Goal: Task Accomplishment & Management: Complete application form

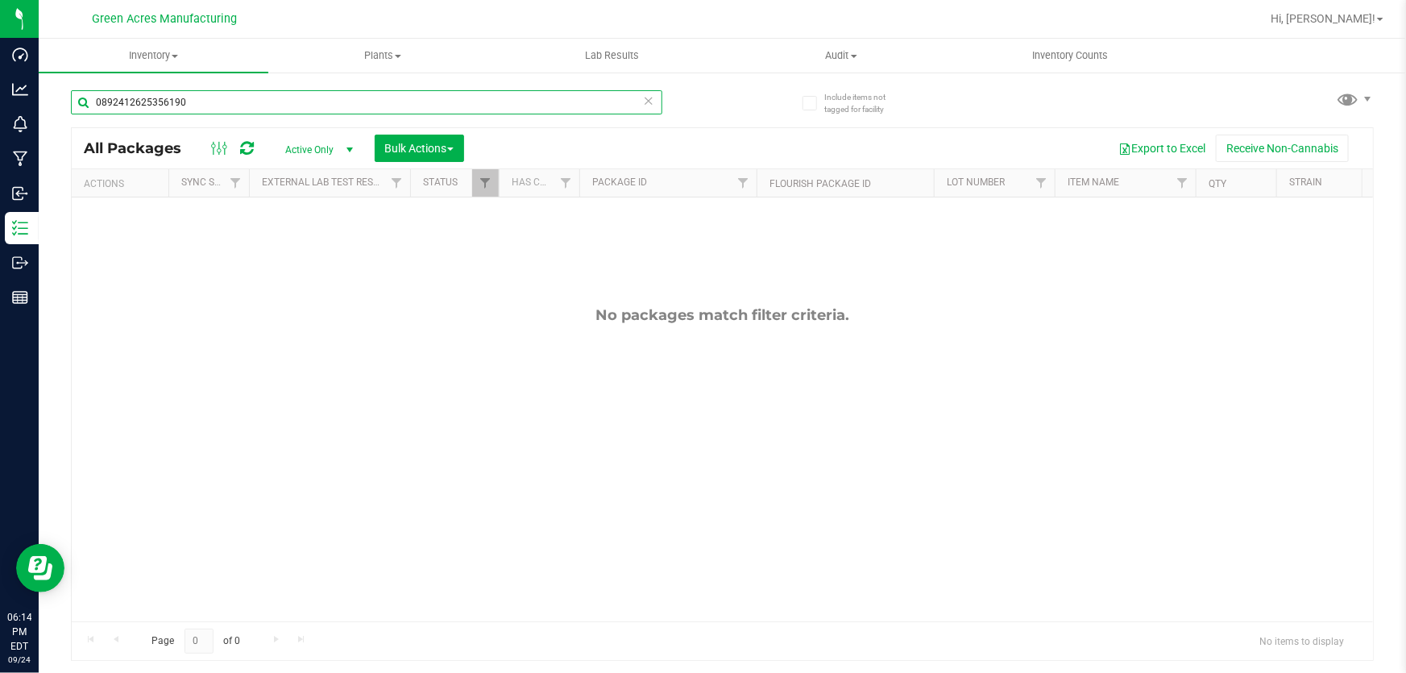
click at [348, 100] on input "0892412625356190" at bounding box center [366, 102] width 591 height 24
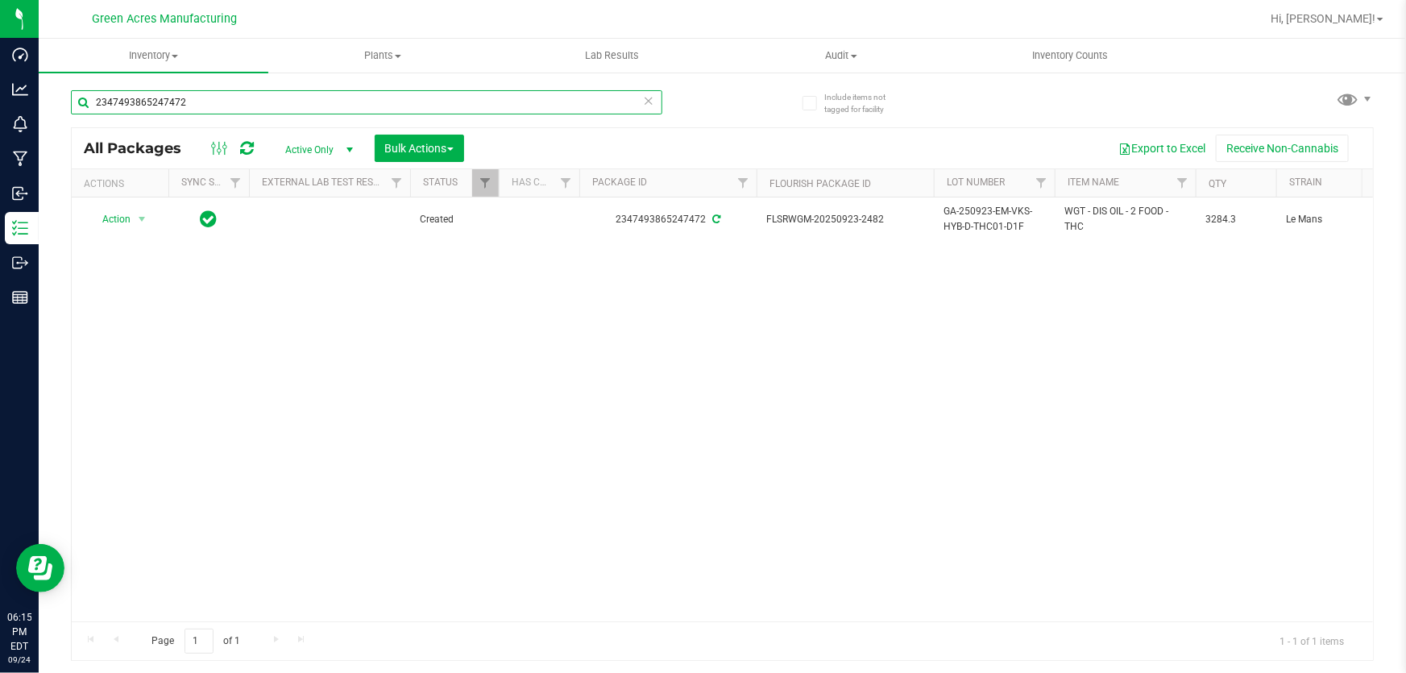
click at [351, 98] on input "2347493865247472" at bounding box center [366, 102] width 591 height 24
click at [352, 96] on input "2347493865247472" at bounding box center [366, 102] width 591 height 24
click at [354, 93] on input "2347493865247472" at bounding box center [366, 102] width 591 height 24
click at [332, 96] on input "23474938652474726056457660844712" at bounding box center [366, 102] width 591 height 24
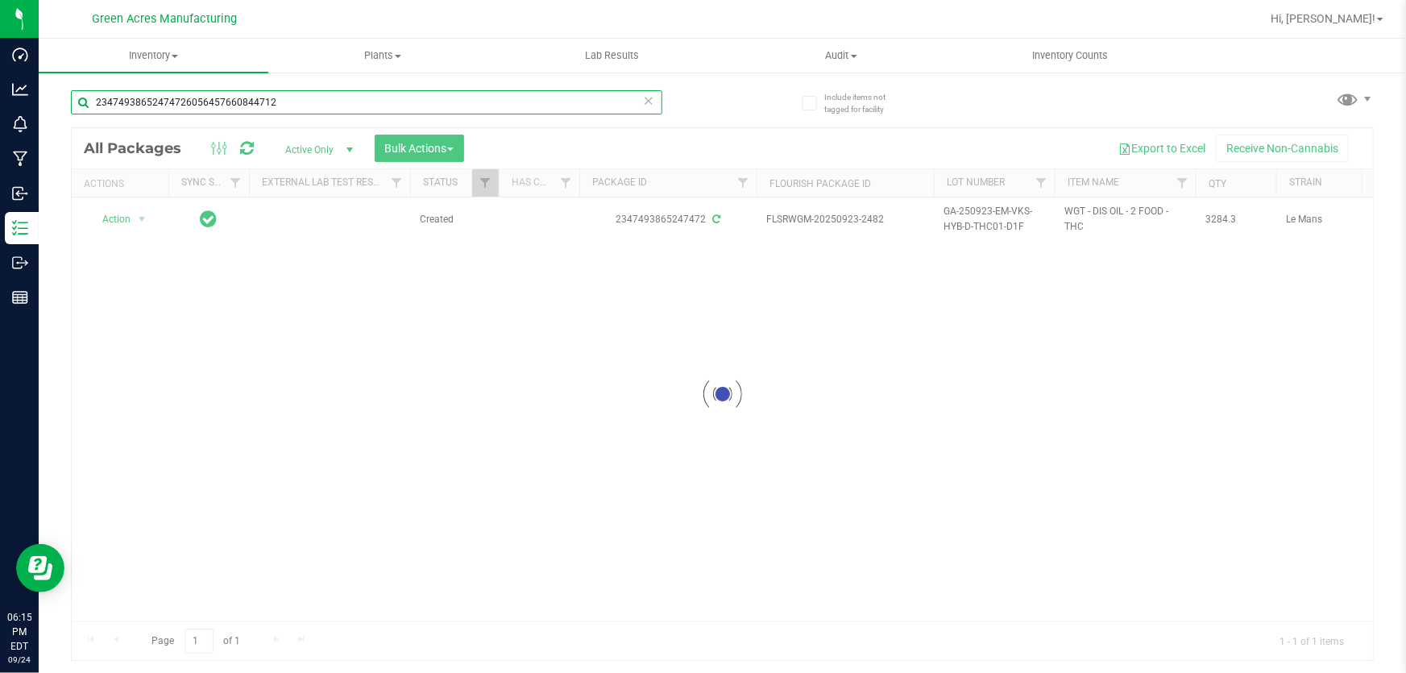
click at [332, 96] on input "23474938652474726056457660844712" at bounding box center [366, 102] width 591 height 24
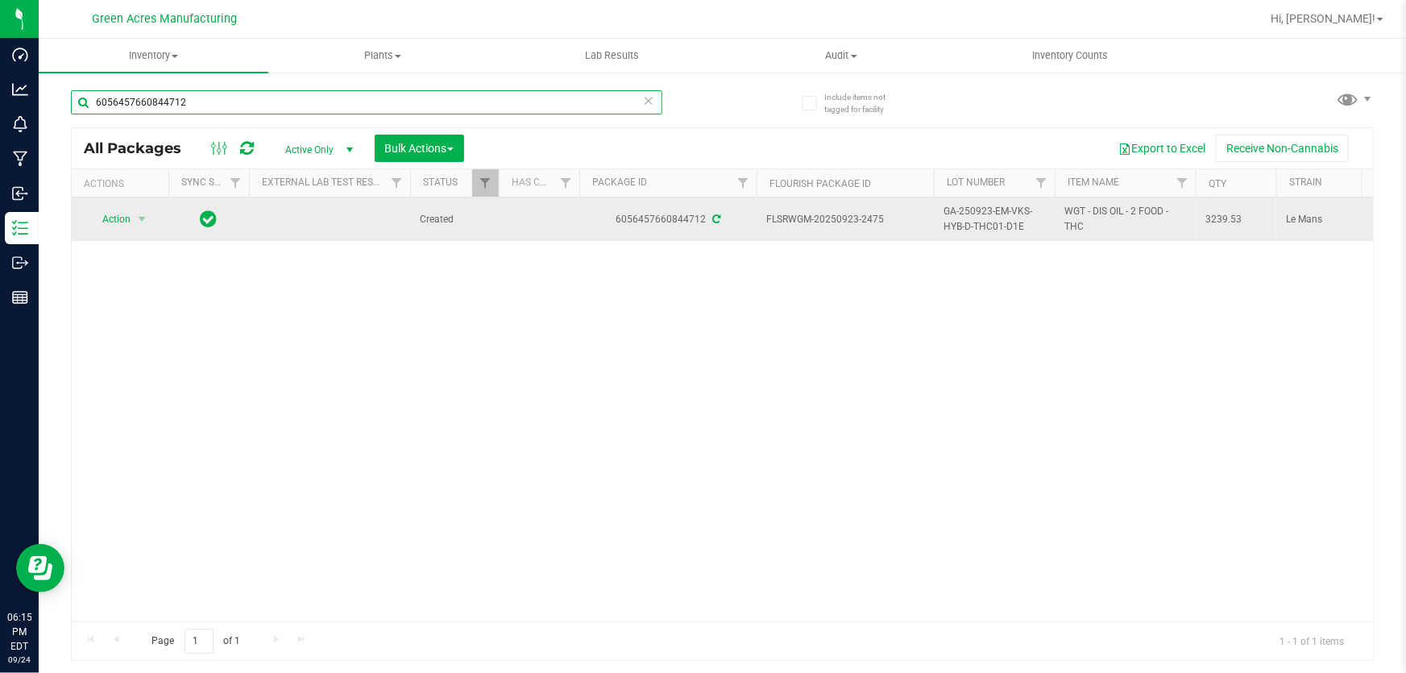
type input "6056457660844712"
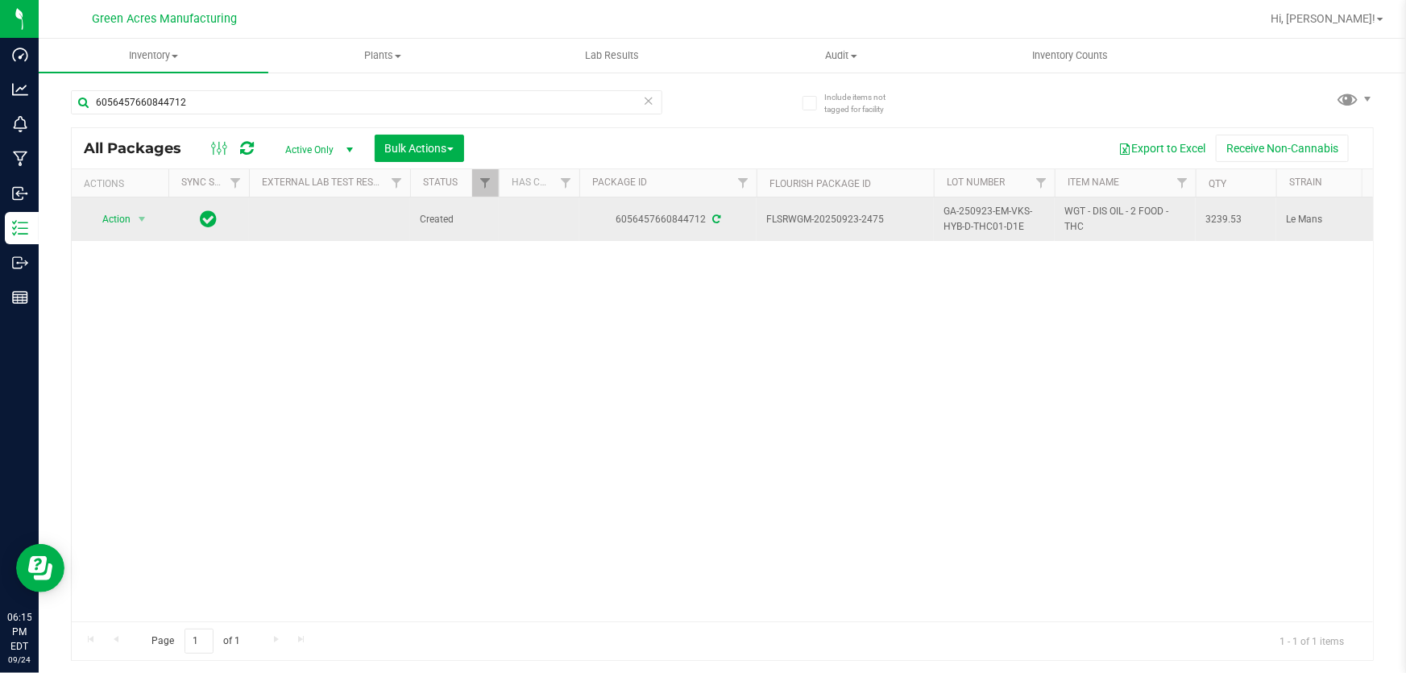
click at [109, 212] on span "Action" at bounding box center [110, 219] width 44 height 23
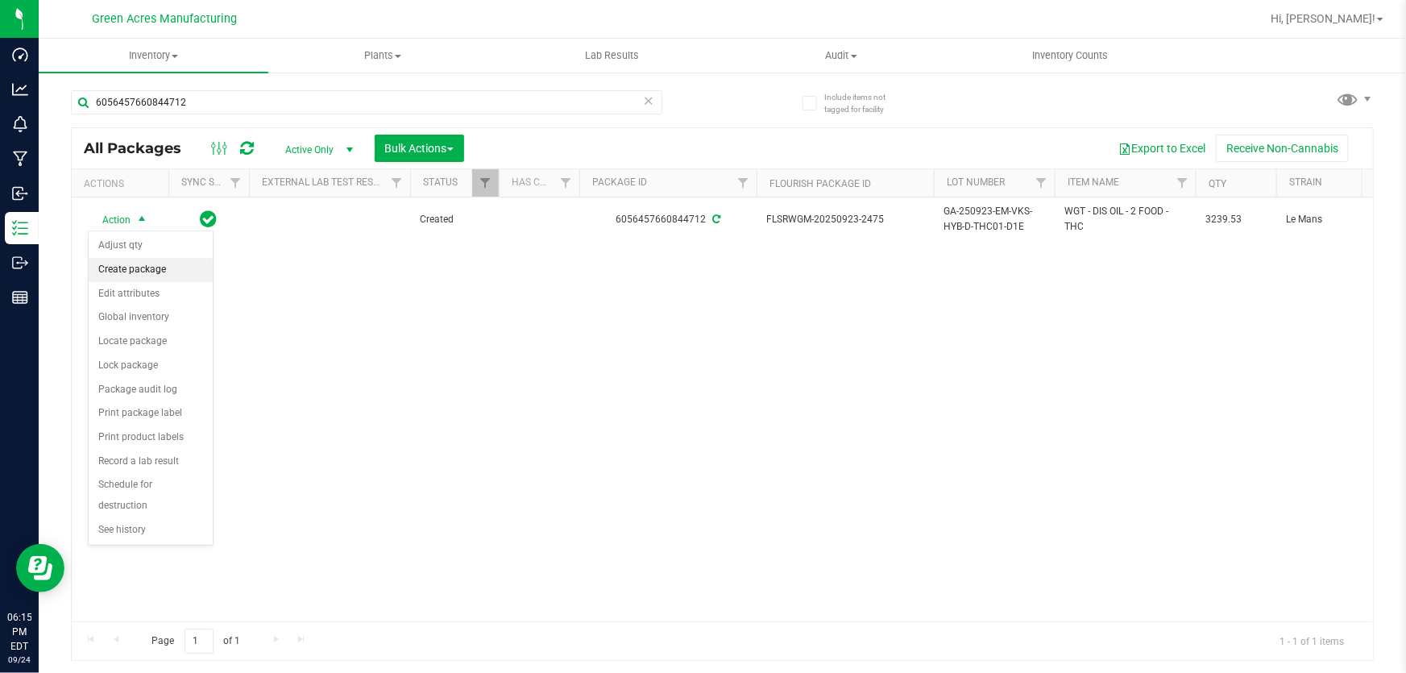
click at [135, 273] on li "Create package" at bounding box center [151, 270] width 124 height 24
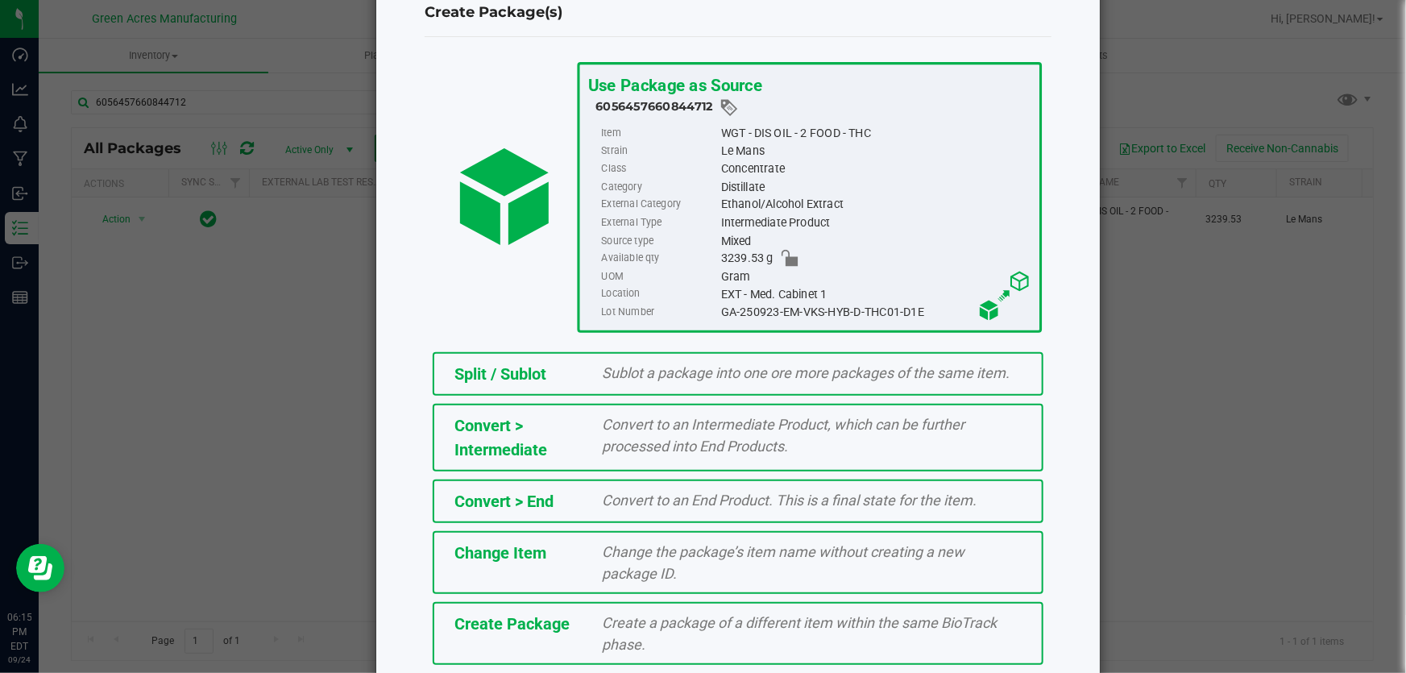
scroll to position [110, 0]
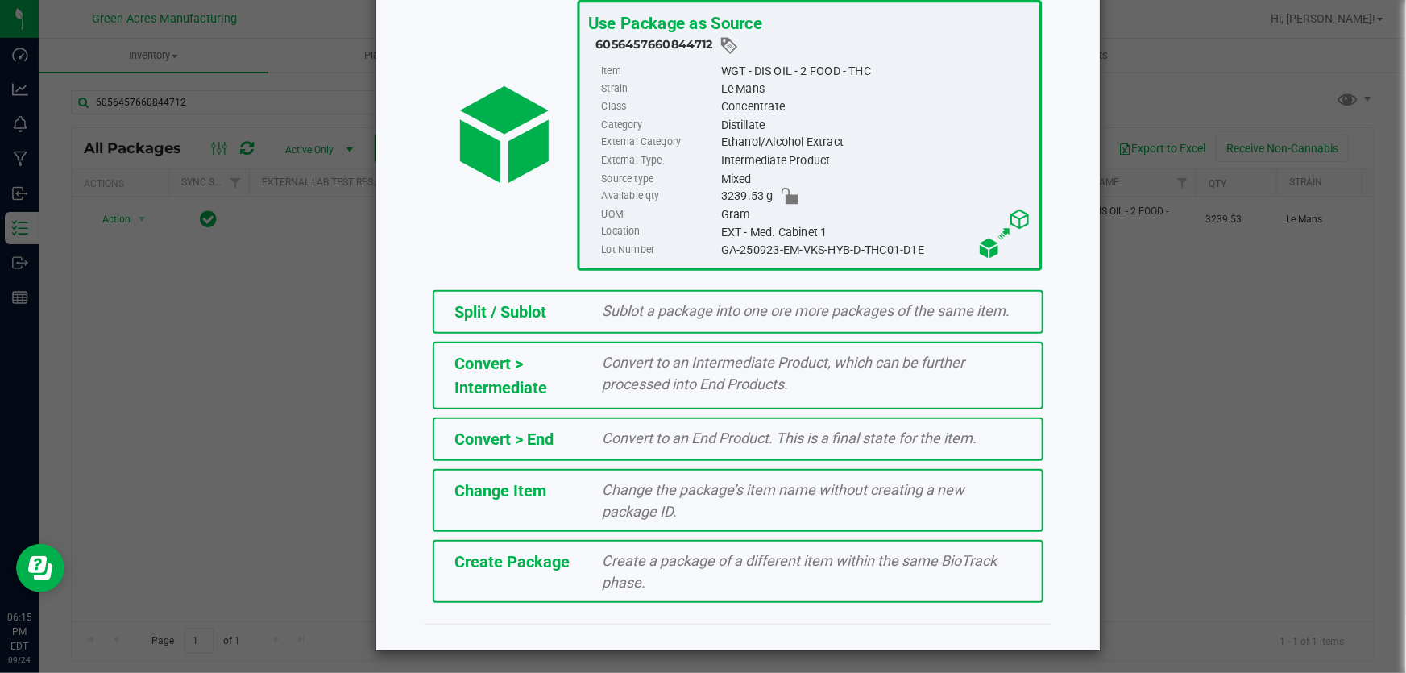
click at [629, 581] on span "Create a package of a different item within the same BioTrack phase." at bounding box center [800, 571] width 395 height 39
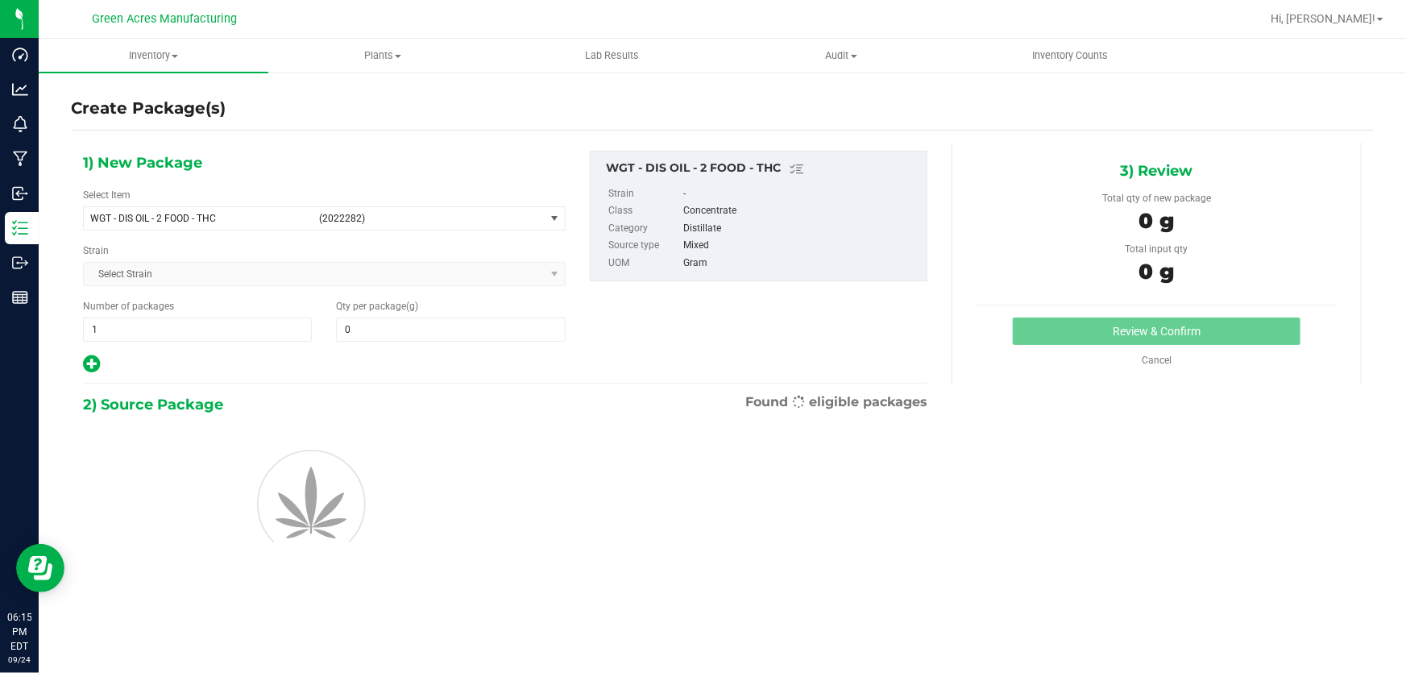
type input "0.0000"
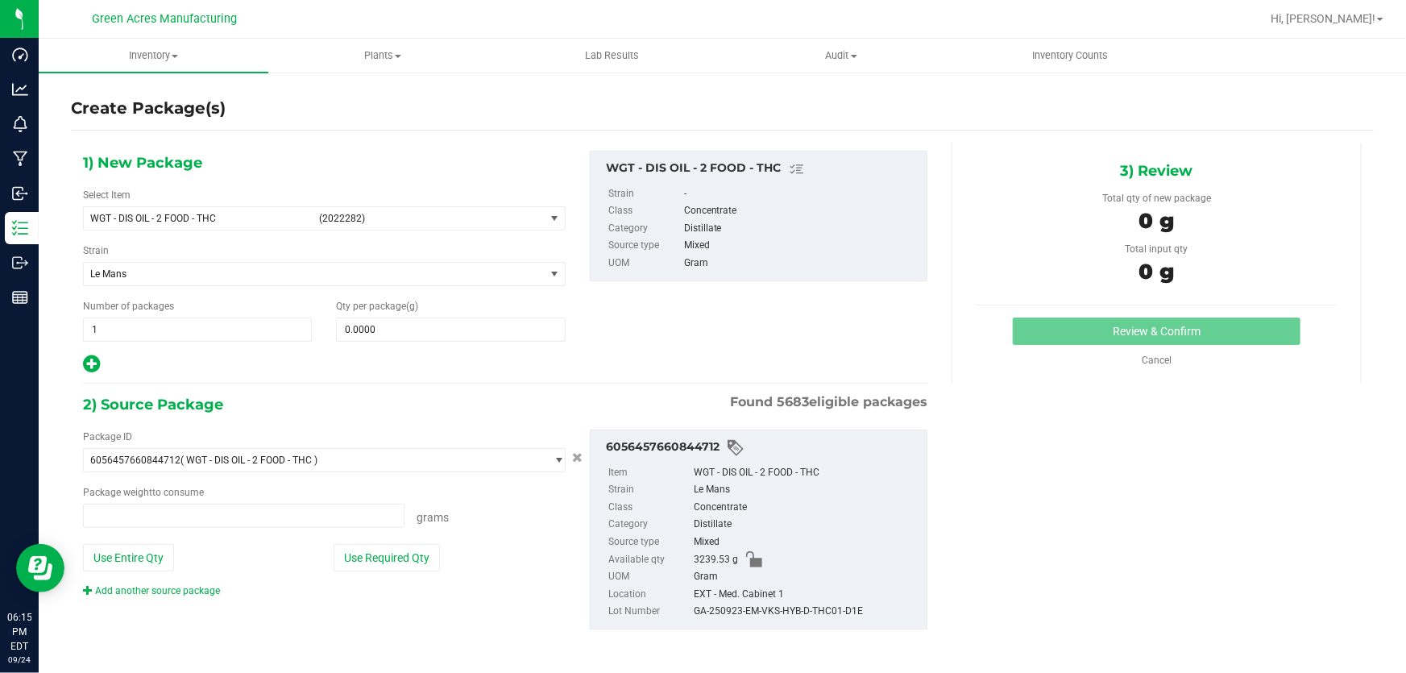
type input "0.0000 g"
click at [254, 222] on span "WGT - DIS OIL - 2 FOOD - THC" at bounding box center [199, 218] width 219 height 11
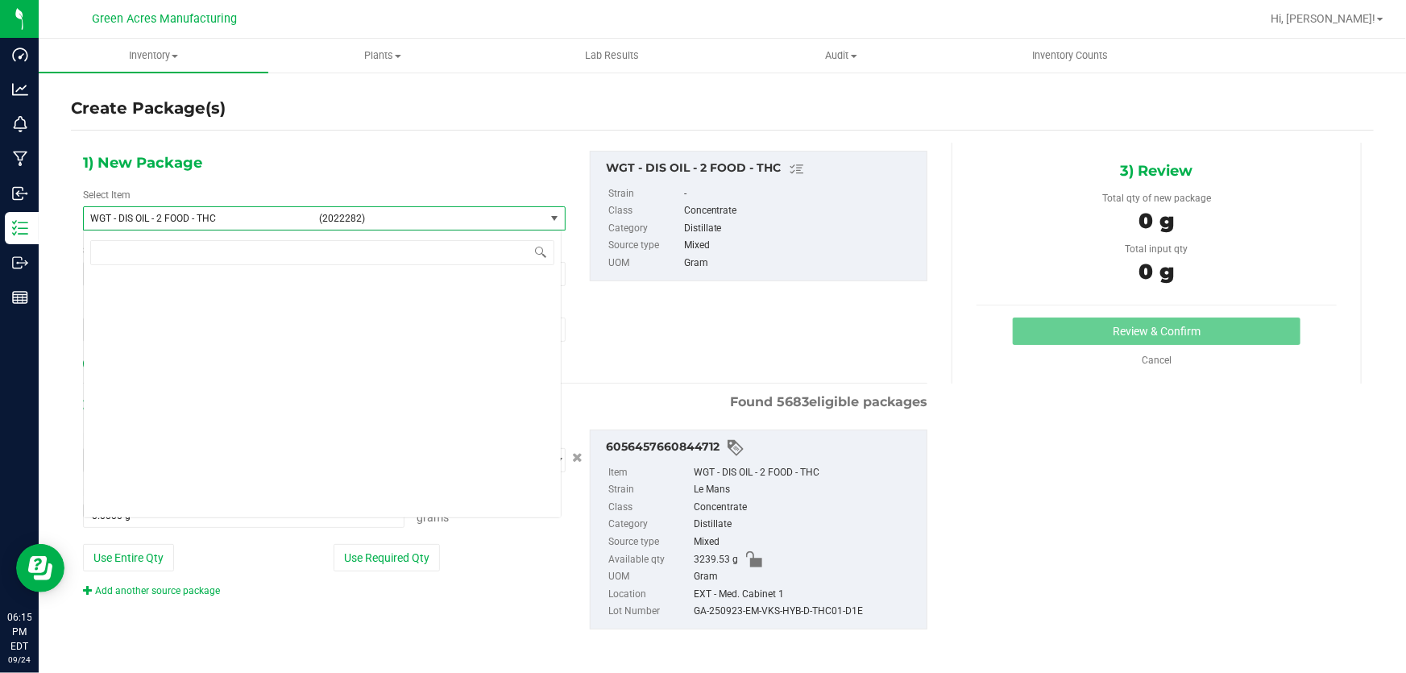
scroll to position [304830, 0]
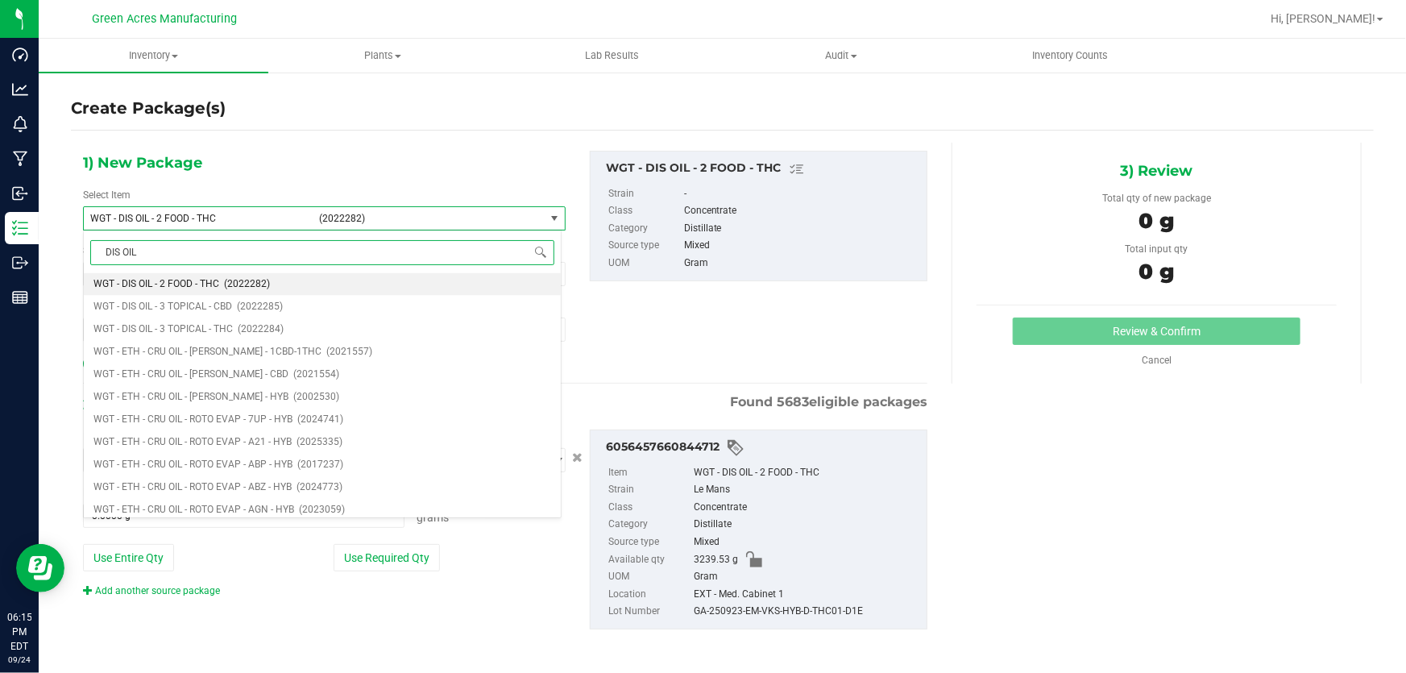
type input "DIS OIL"
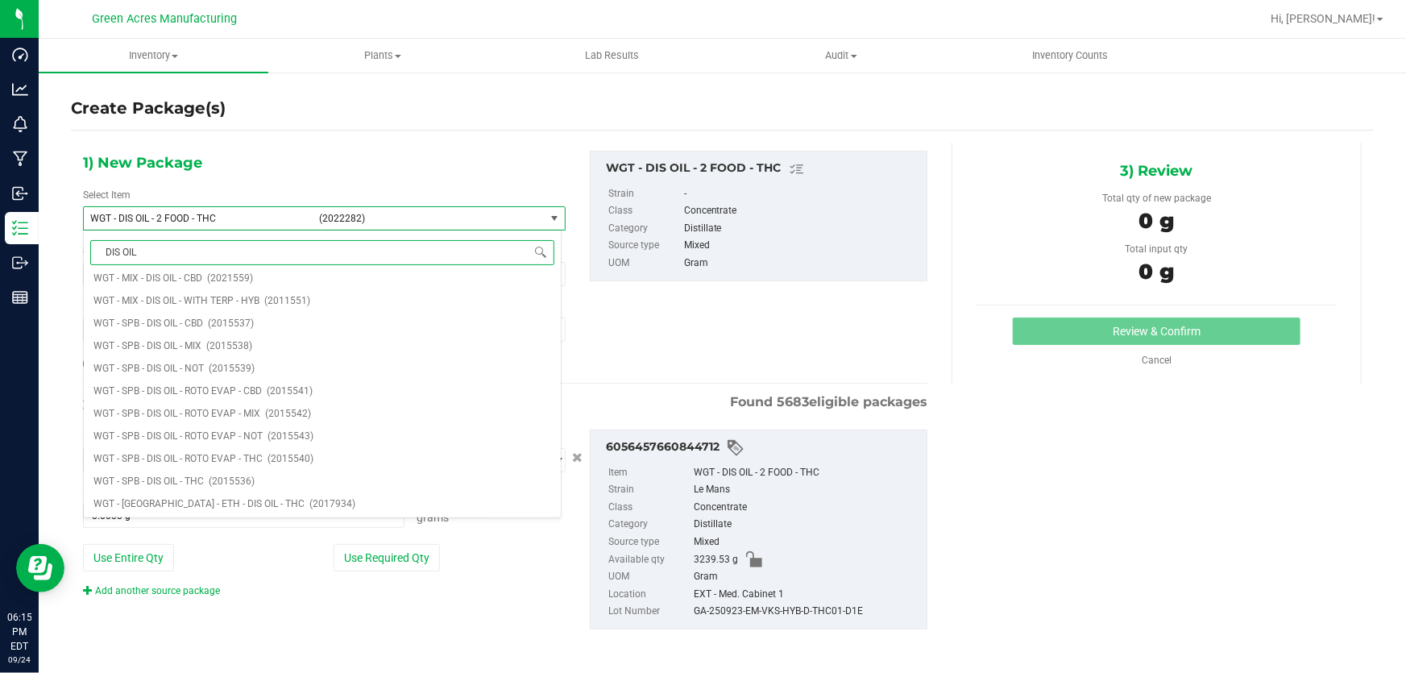
scroll to position [0, 0]
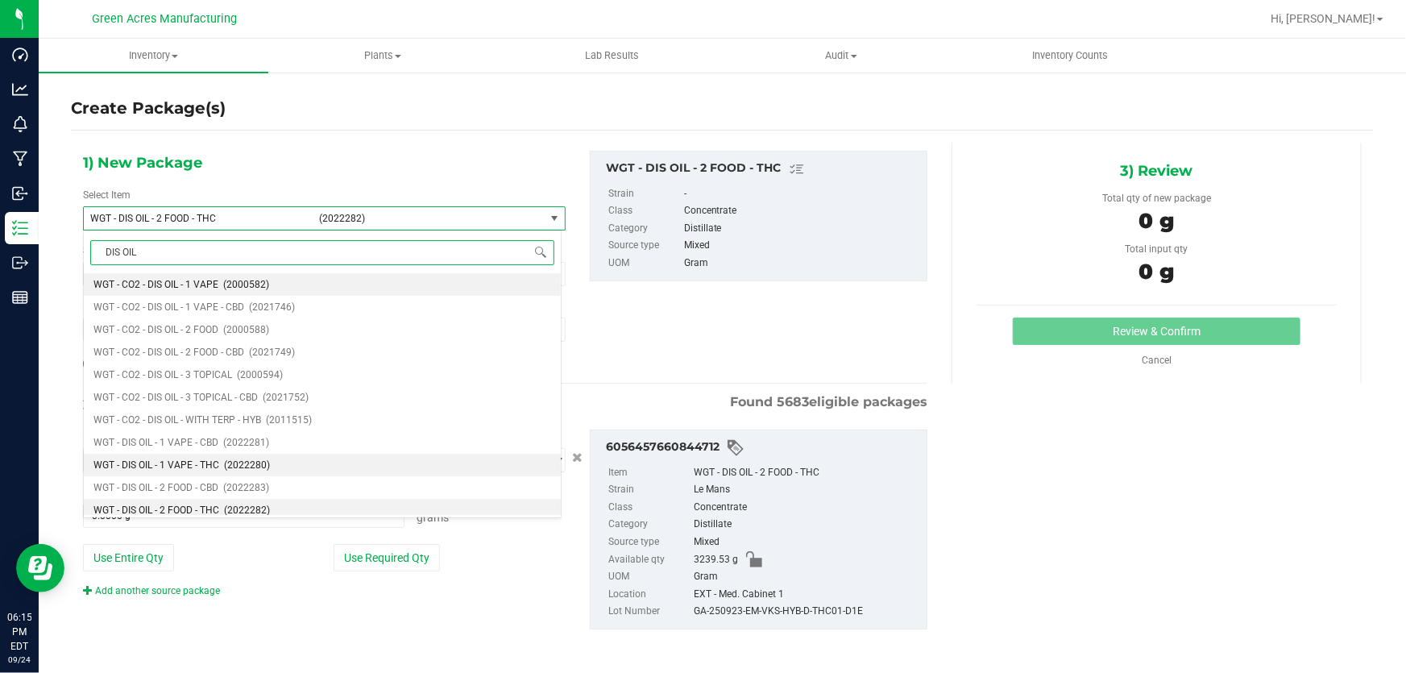
click at [218, 464] on li "WGT - DIS OIL - 1 VAPE - THC (2022280)" at bounding box center [322, 465] width 477 height 23
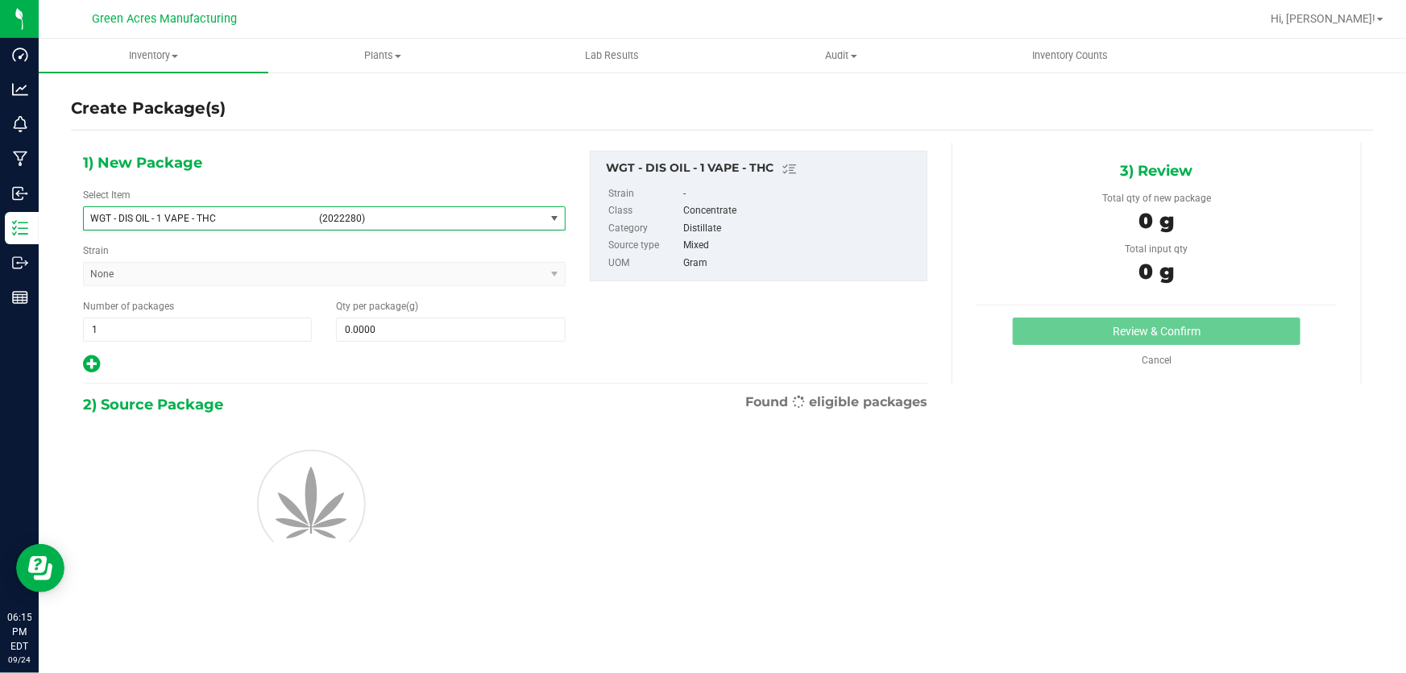
type input "0.0000"
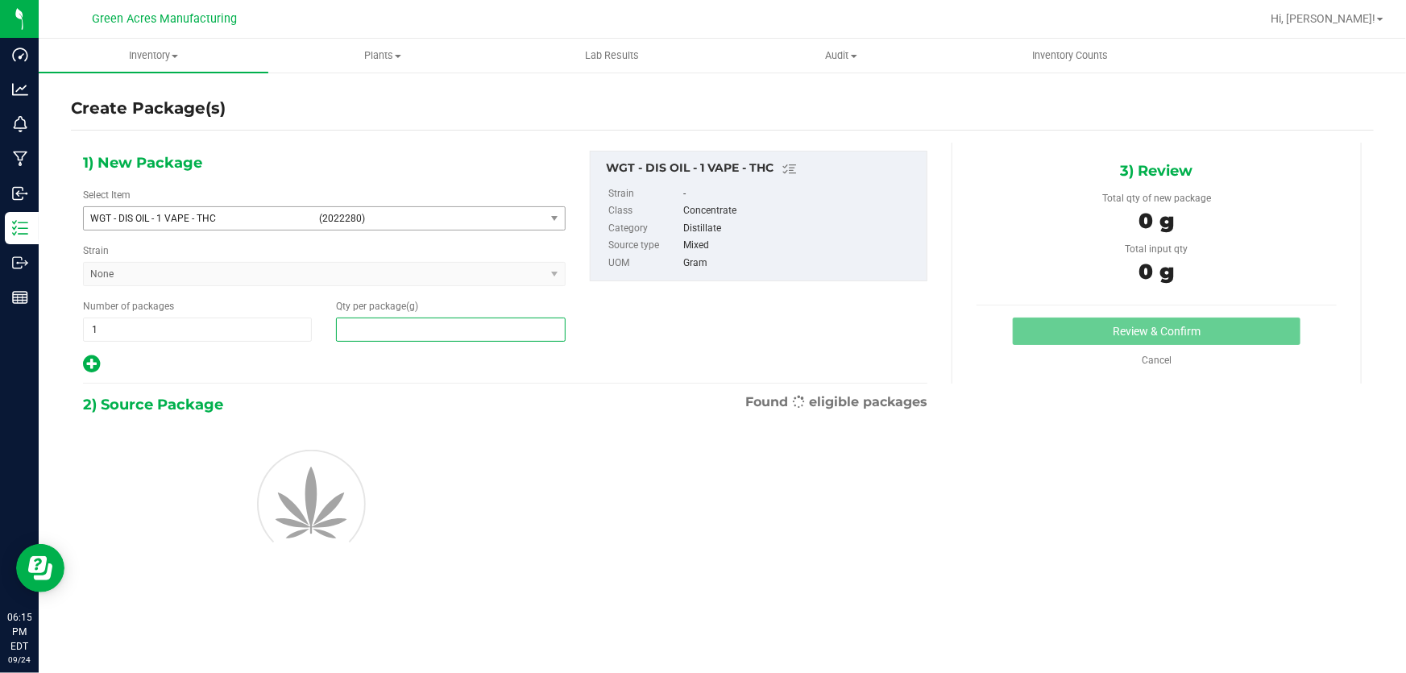
click at [401, 334] on span at bounding box center [450, 329] width 229 height 24
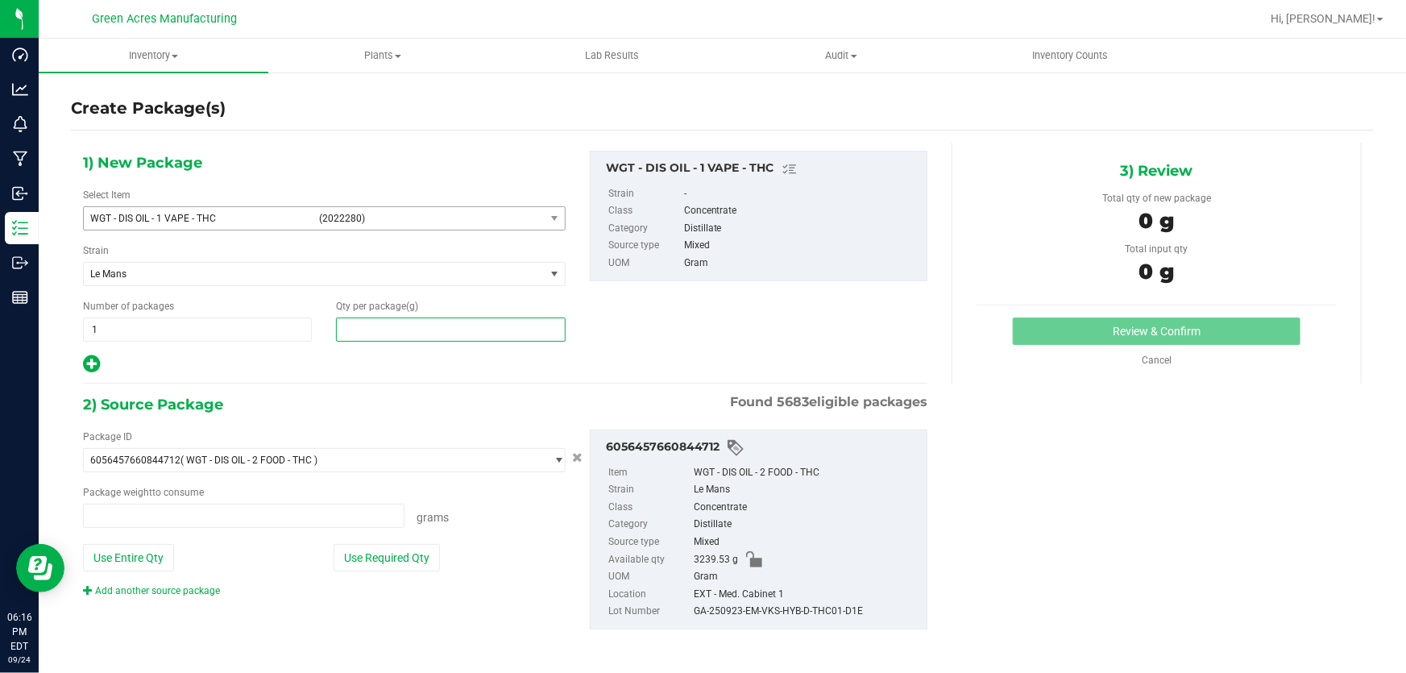
type input "0.0000 g"
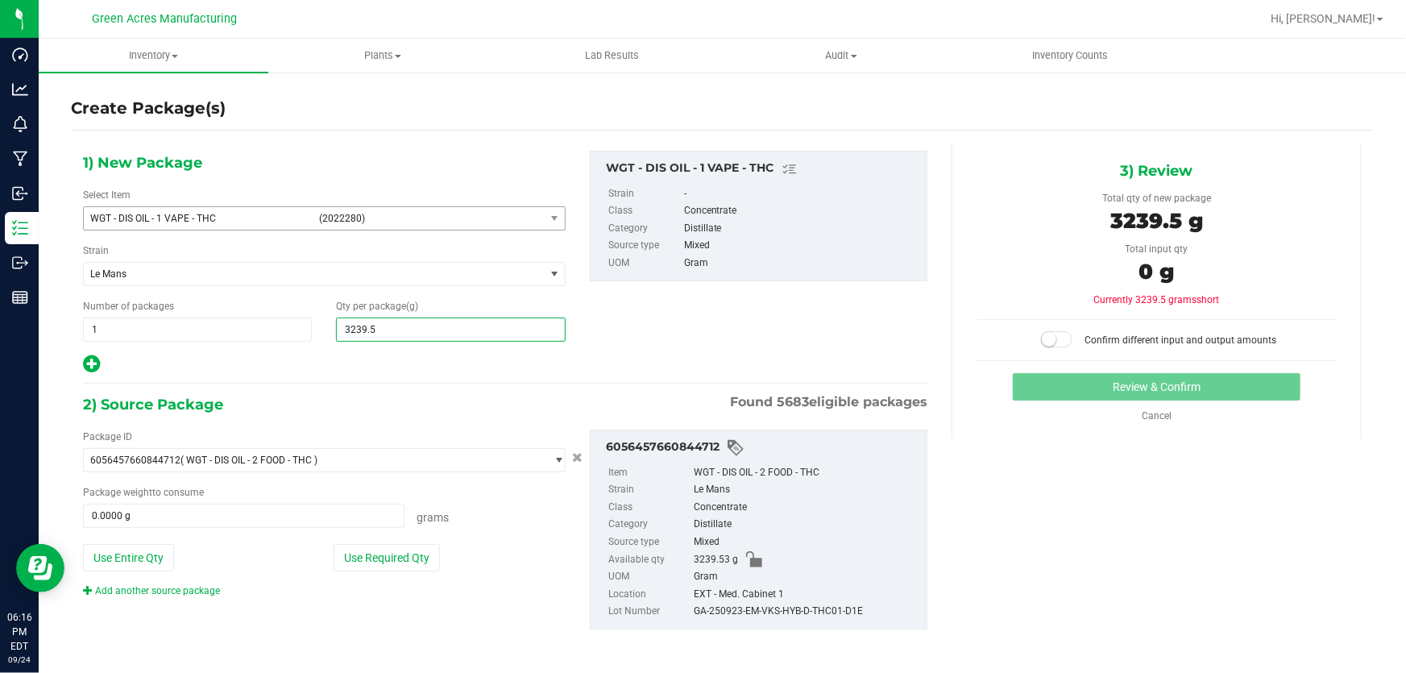
type input "3239.53"
type input "3,239.5300"
click at [130, 560] on button "Use Entire Qty" at bounding box center [128, 557] width 91 height 27
type input "3239.5300 g"
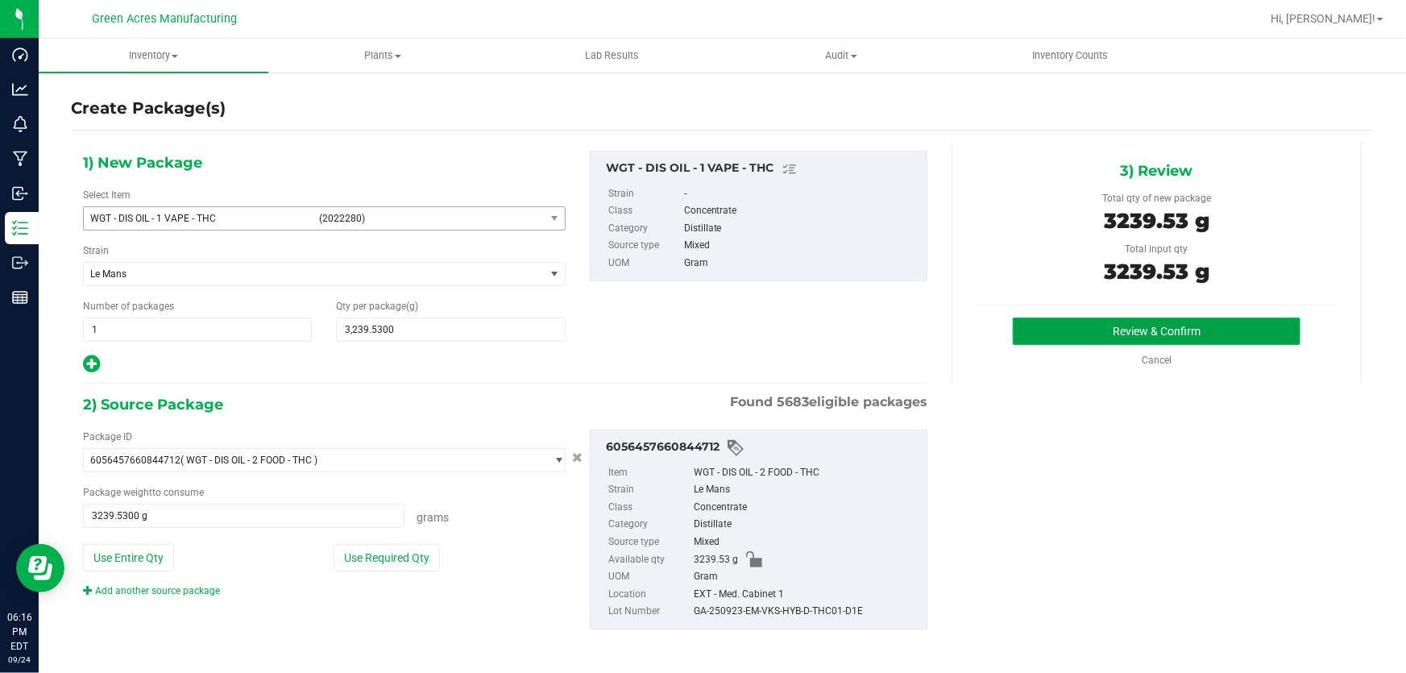
click at [1073, 334] on button "Review & Confirm" at bounding box center [1157, 330] width 288 height 27
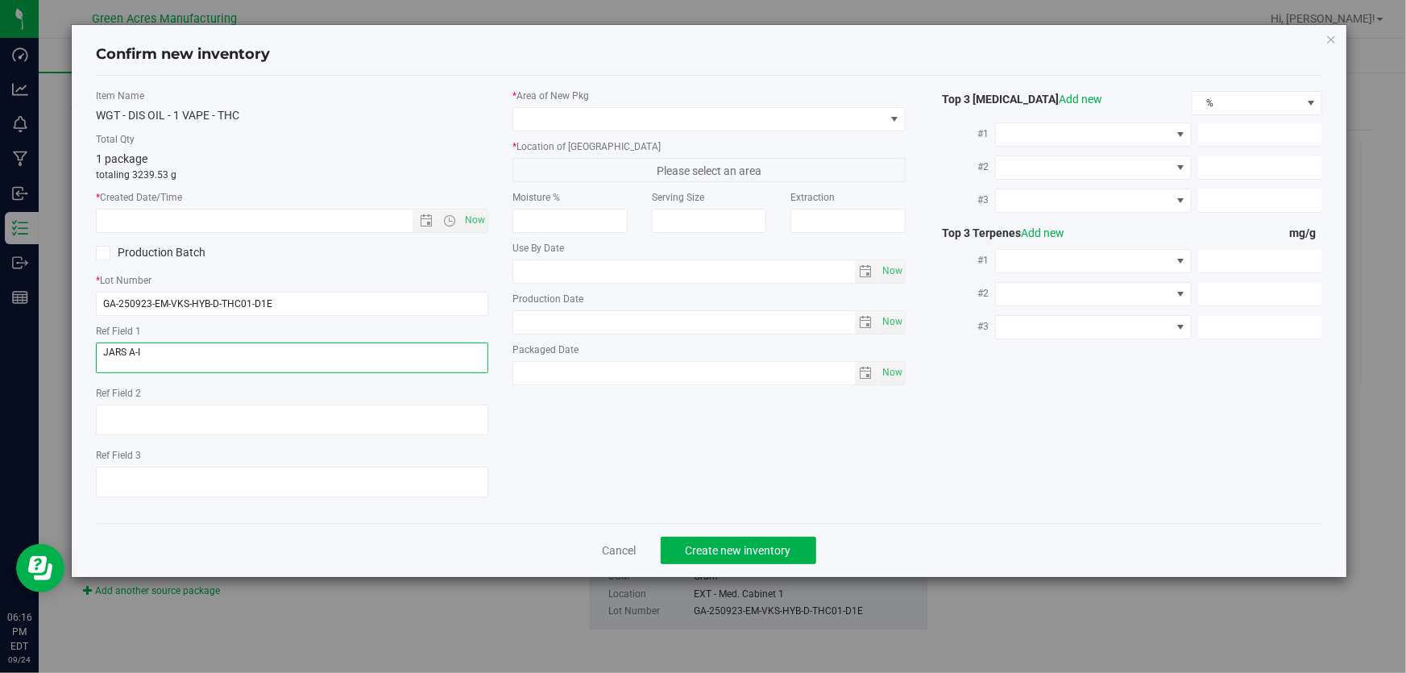
click at [286, 355] on textarea at bounding box center [292, 357] width 392 height 31
type textarea "D1E"
click at [486, 218] on span "Now" at bounding box center [475, 220] width 27 height 23
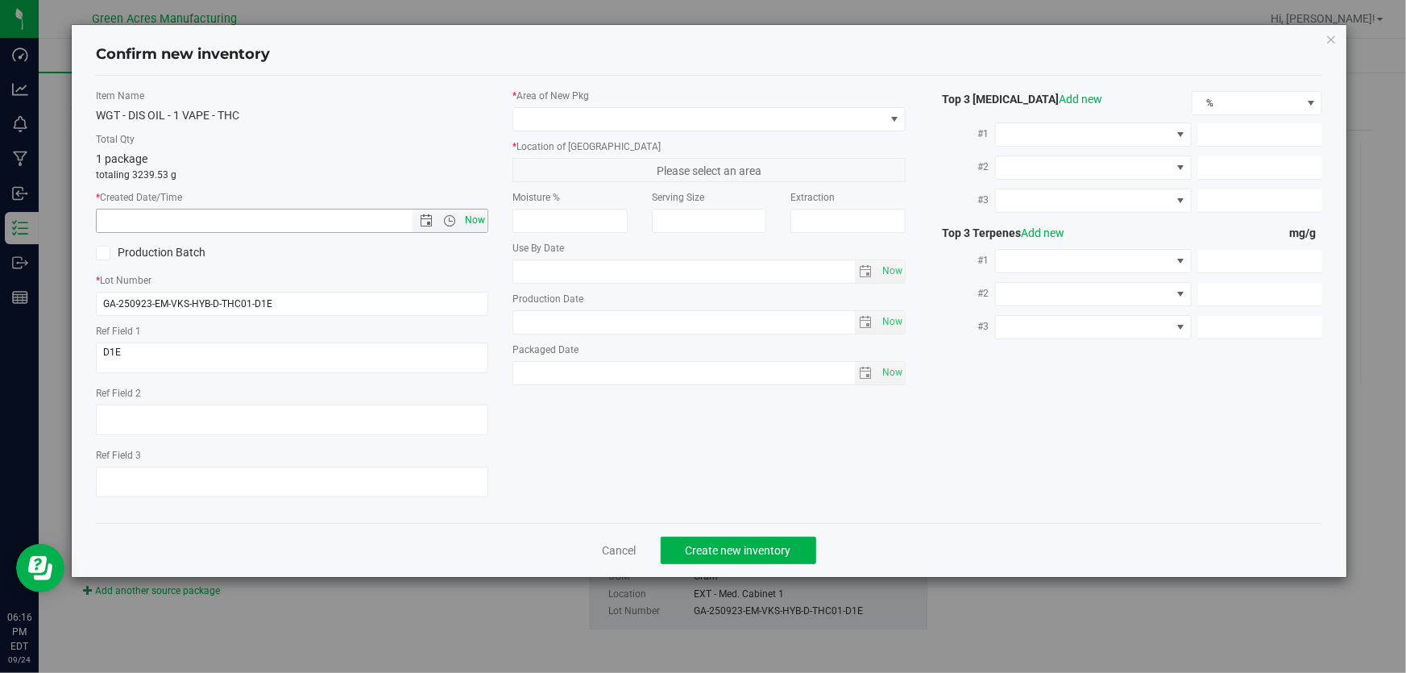
type input "[DATE] 6:16 PM"
click at [543, 117] on span at bounding box center [698, 119] width 371 height 23
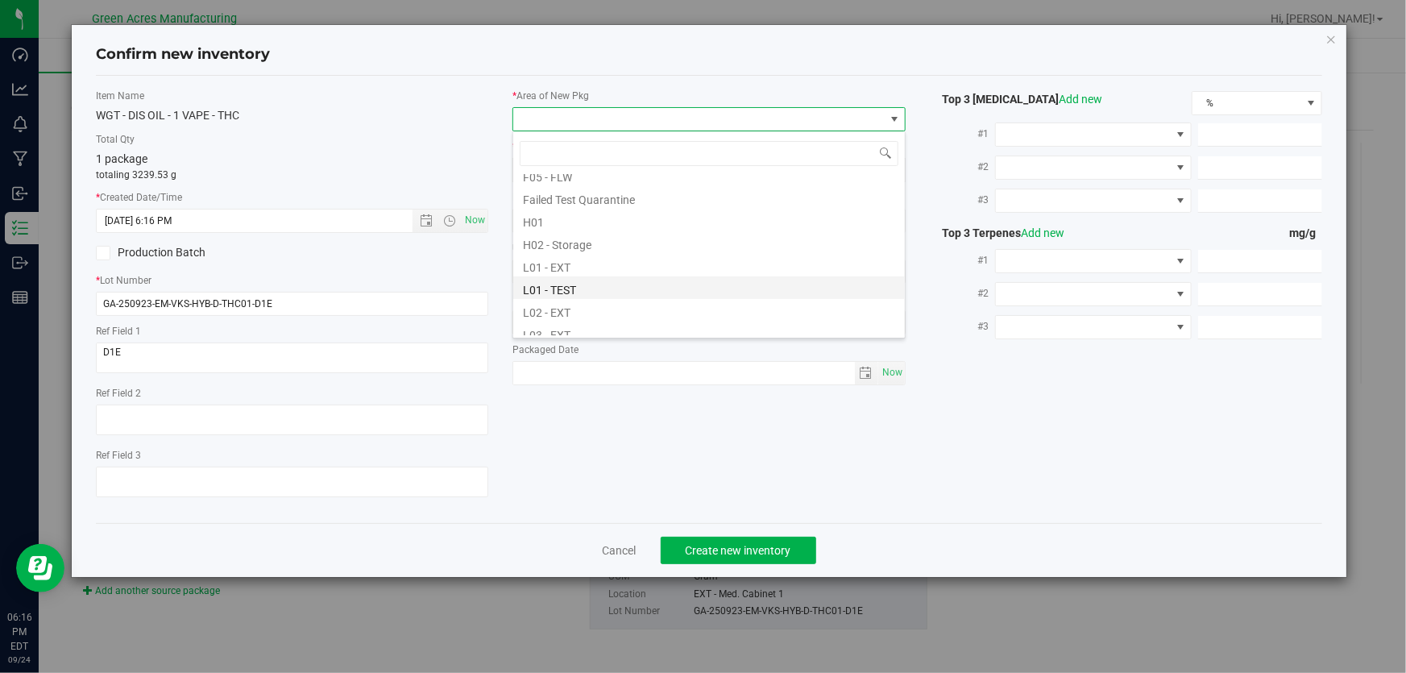
scroll to position [219, 0]
click at [579, 322] on li "L03 - EXT" at bounding box center [709, 327] width 392 height 23
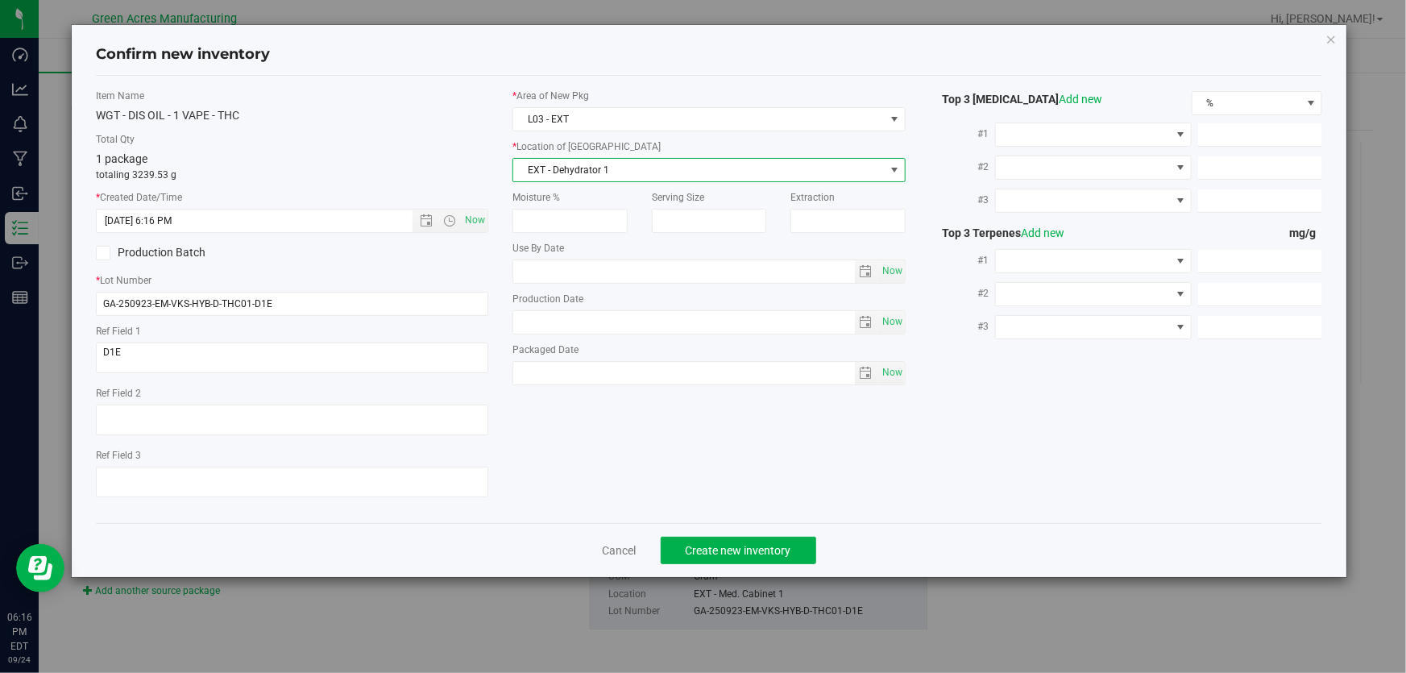
click at [656, 169] on span "EXT - Dehydrator 1" at bounding box center [698, 170] width 371 height 23
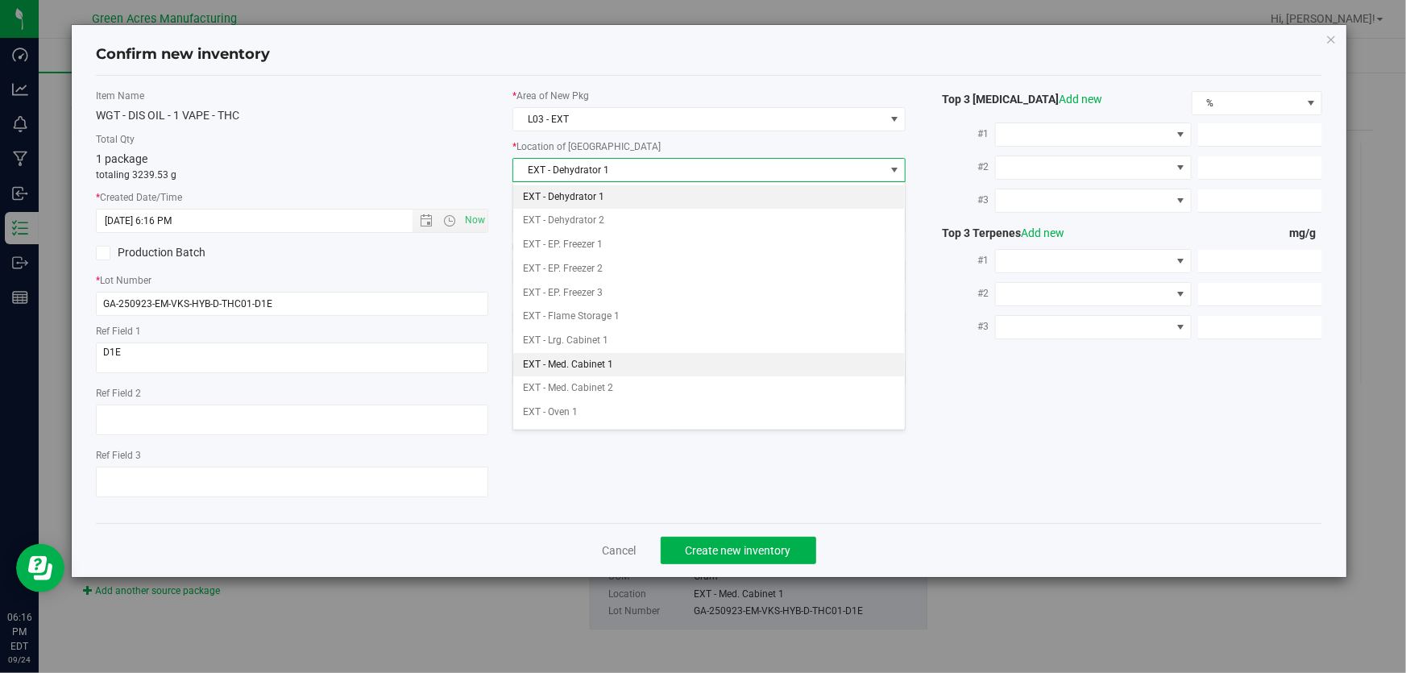
click at [629, 359] on li "EXT - Med. Cabinet 1" at bounding box center [709, 365] width 392 height 24
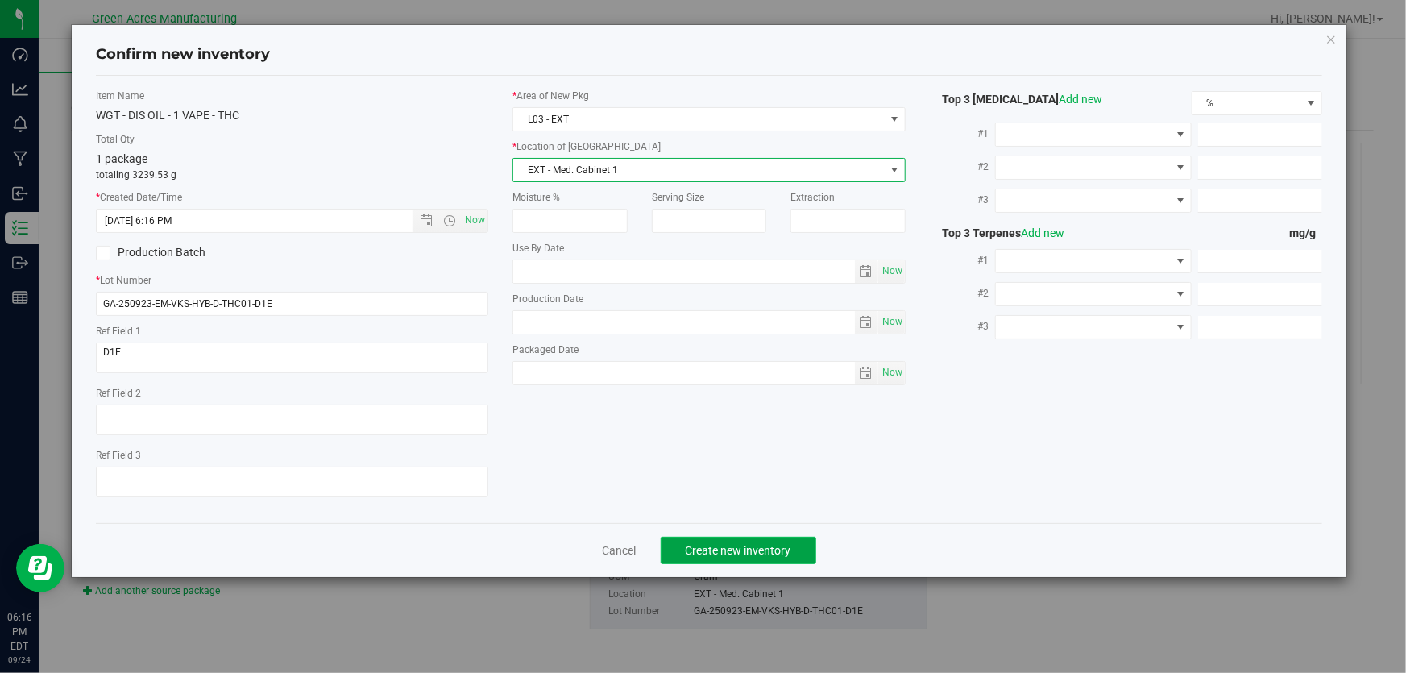
click at [748, 553] on span "Create new inventory" at bounding box center [739, 550] width 106 height 13
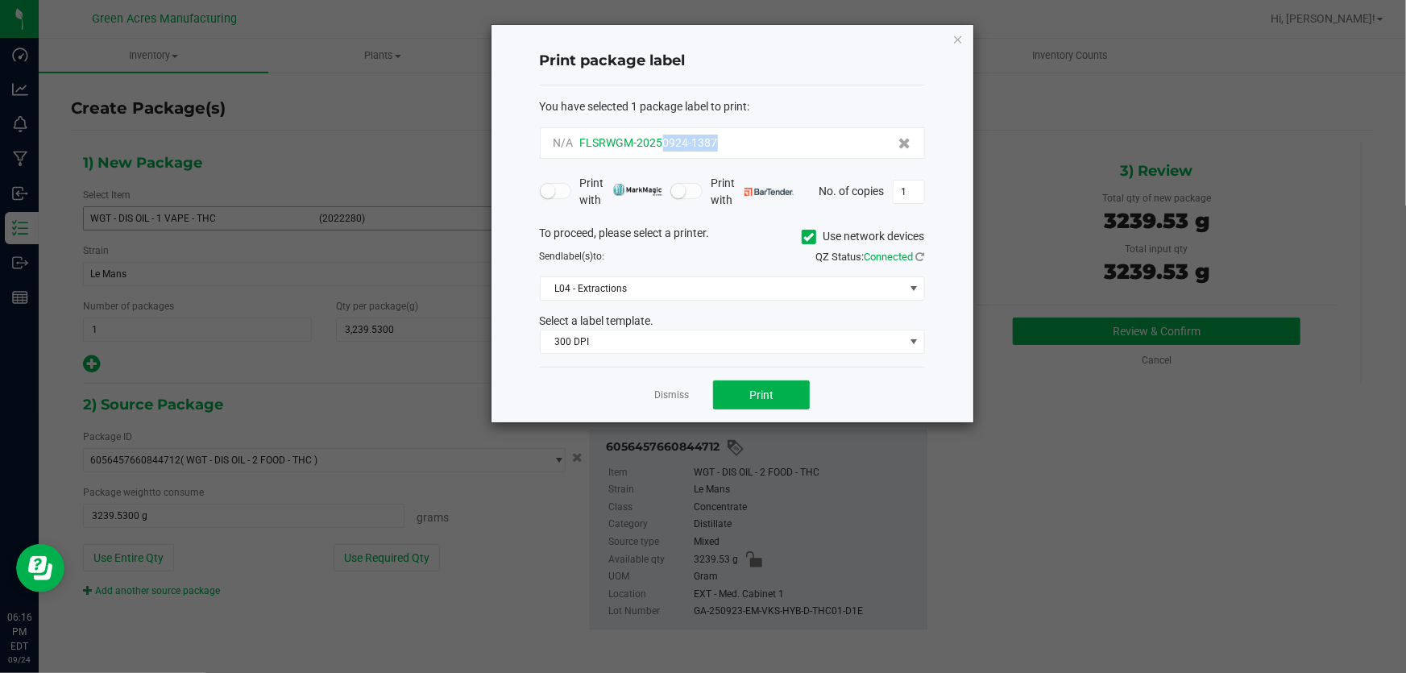
drag, startPoint x: 723, startPoint y: 137, endPoint x: 661, endPoint y: 147, distance: 62.9
click at [661, 147] on div "N/A FLSRWGM-20250924-1387" at bounding box center [733, 143] width 358 height 17
copy span "0924-1387"
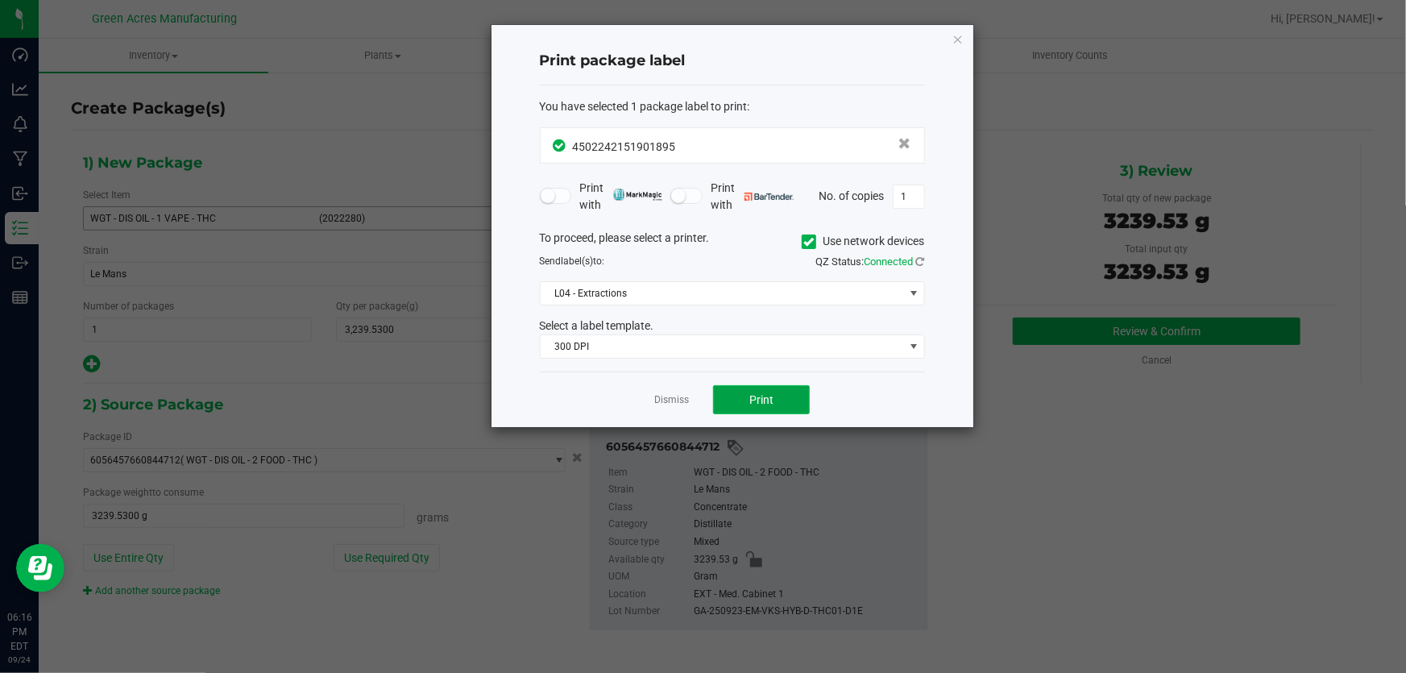
click at [765, 402] on span "Print" at bounding box center [761, 399] width 24 height 13
click at [765, 402] on div at bounding box center [733, 226] width 482 height 402
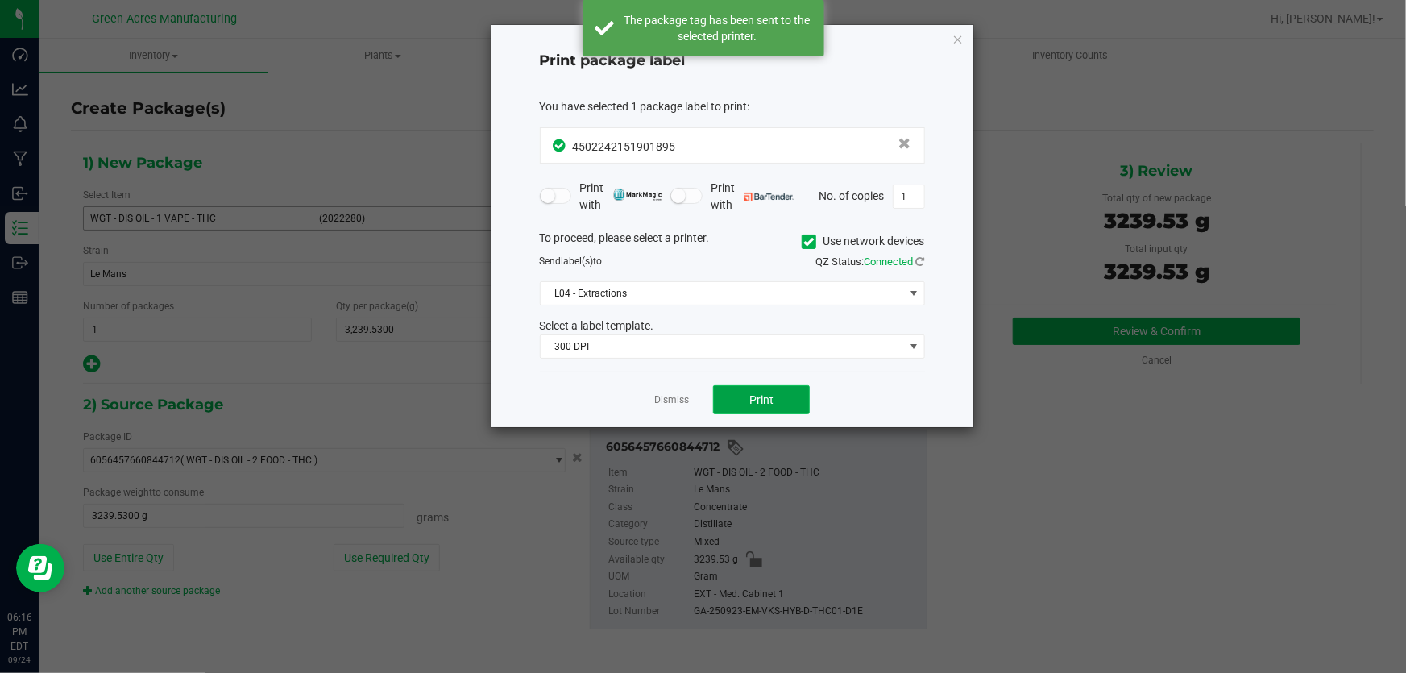
click at [765, 402] on span "Print" at bounding box center [761, 399] width 24 height 13
click at [653, 403] on div "Dismiss Print" at bounding box center [732, 399] width 385 height 56
click at [677, 399] on link "Dismiss" at bounding box center [671, 400] width 35 height 14
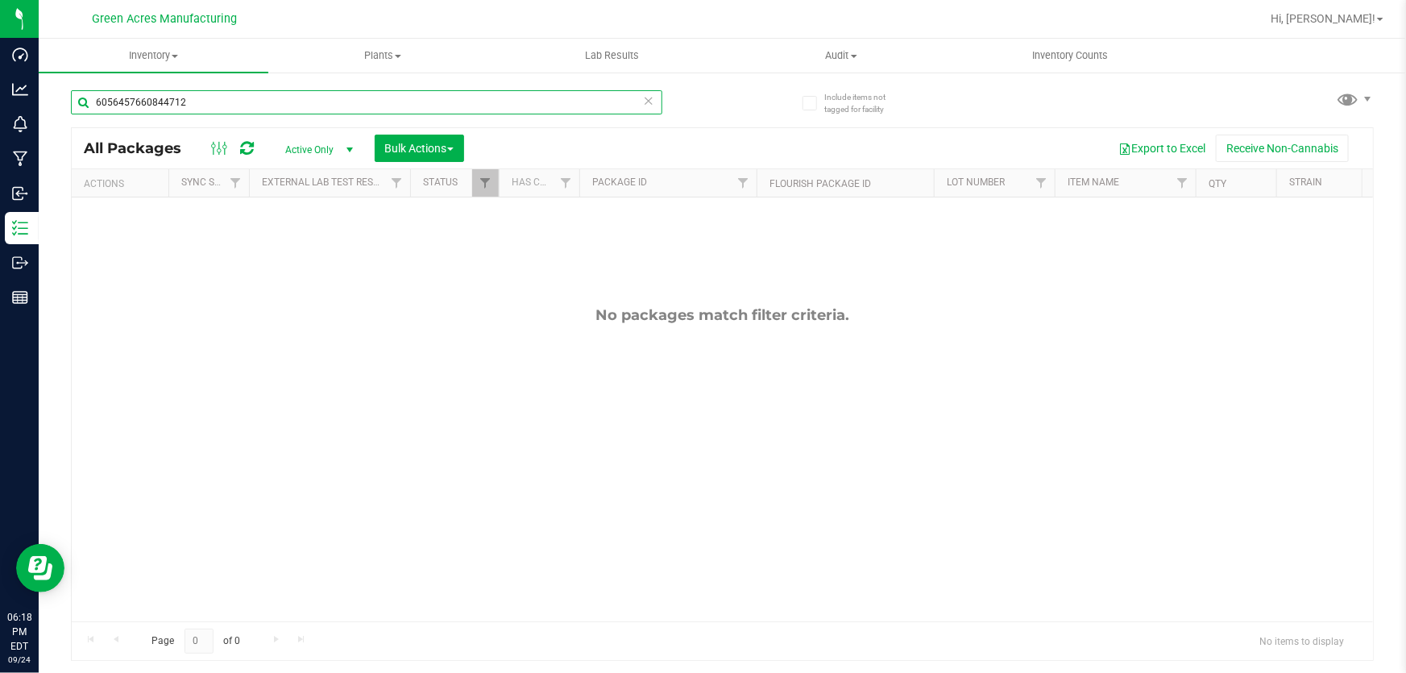
click at [450, 99] on input "6056457660844712" at bounding box center [366, 102] width 591 height 24
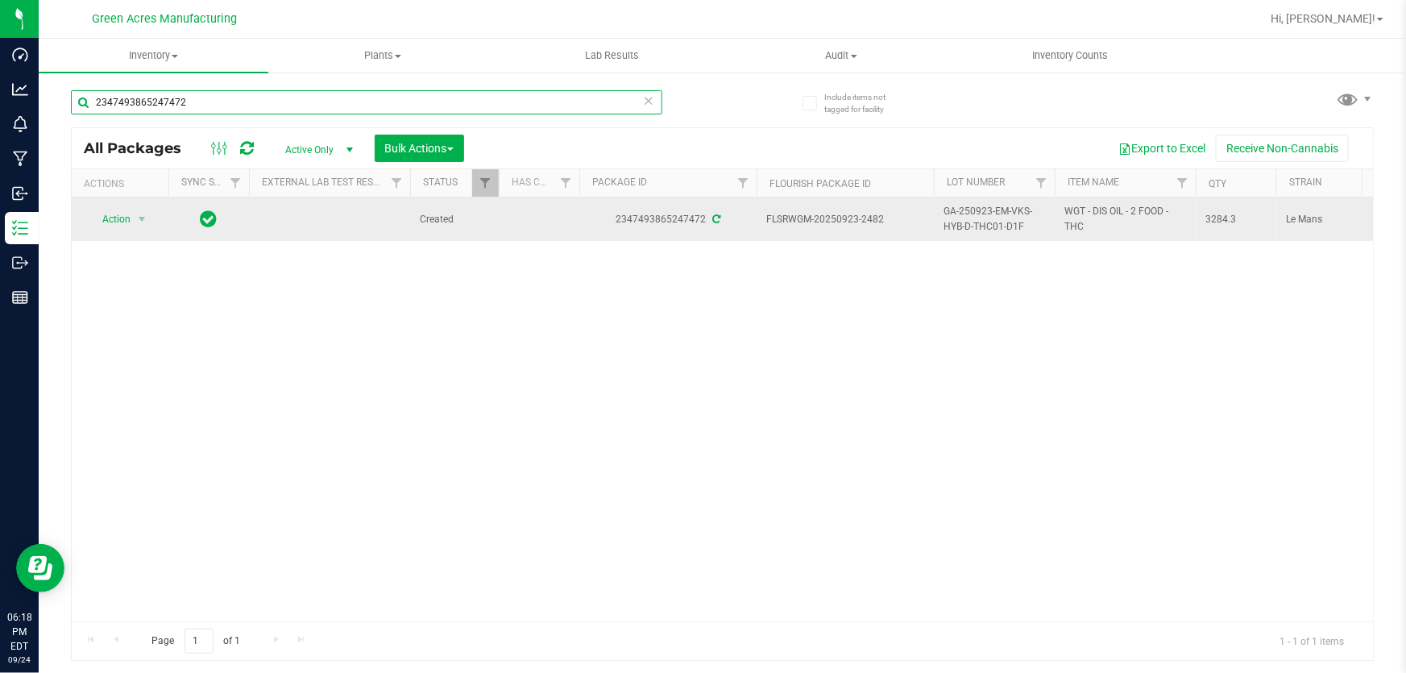
type input "2347493865247472"
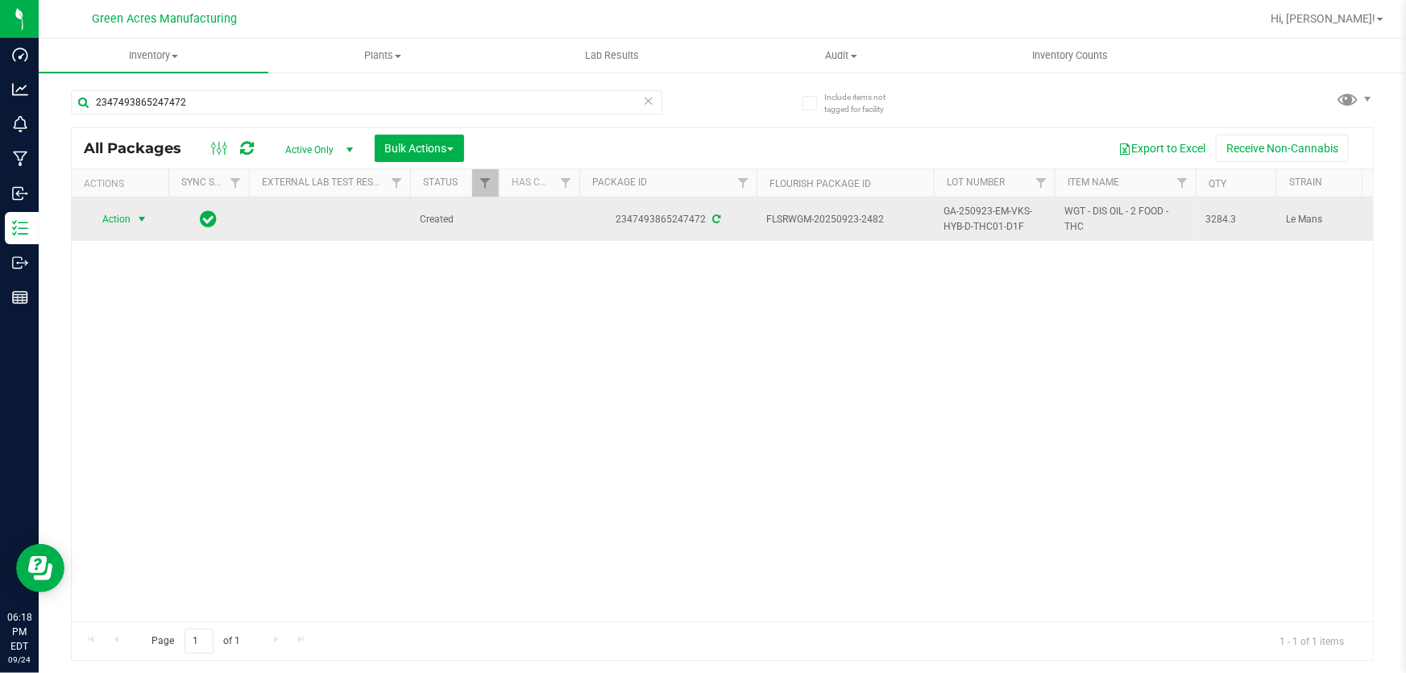
click at [101, 216] on span "Action" at bounding box center [110, 219] width 44 height 23
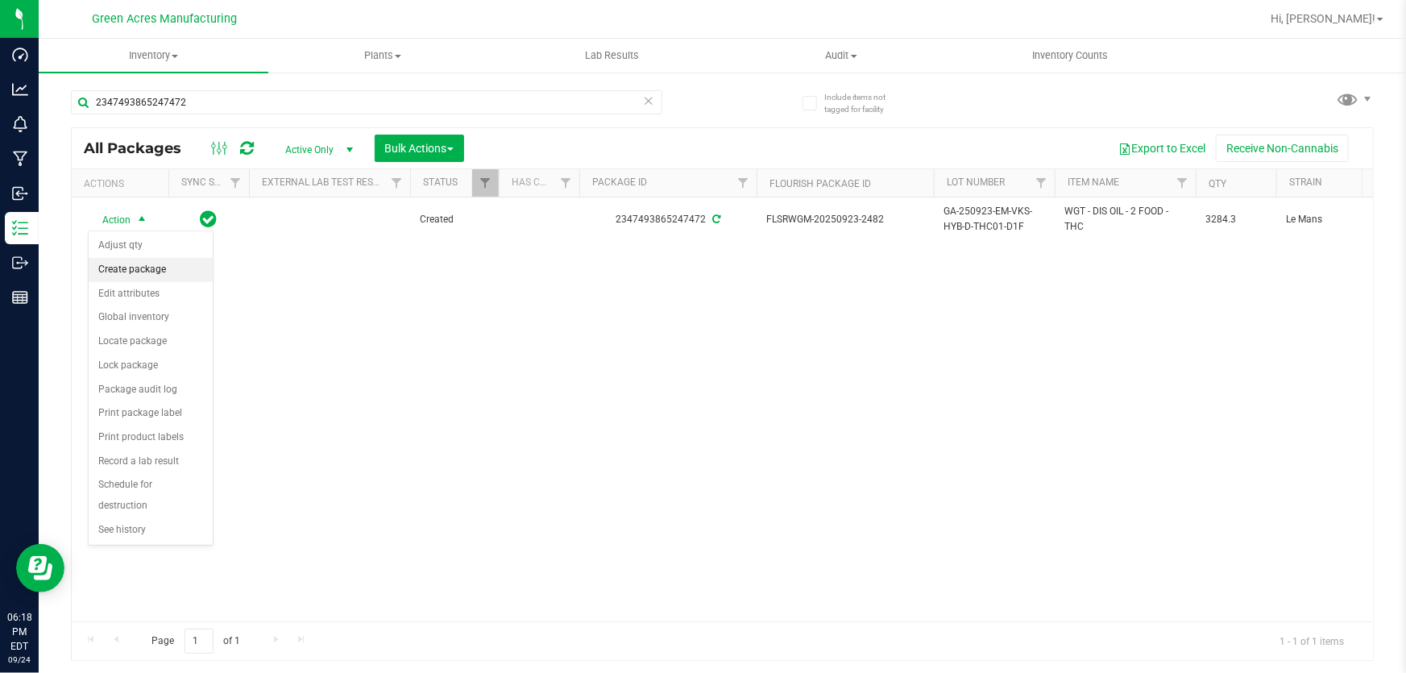
click at [122, 266] on li "Create package" at bounding box center [151, 270] width 124 height 24
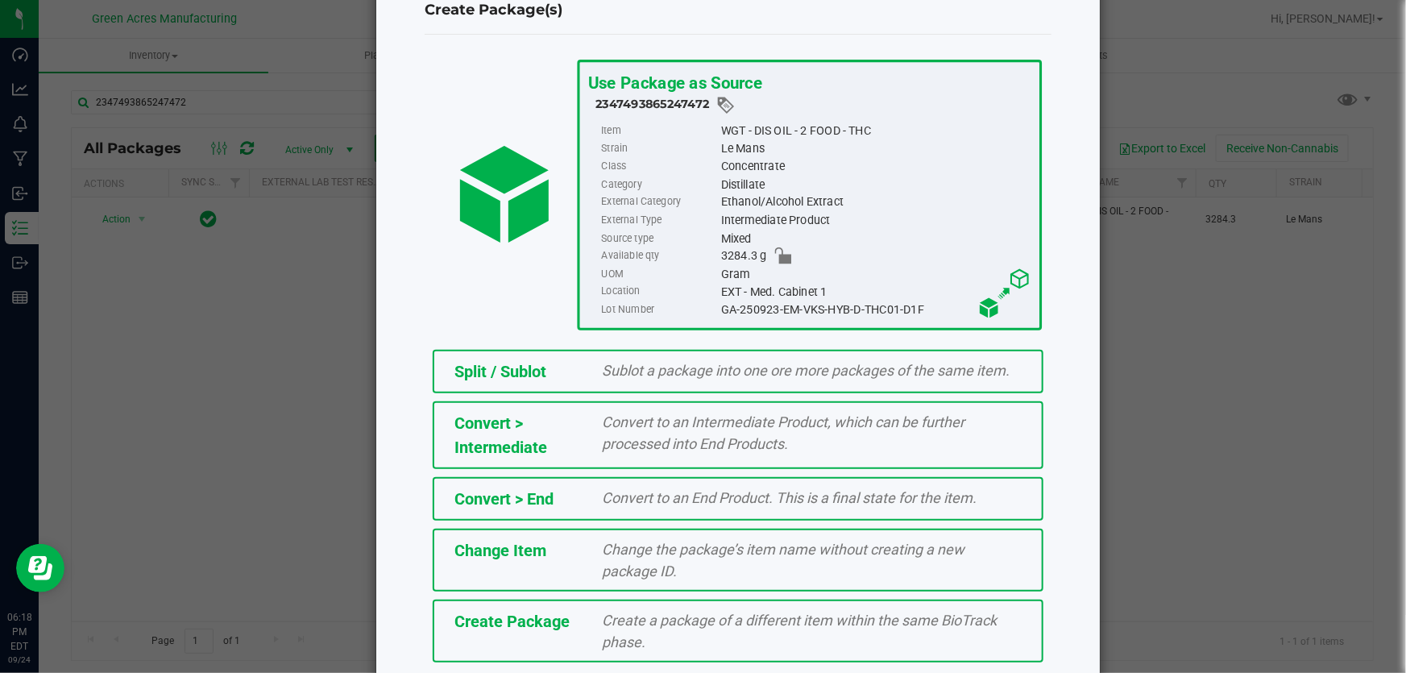
scroll to position [110, 0]
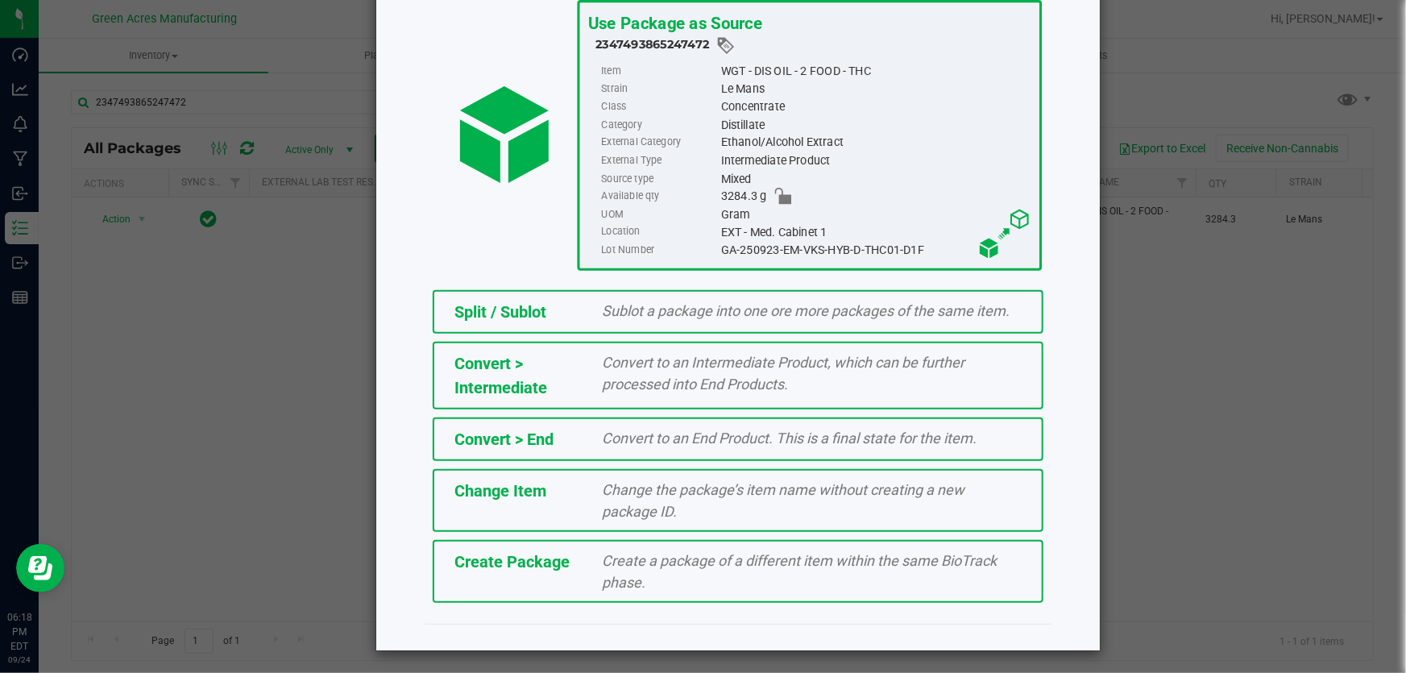
click at [619, 587] on span "Create a package of a different item within the same BioTrack phase." at bounding box center [800, 571] width 395 height 39
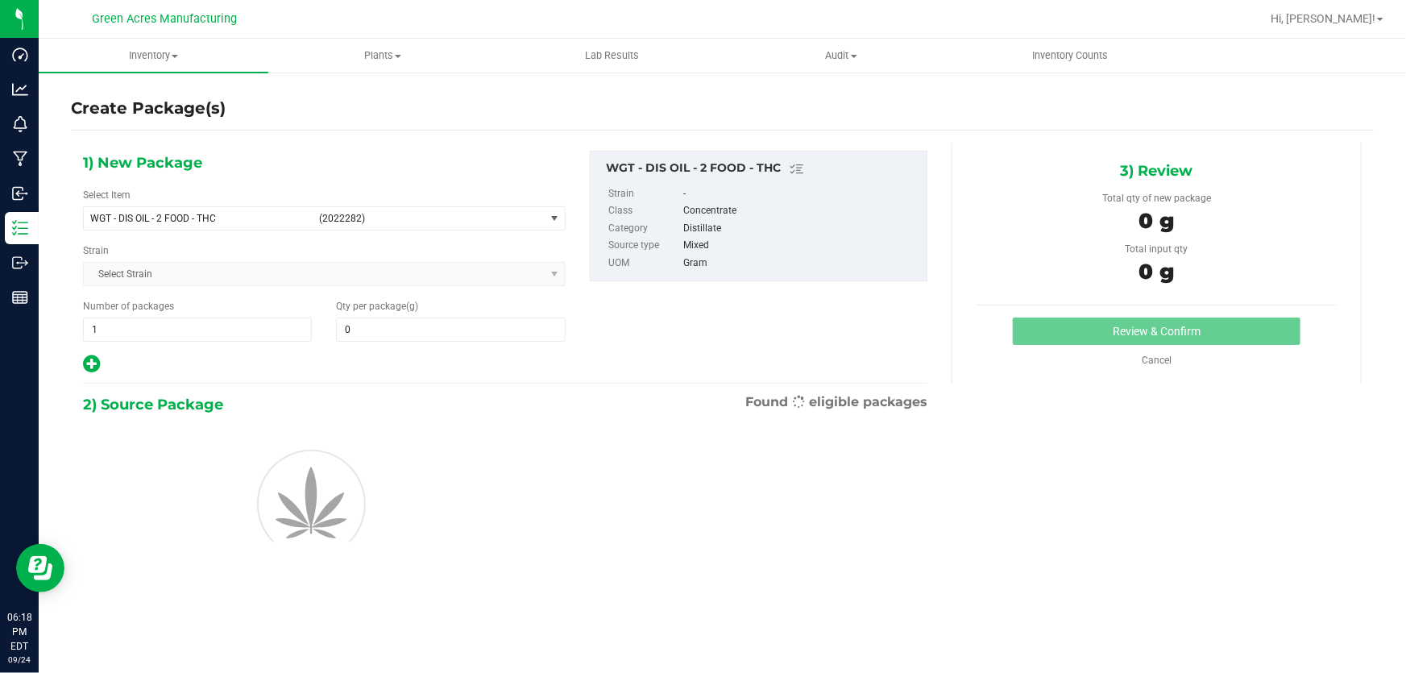
type input "0.0000"
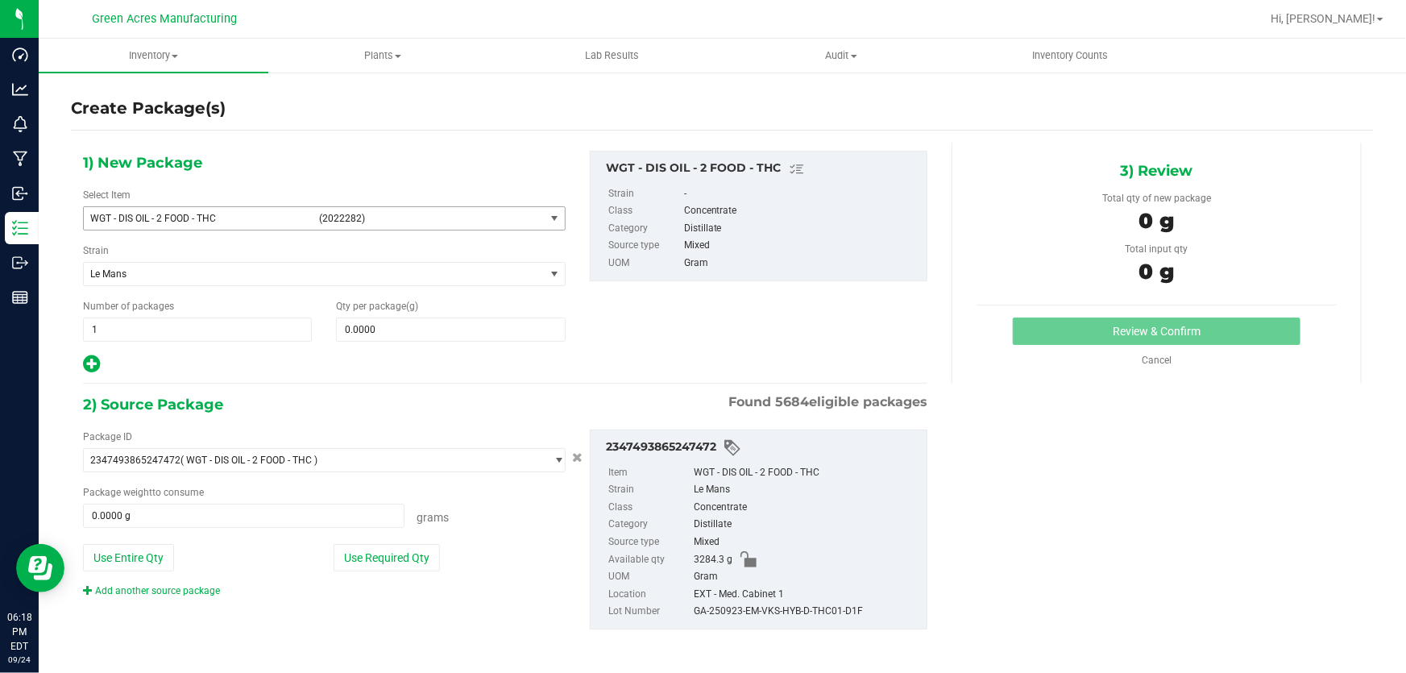
click at [273, 213] on span "WGT - DIS OIL - 2 FOOD - THC" at bounding box center [199, 218] width 219 height 11
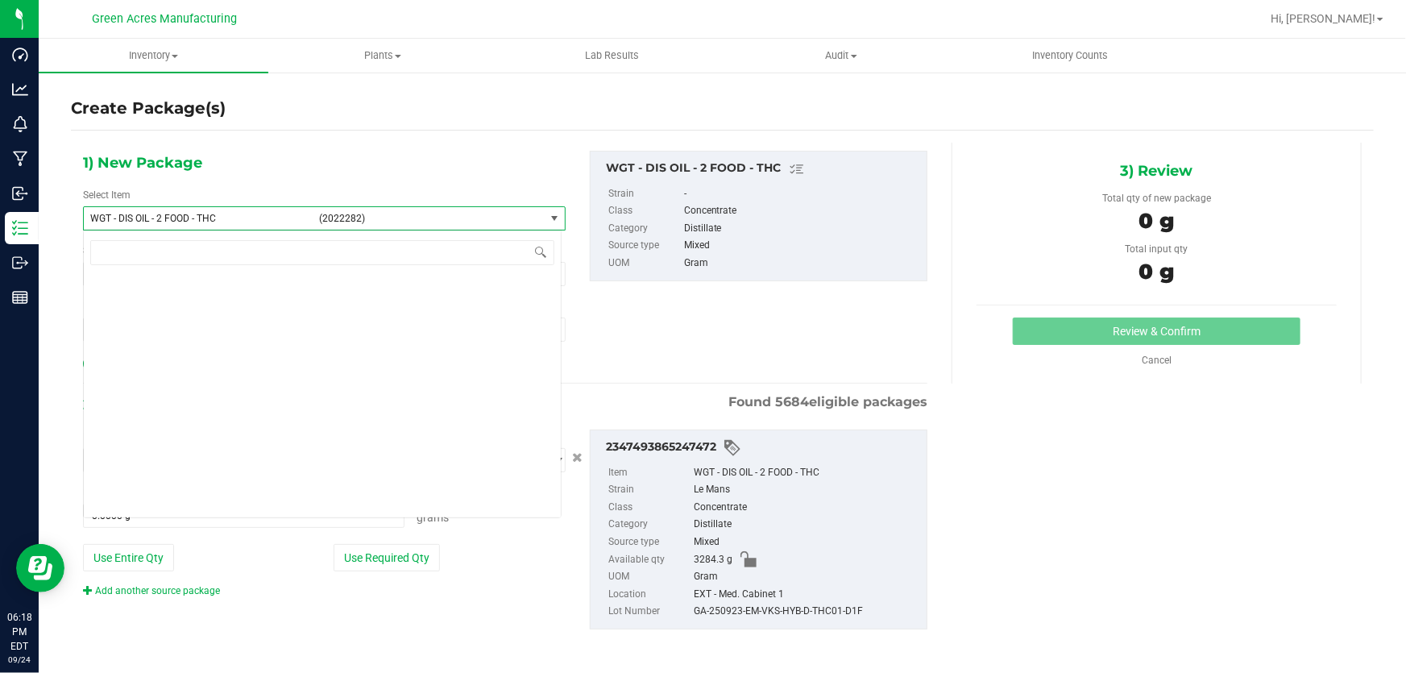
scroll to position [304830, 0]
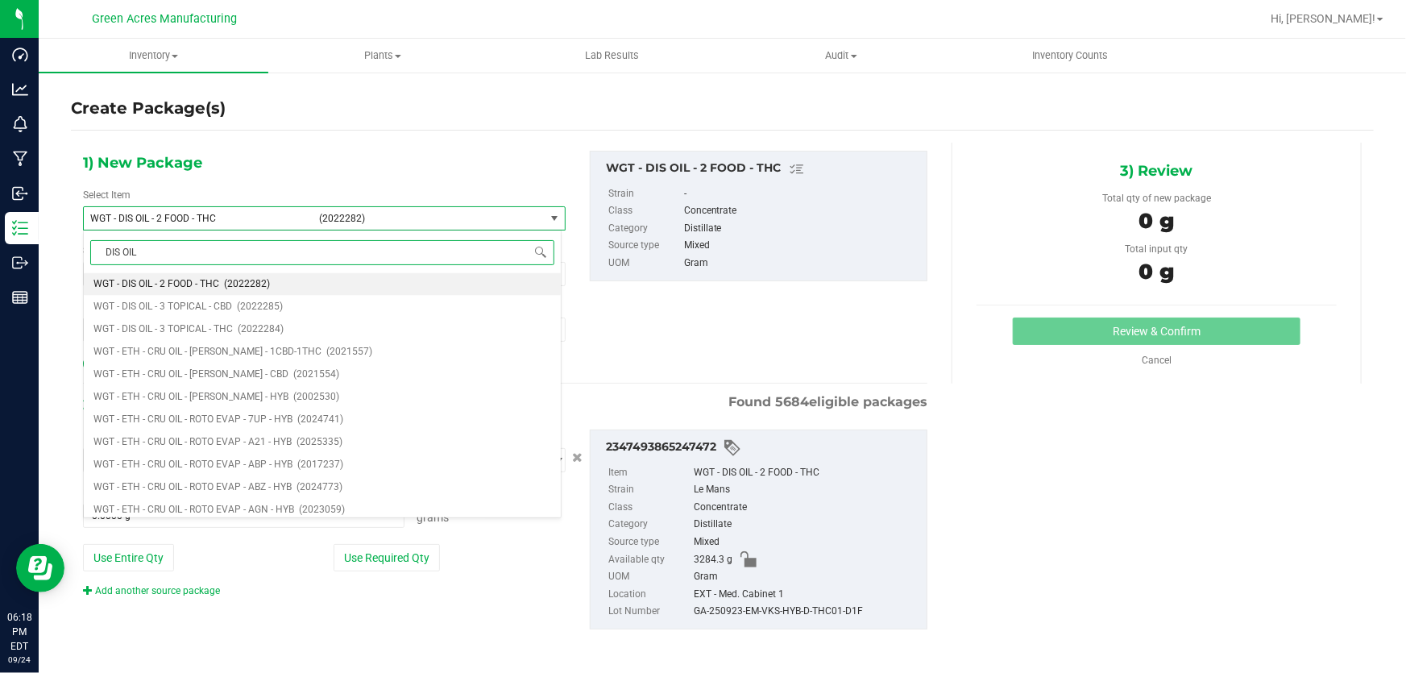
type input "DIS OIL"
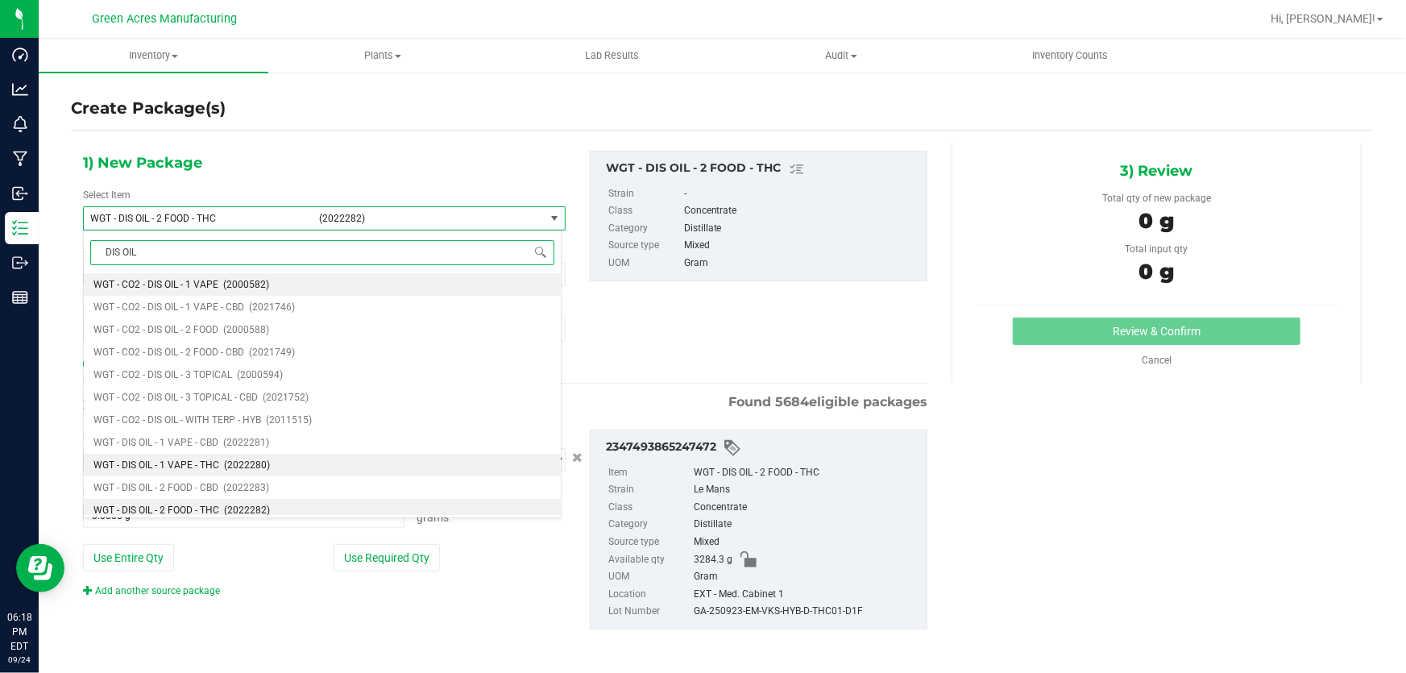
click at [193, 467] on span "WGT - DIS OIL - 1 VAPE - THC" at bounding box center [156, 464] width 126 height 11
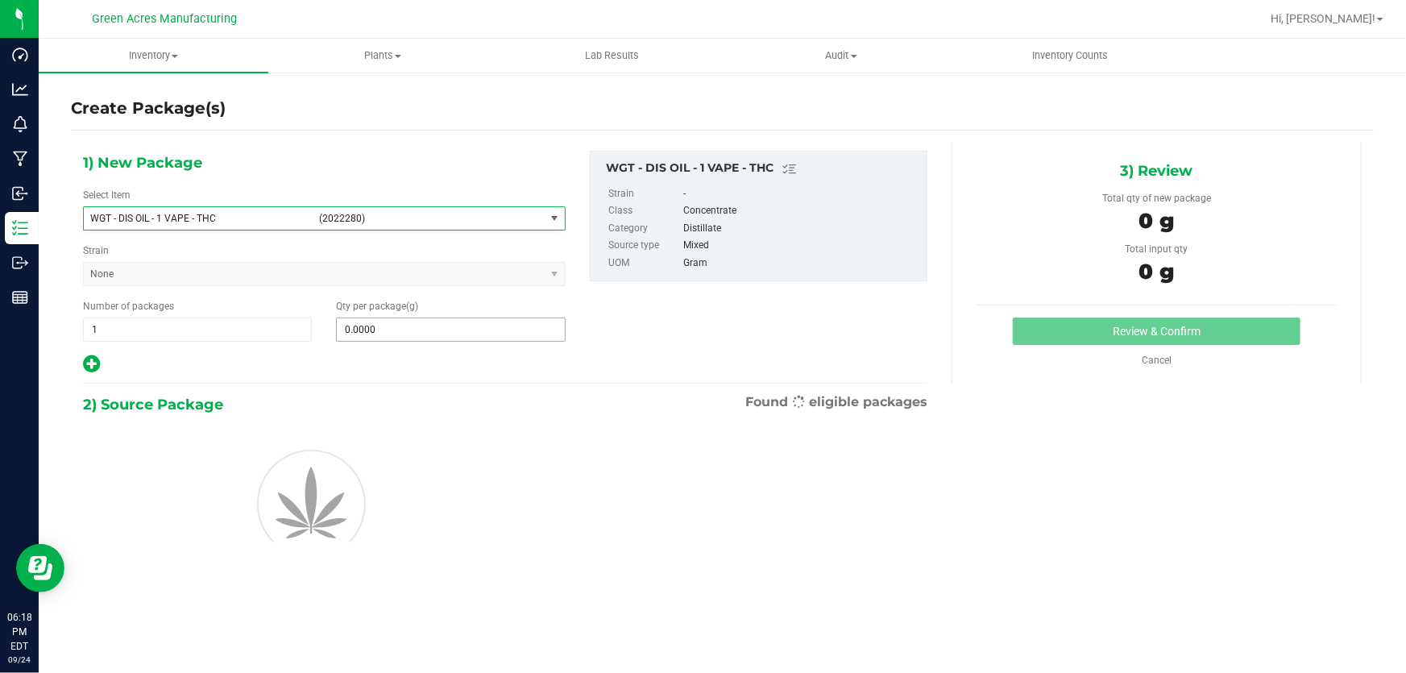
type input "0.0000"
click at [429, 332] on span at bounding box center [450, 329] width 229 height 24
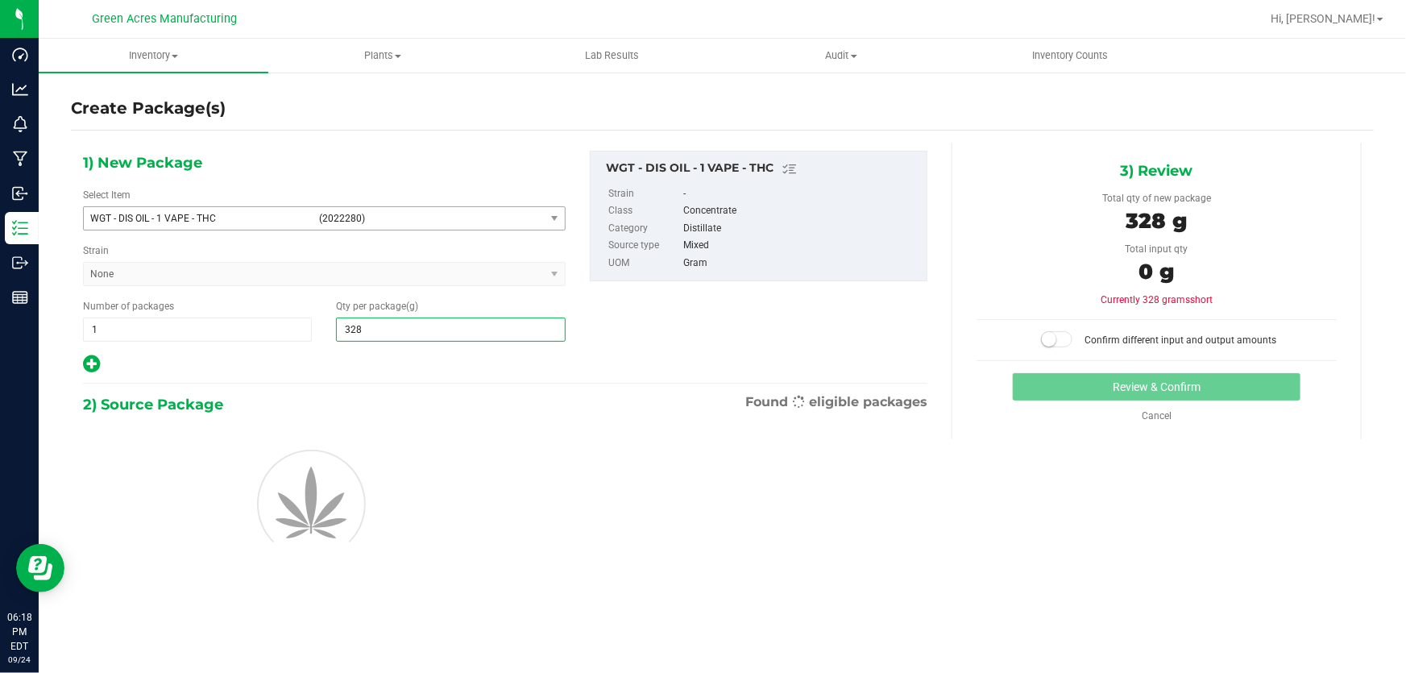
type input "3284"
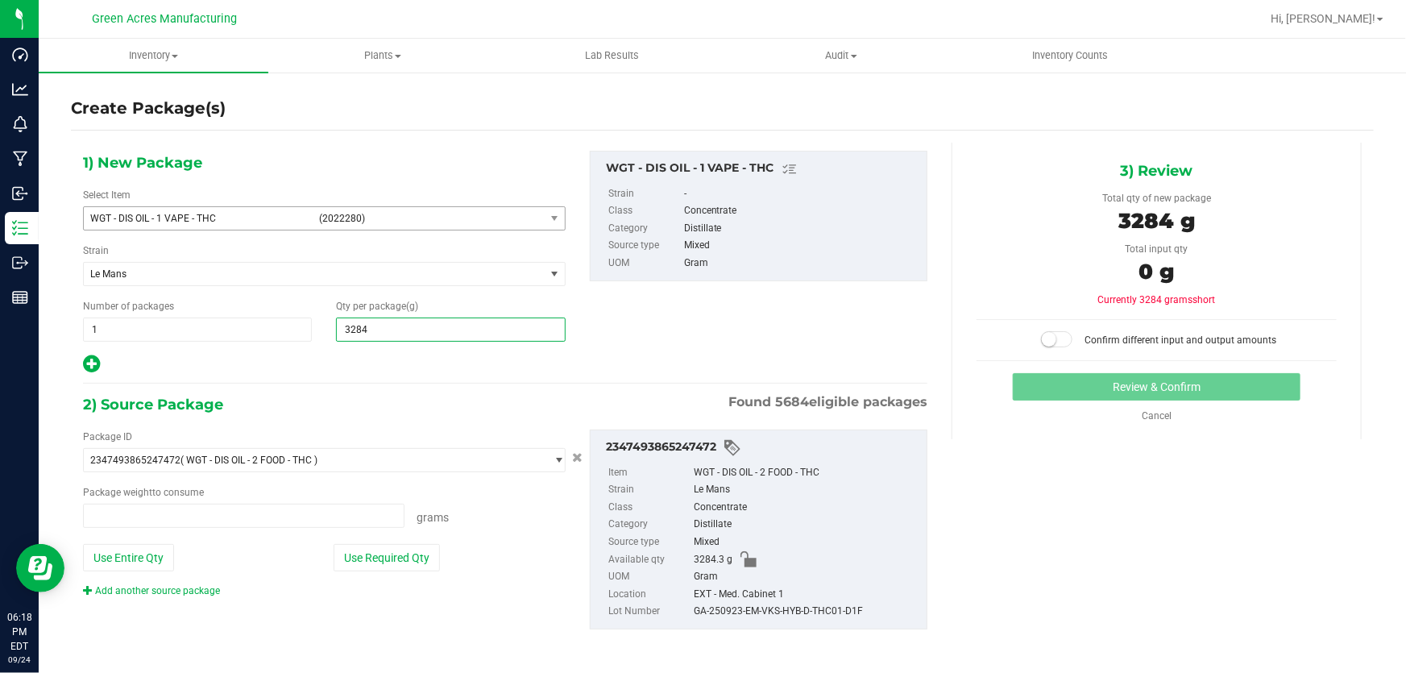
type input "0.0000 g"
type input "3284.3"
type input "3,284.3000"
click at [165, 557] on button "Use Entire Qty" at bounding box center [128, 557] width 91 height 27
type input "3284.3000 g"
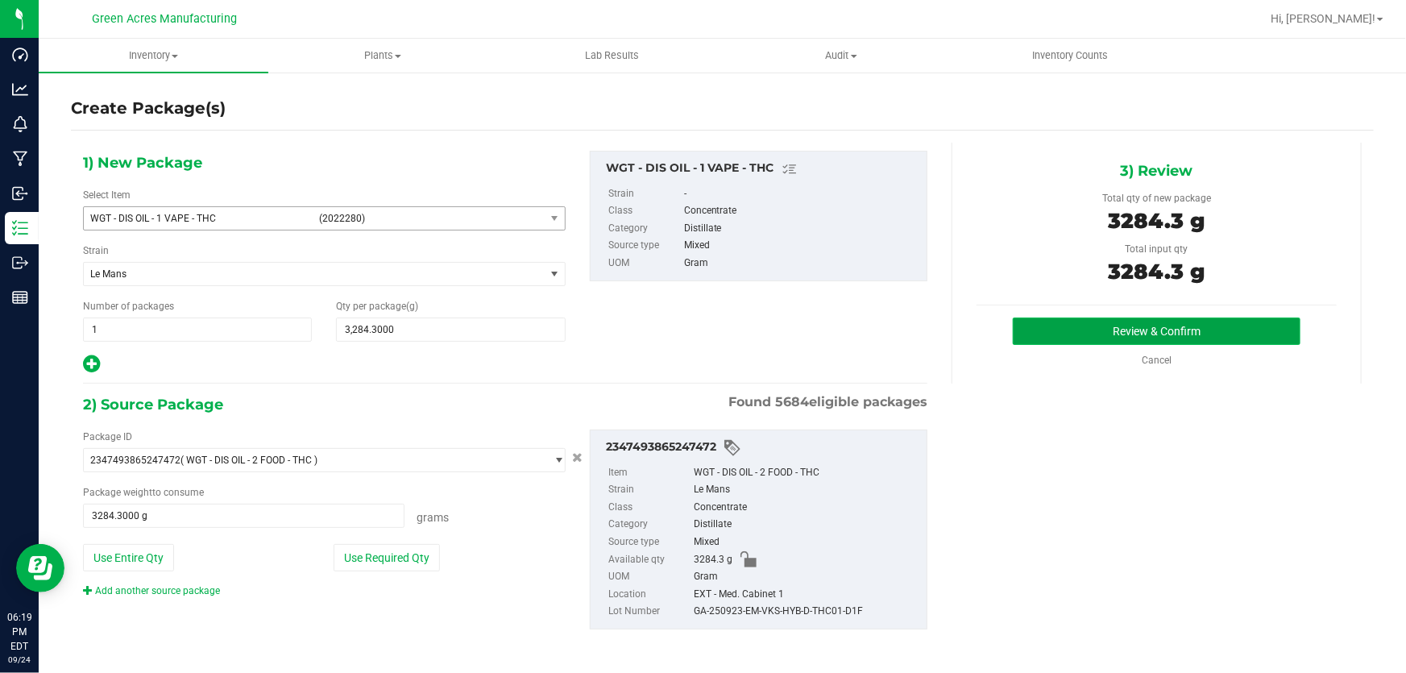
click at [1055, 338] on button "Review & Confirm" at bounding box center [1157, 330] width 288 height 27
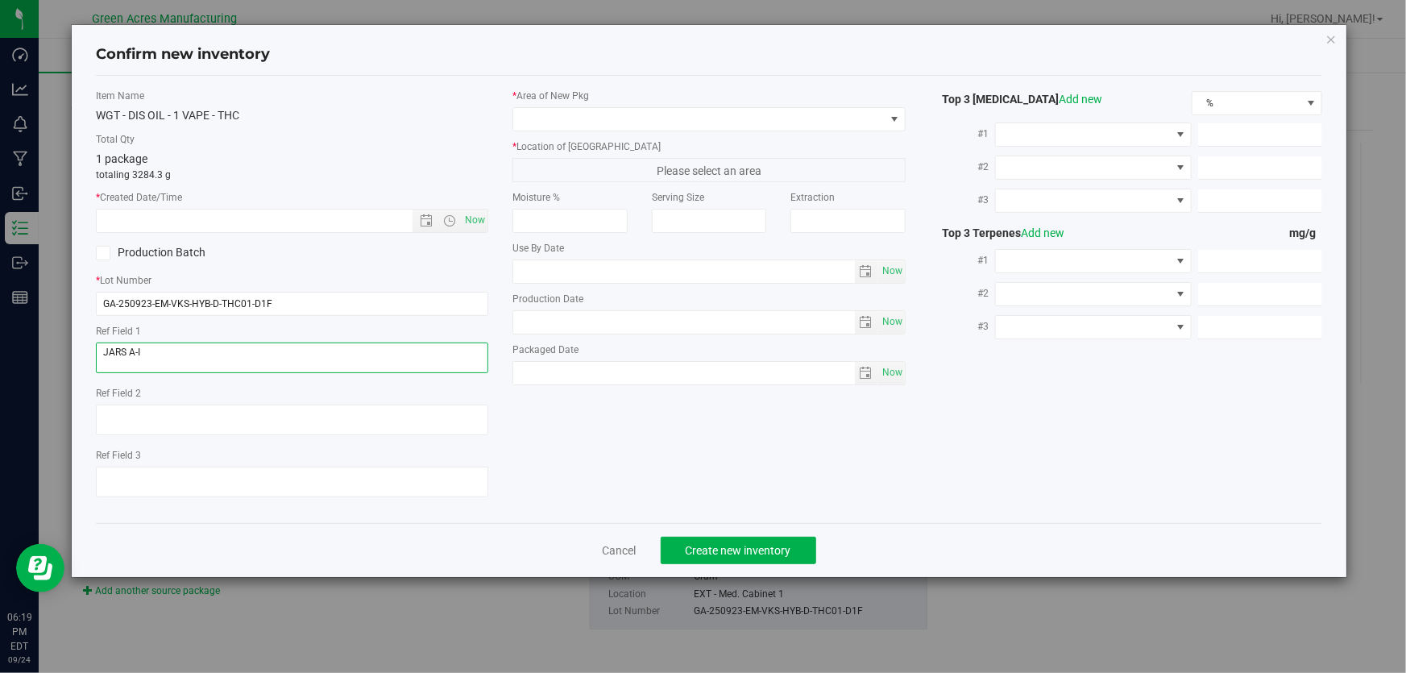
click at [248, 352] on textarea at bounding box center [292, 357] width 392 height 31
type textarea "D1F"
drag, startPoint x: 476, startPoint y: 224, endPoint x: 483, endPoint y: 216, distance: 10.8
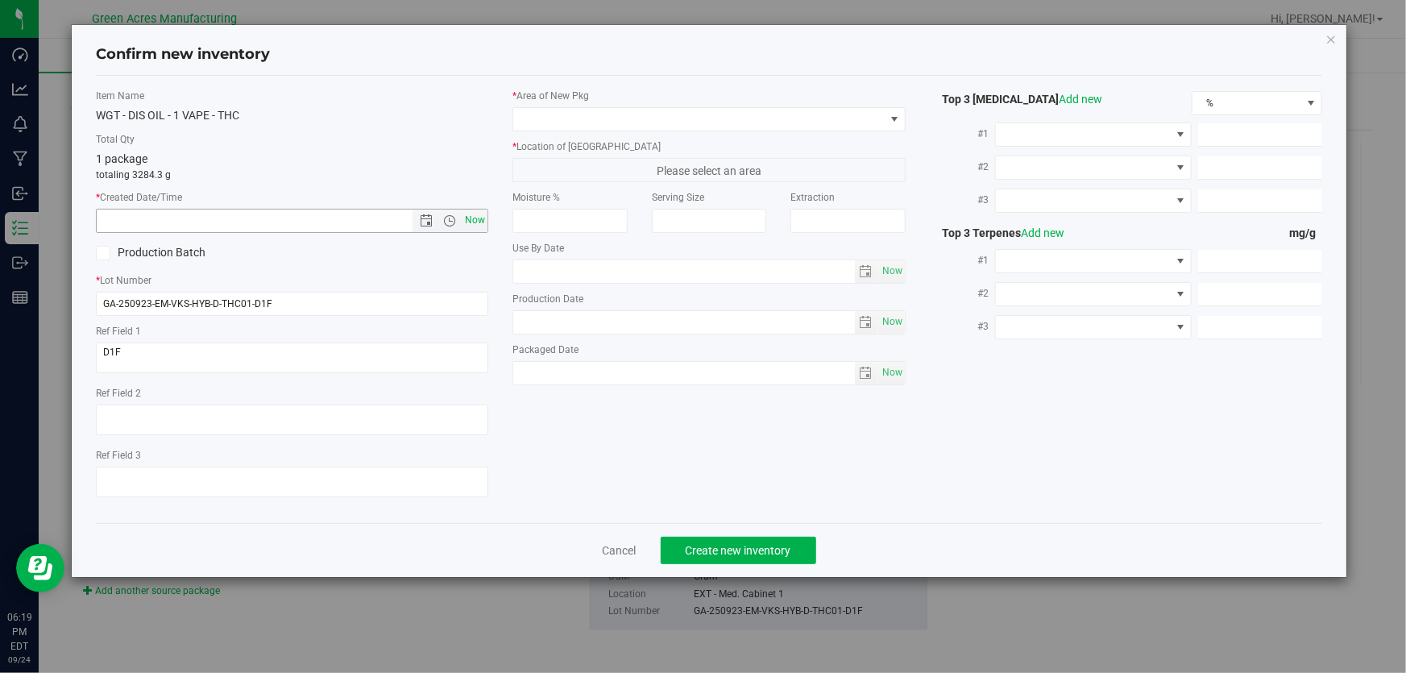
click at [477, 223] on span "Now" at bounding box center [475, 220] width 27 height 23
type input "[DATE] 6:19 PM"
click at [571, 113] on span at bounding box center [698, 119] width 371 height 23
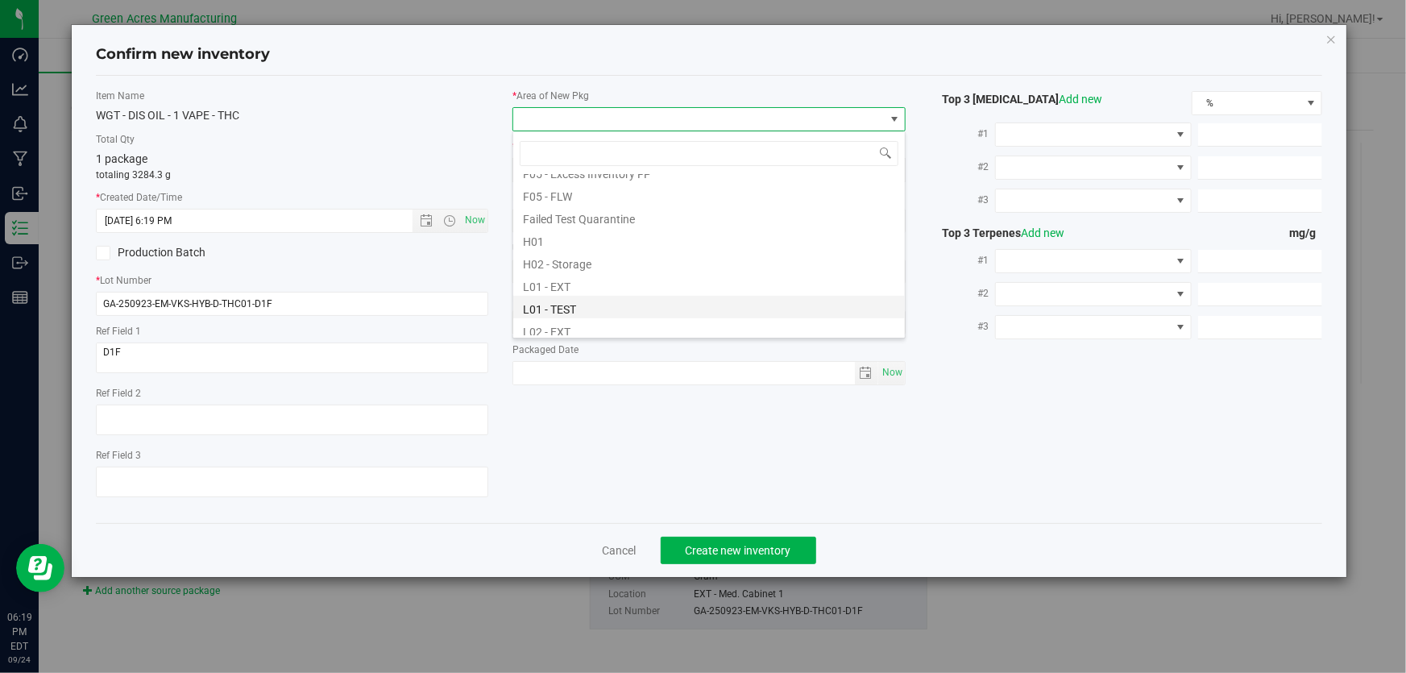
scroll to position [219, 0]
click at [581, 321] on li "L03 - EXT" at bounding box center [709, 327] width 392 height 23
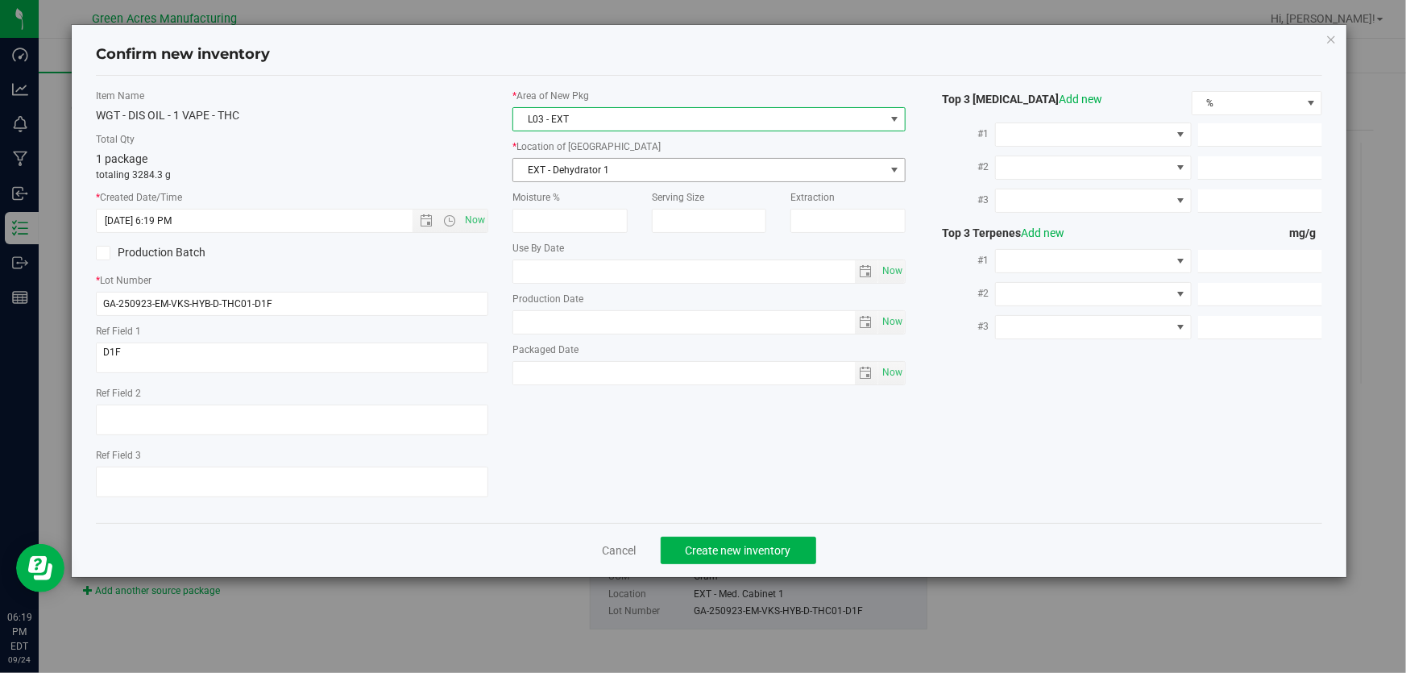
click at [637, 162] on span "EXT - Dehydrator 1" at bounding box center [698, 170] width 371 height 23
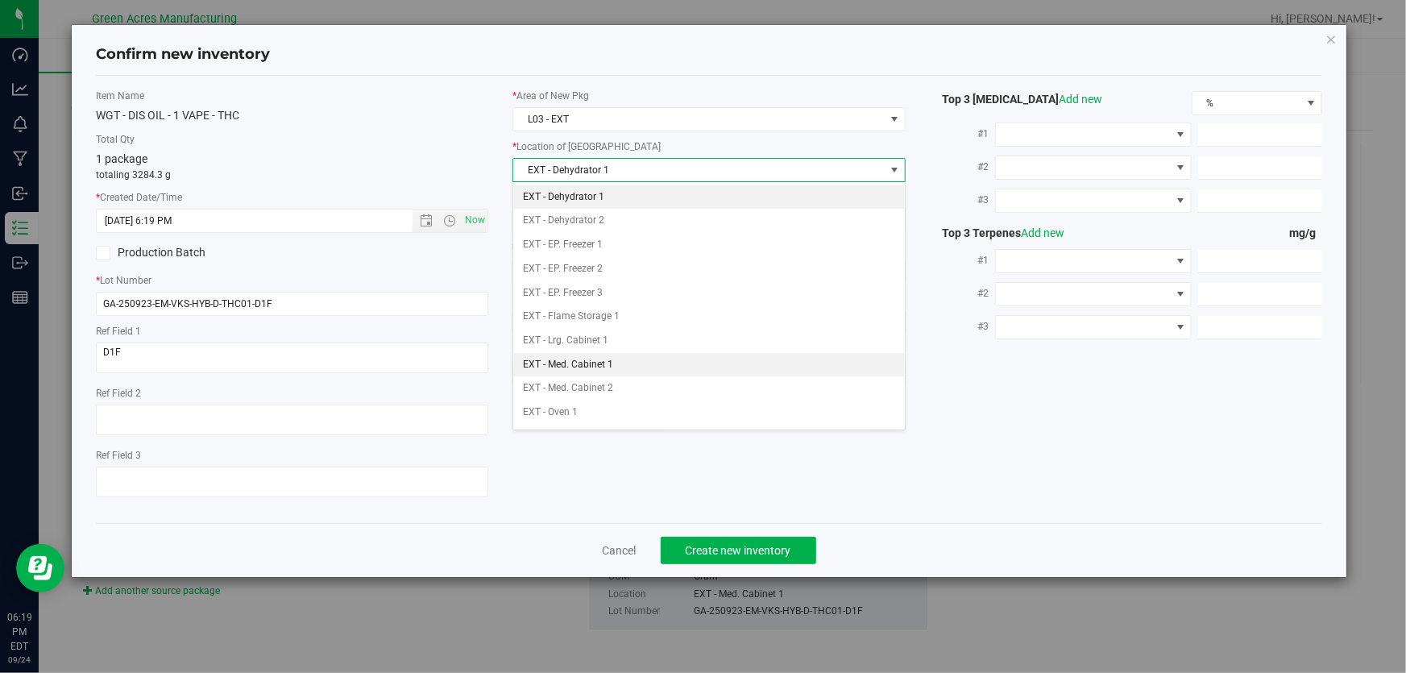
click at [659, 370] on li "EXT - Med. Cabinet 1" at bounding box center [709, 365] width 392 height 24
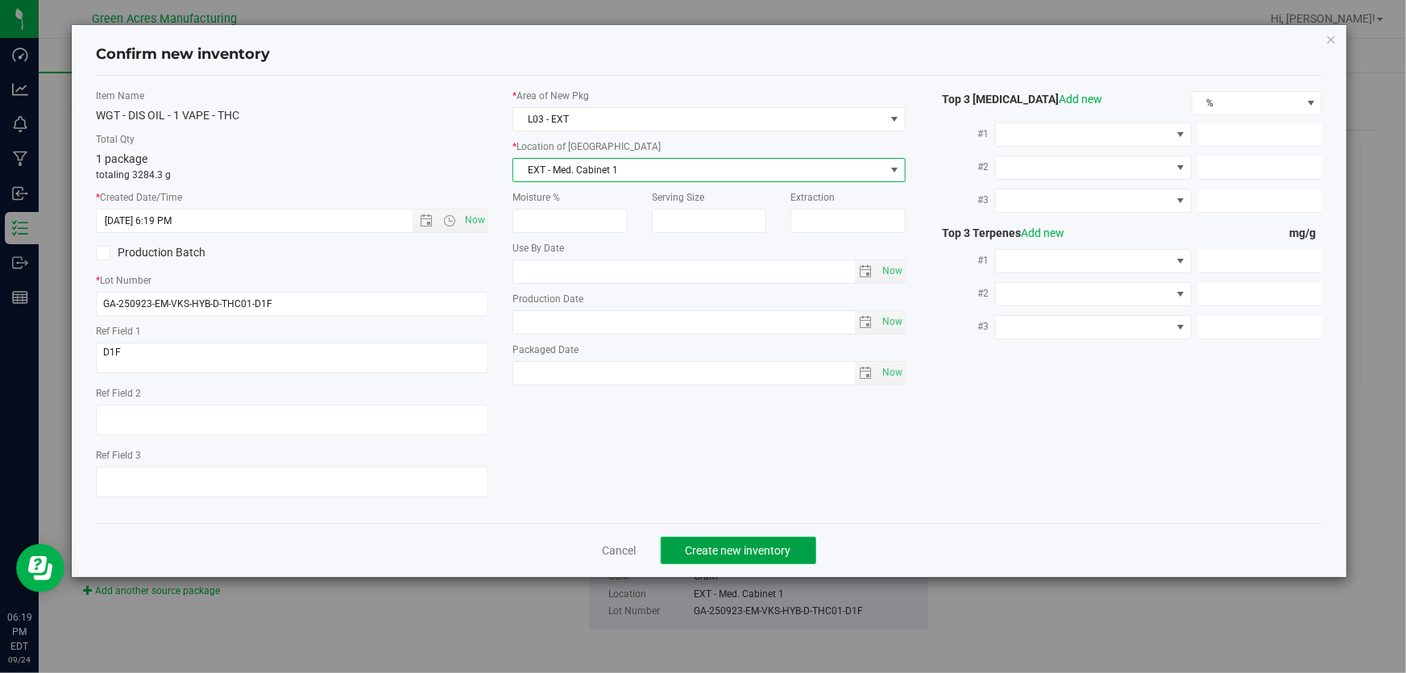
click at [720, 544] on span "Create new inventory" at bounding box center [739, 550] width 106 height 13
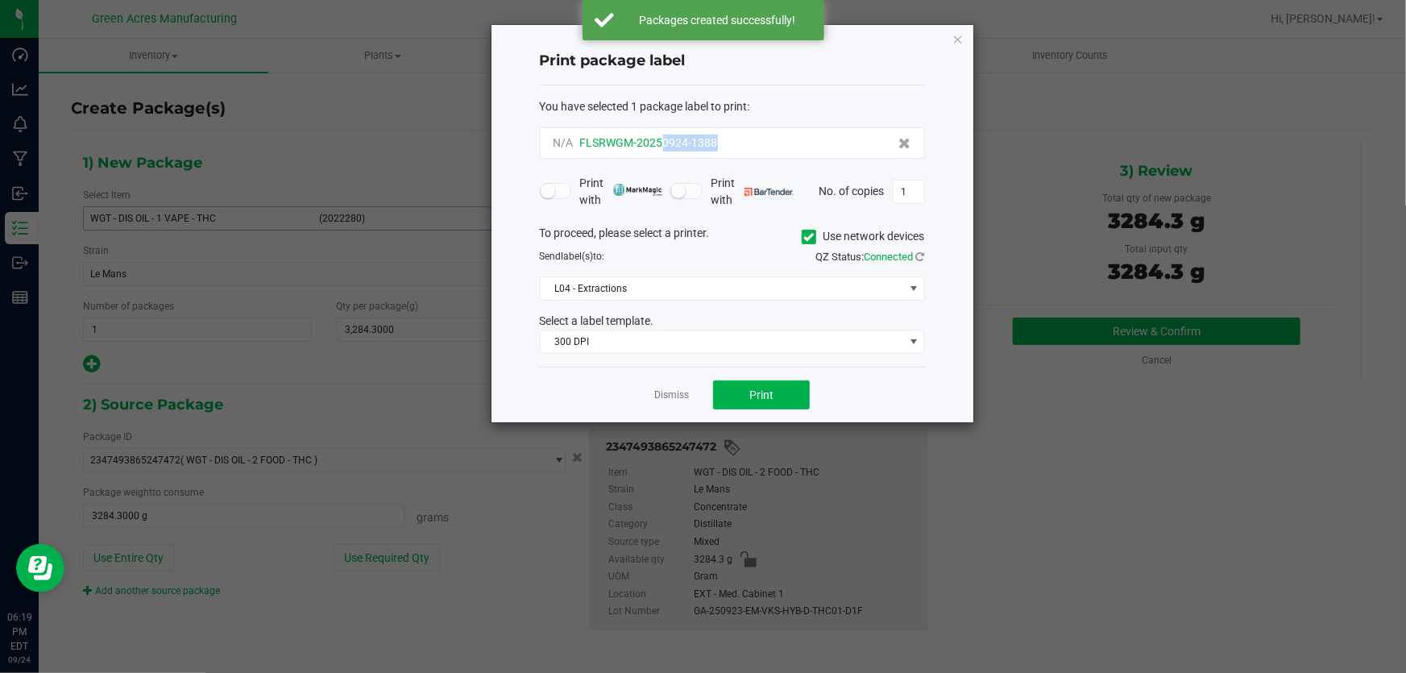
drag, startPoint x: 724, startPoint y: 136, endPoint x: 661, endPoint y: 147, distance: 64.5
click at [661, 147] on div "N/A FLSRWGM-20250924-1388" at bounding box center [733, 143] width 358 height 17
copy span "0924-1388"
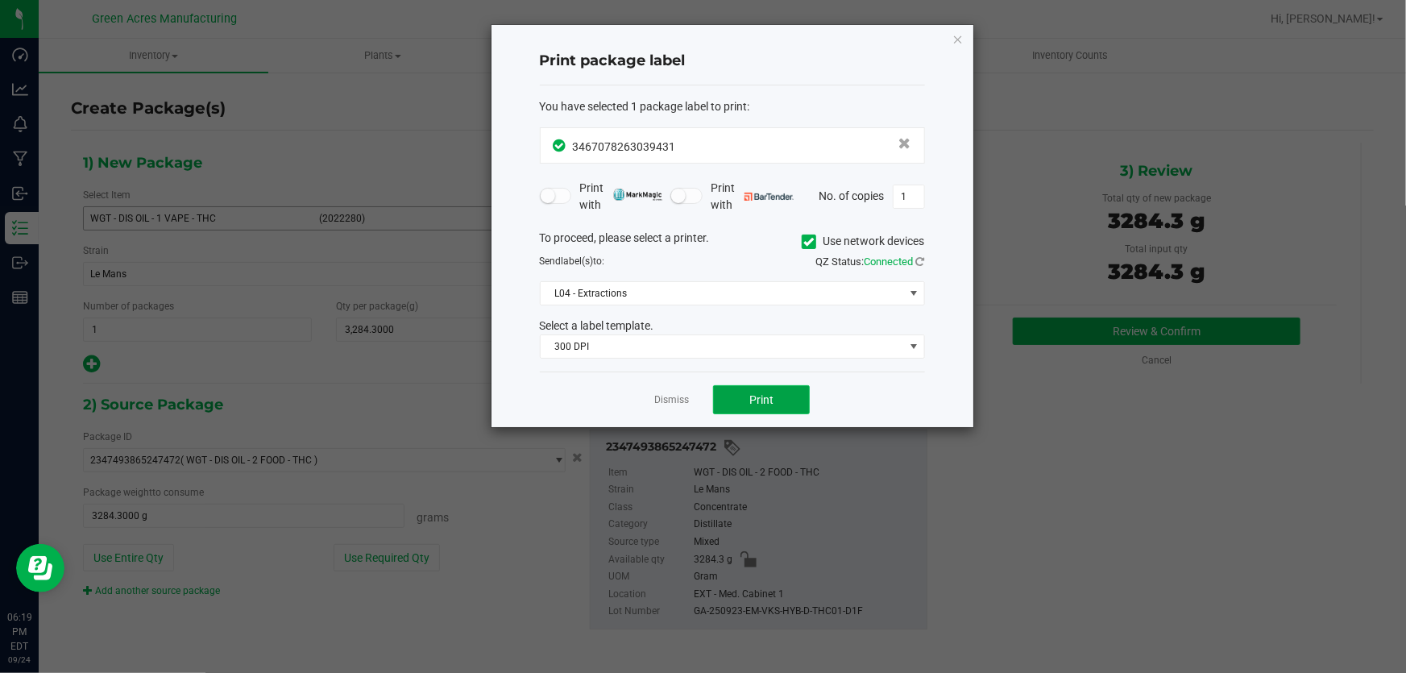
click at [741, 406] on button "Print" at bounding box center [761, 399] width 97 height 29
click at [741, 406] on div at bounding box center [733, 226] width 482 height 402
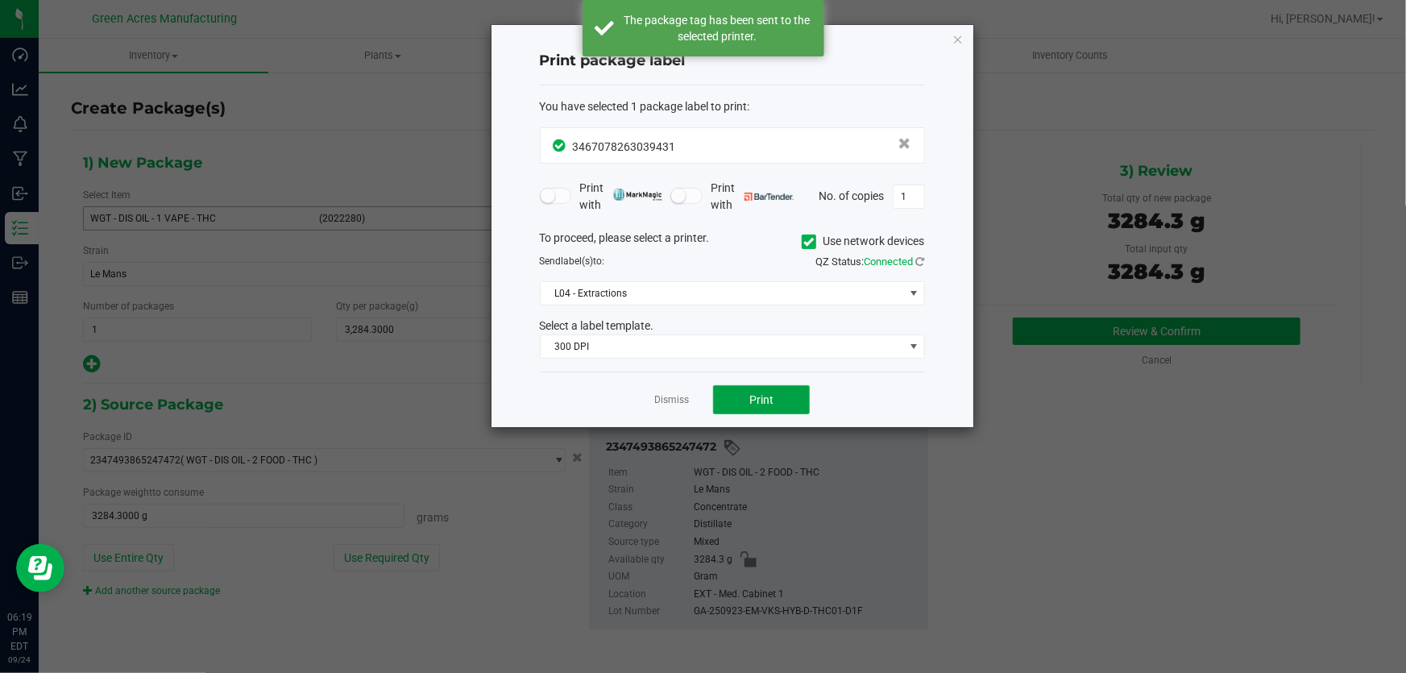
click at [741, 406] on button "Print" at bounding box center [761, 399] width 97 height 29
click at [673, 406] on link "Dismiss" at bounding box center [671, 400] width 35 height 14
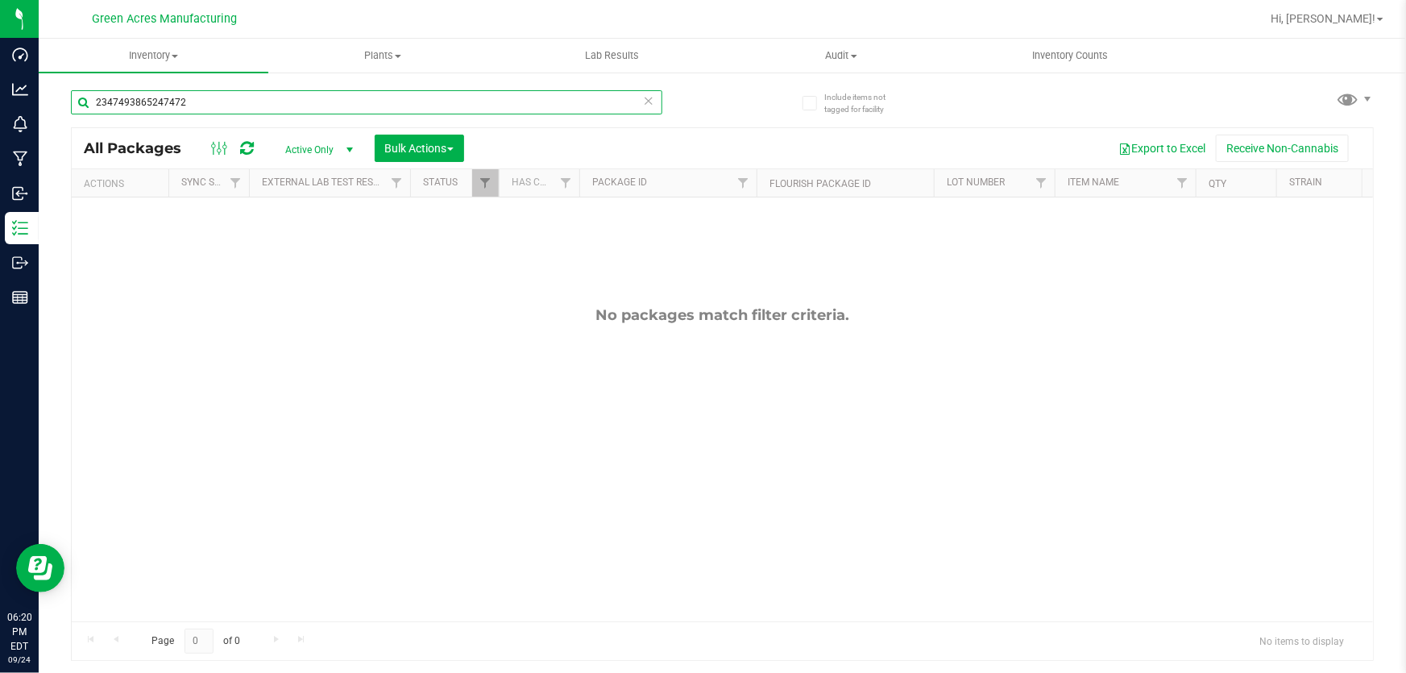
click at [368, 113] on input "2347493865247472" at bounding box center [366, 102] width 591 height 24
click at [363, 109] on input "2347493865247472" at bounding box center [366, 102] width 591 height 24
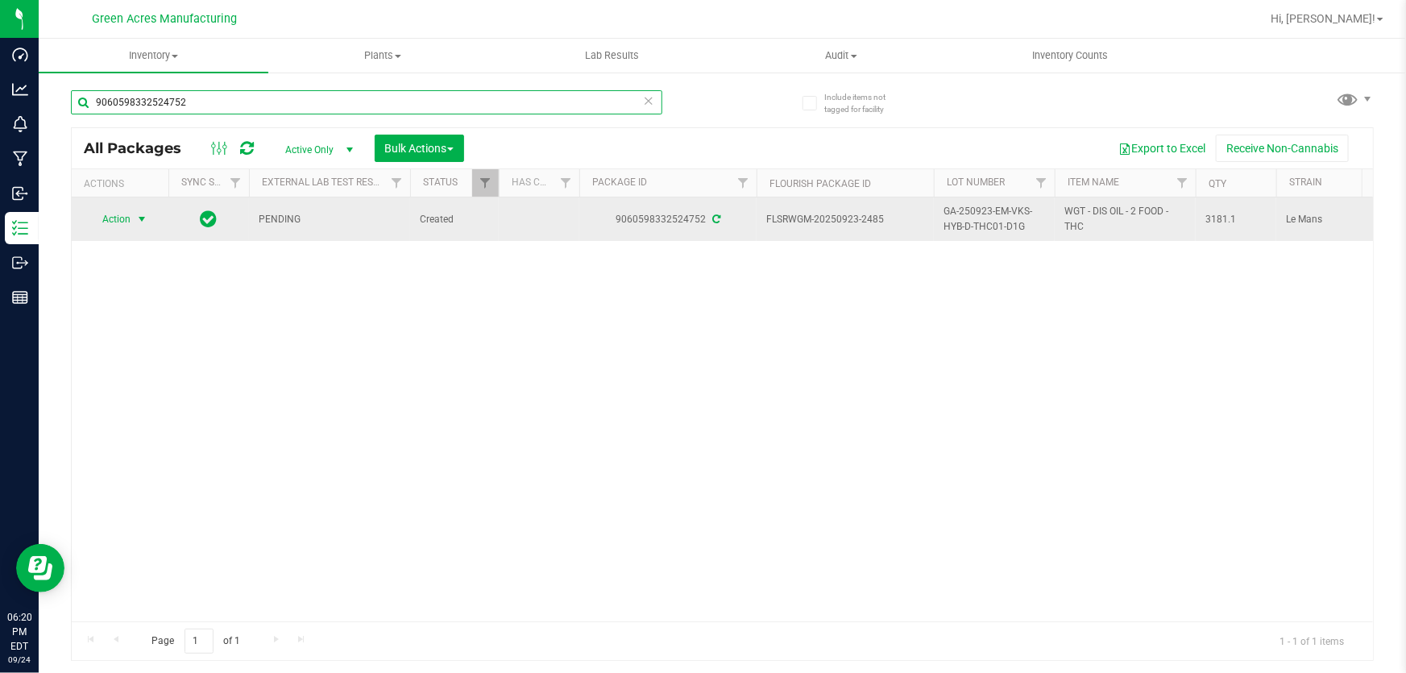
type input "9060598332524752"
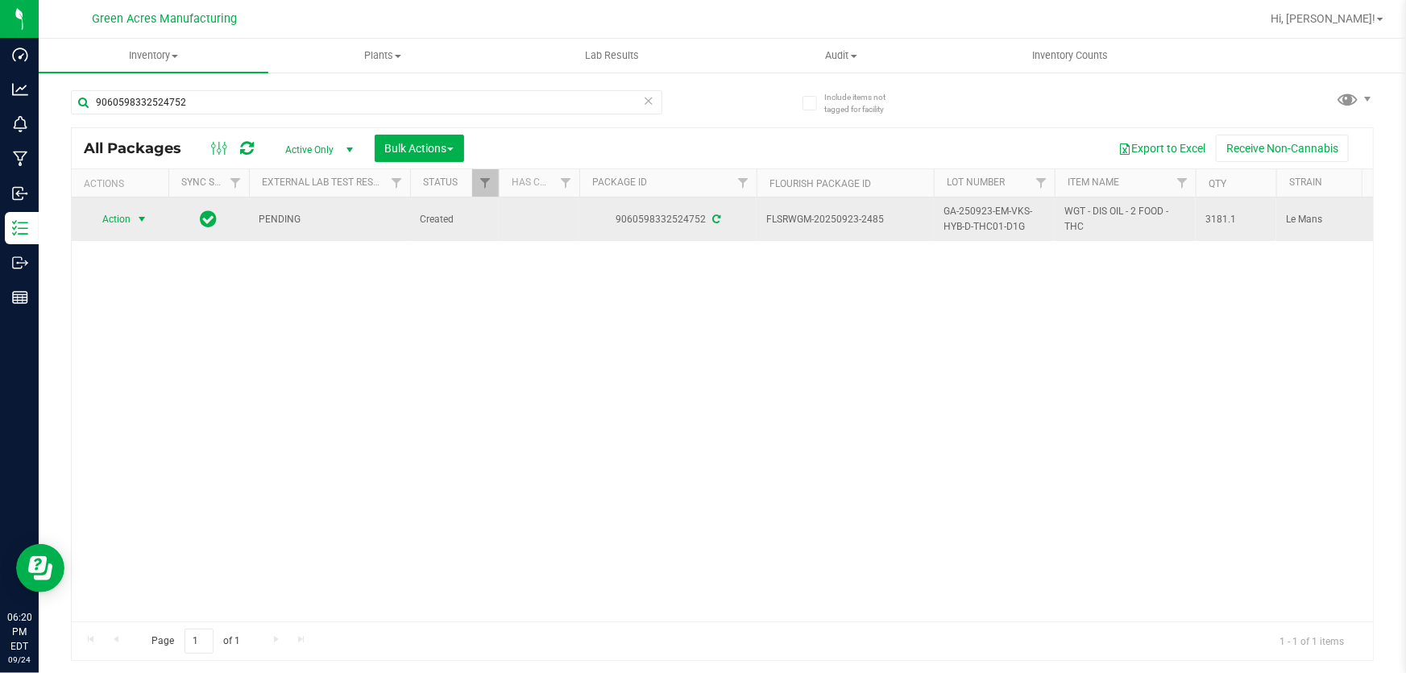
click at [124, 217] on span "Action" at bounding box center [110, 219] width 44 height 23
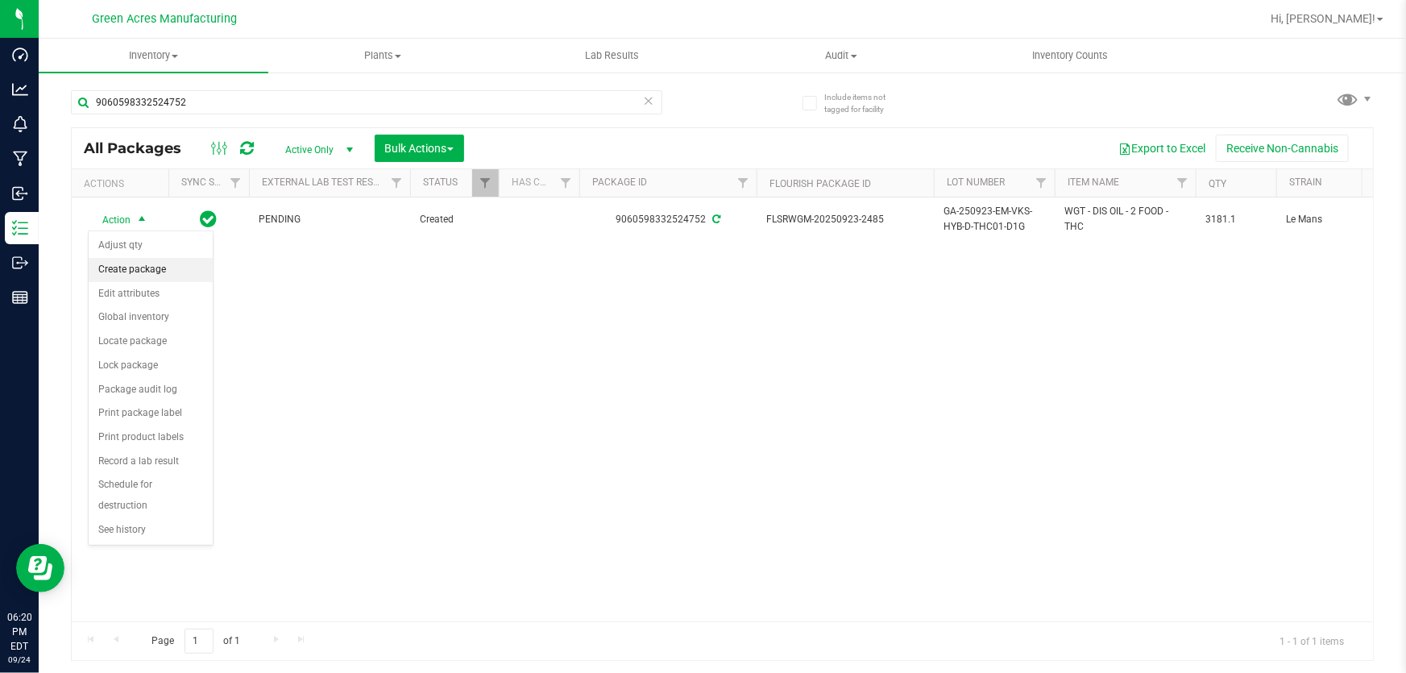
click at [132, 270] on li "Create package" at bounding box center [151, 270] width 124 height 24
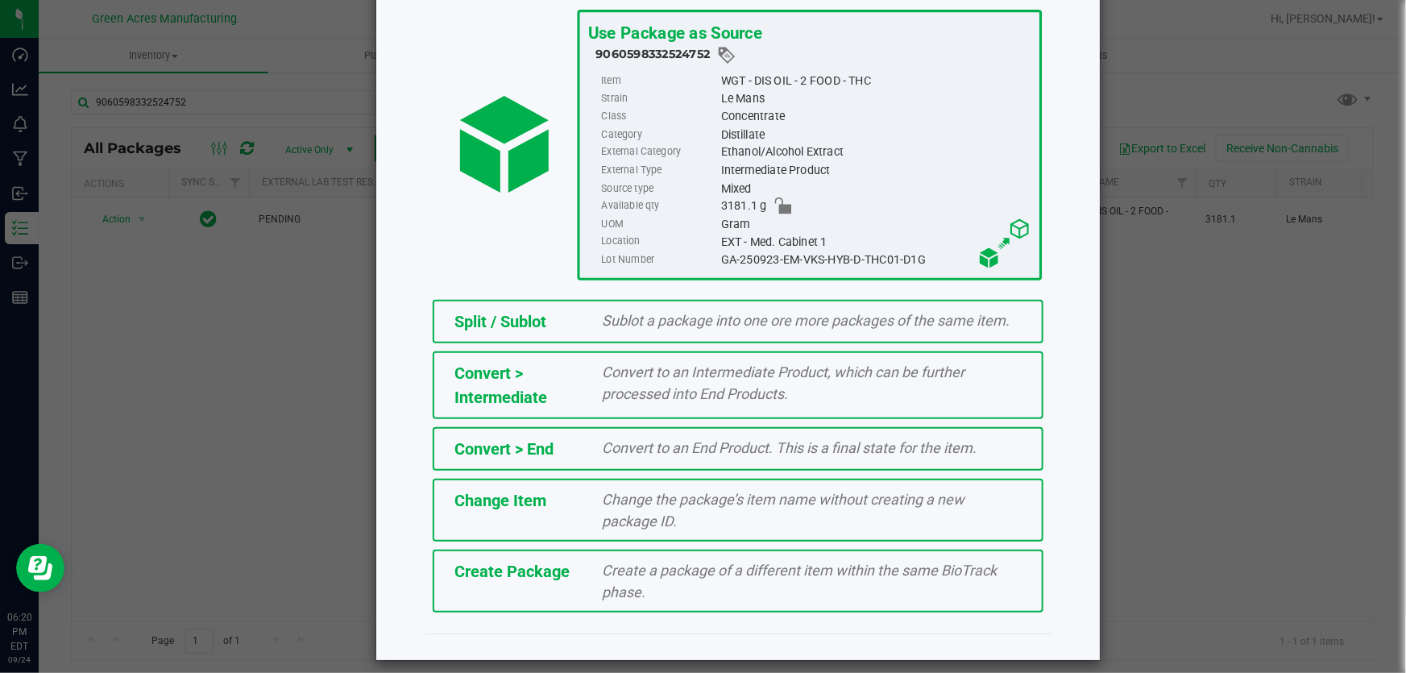
scroll to position [110, 0]
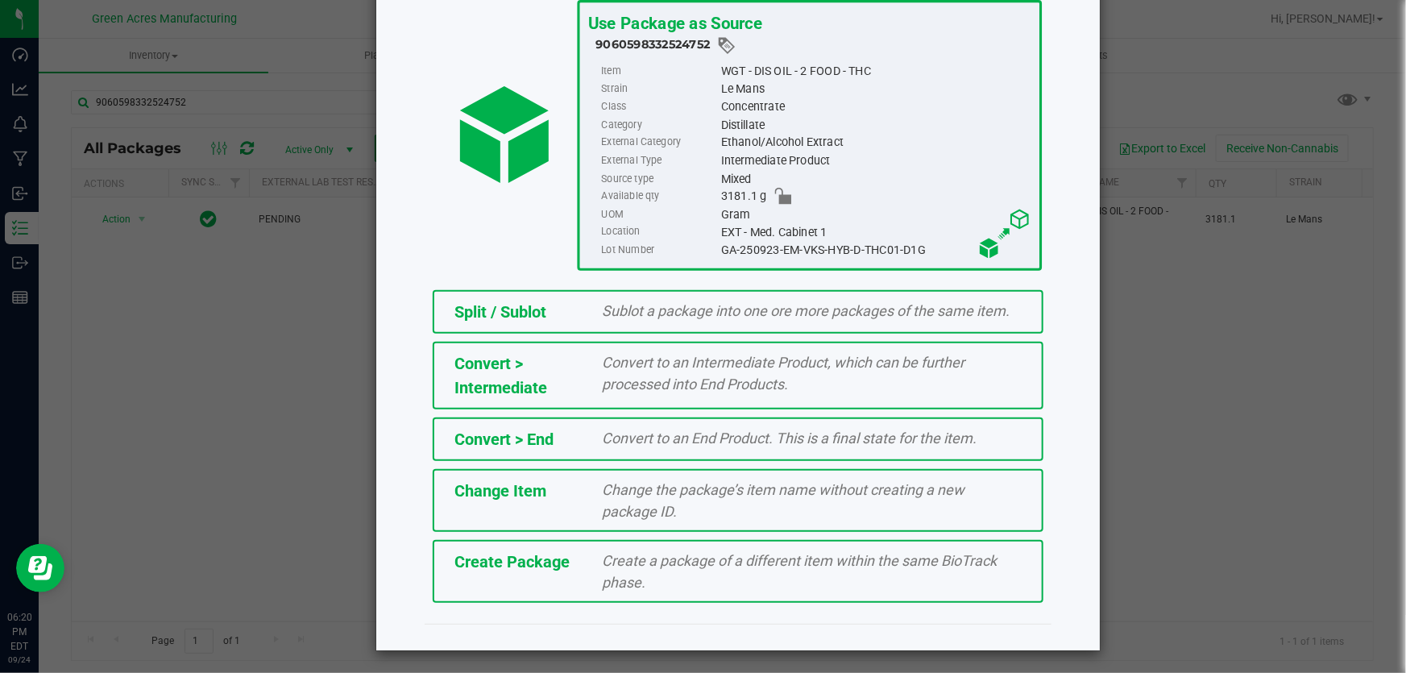
click at [708, 562] on span "Create a package of a different item within the same BioTrack phase." at bounding box center [800, 571] width 395 height 39
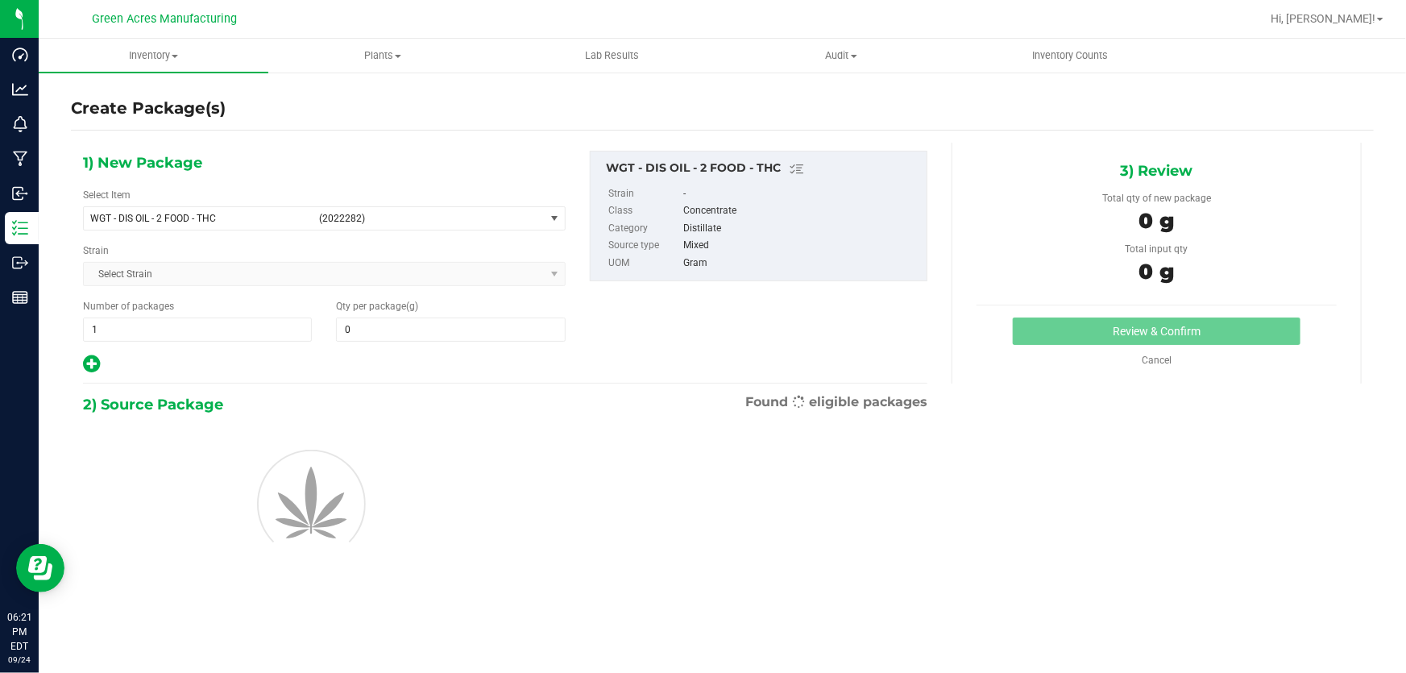
type input "0.0000"
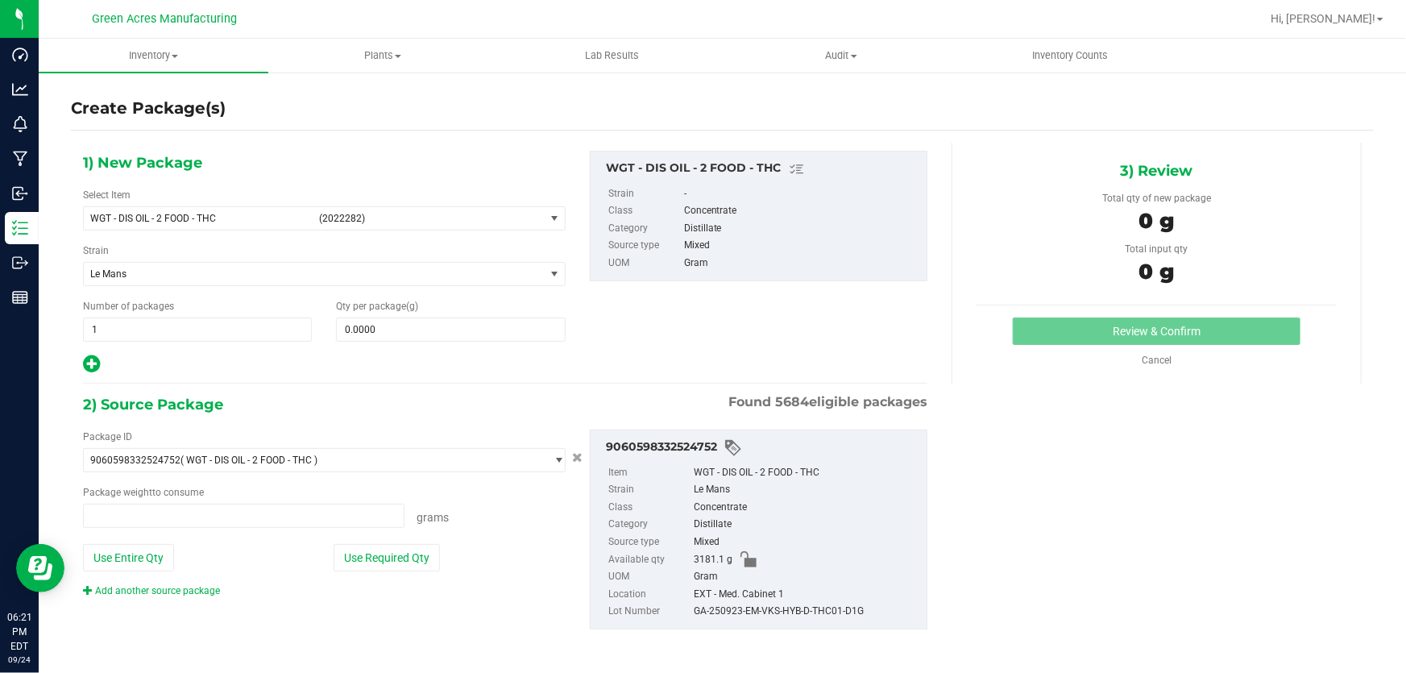
type input "0.0000 g"
click at [376, 216] on span "(2022282)" at bounding box center [428, 218] width 219 height 11
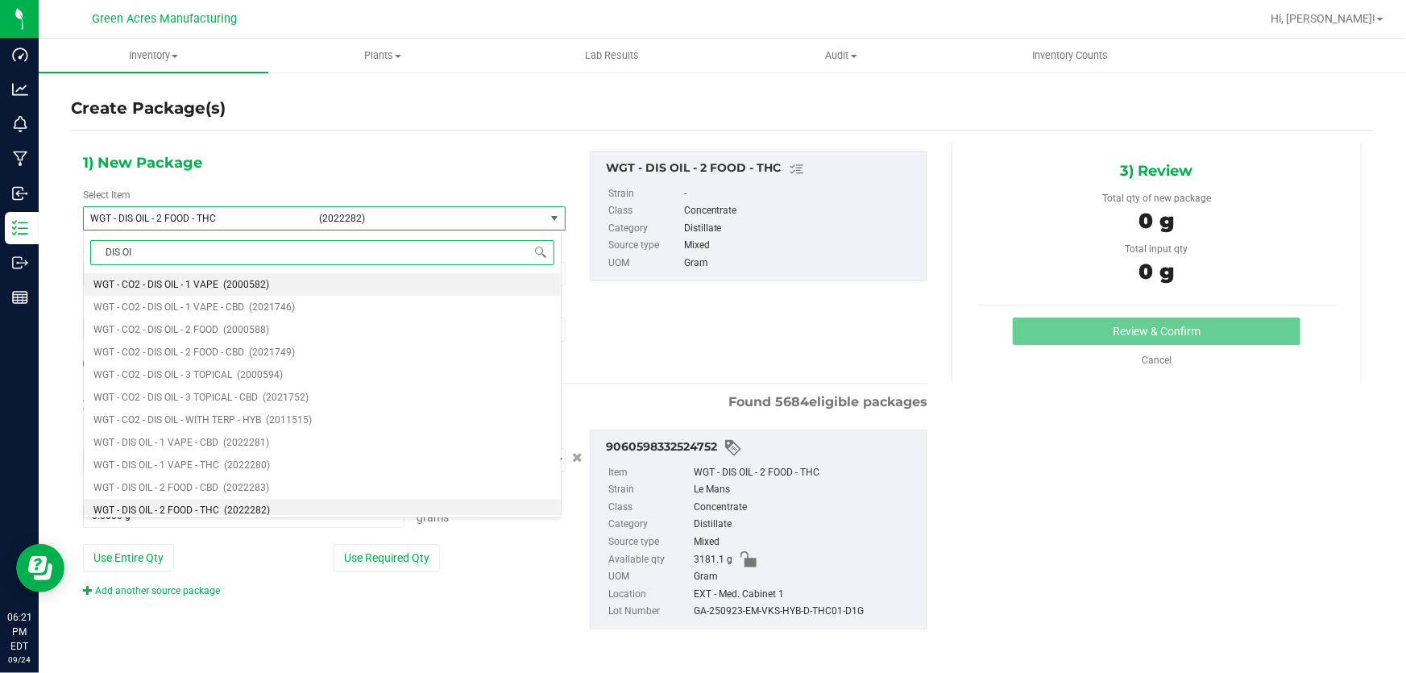
type input "DIS OIL"
click at [281, 463] on li "WGT - DIS OIL - 1 VAPE - THC (2022280)" at bounding box center [322, 465] width 477 height 23
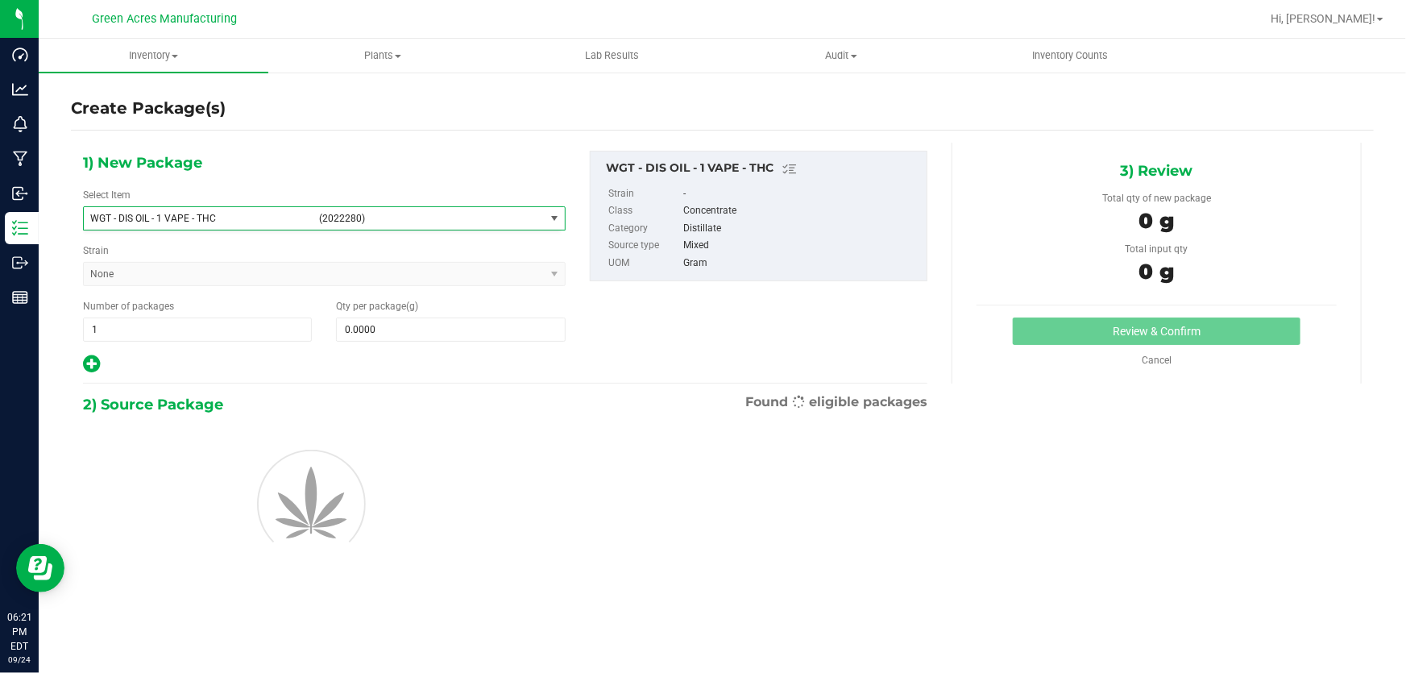
type input "0.0000"
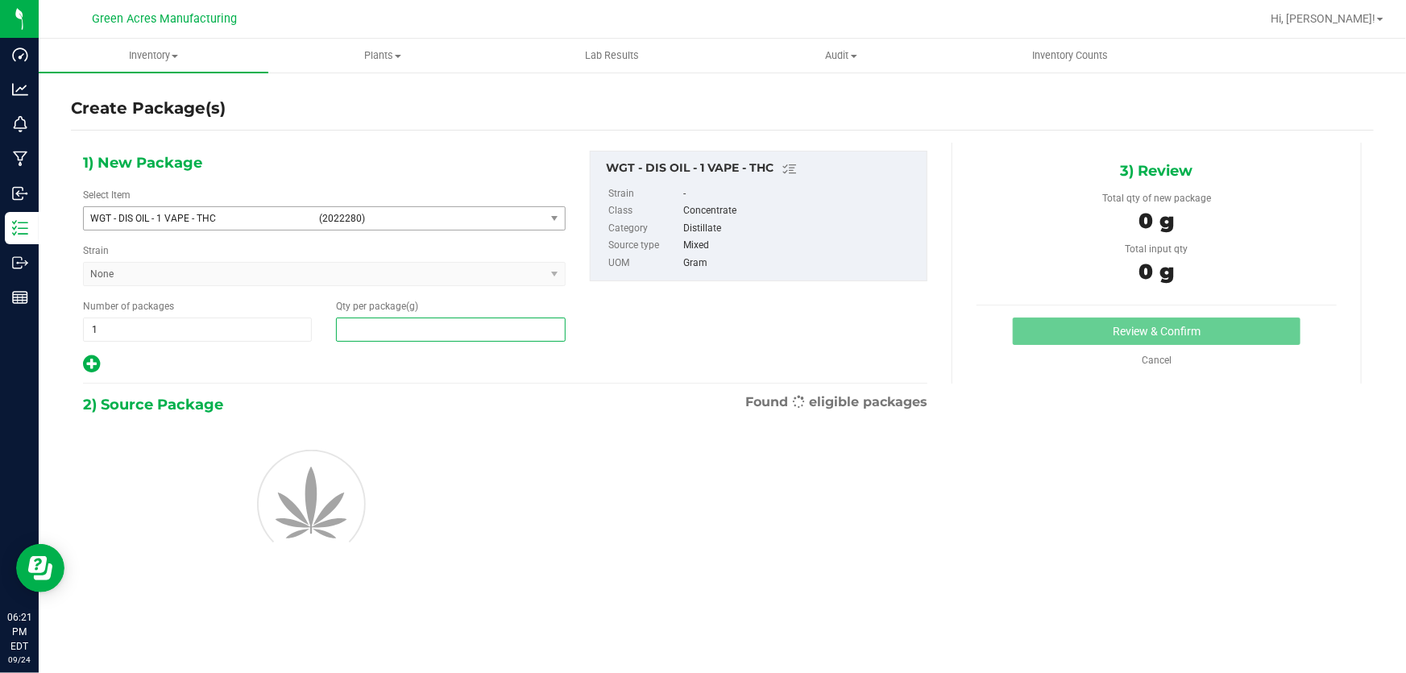
click at [386, 330] on span at bounding box center [450, 329] width 229 height 24
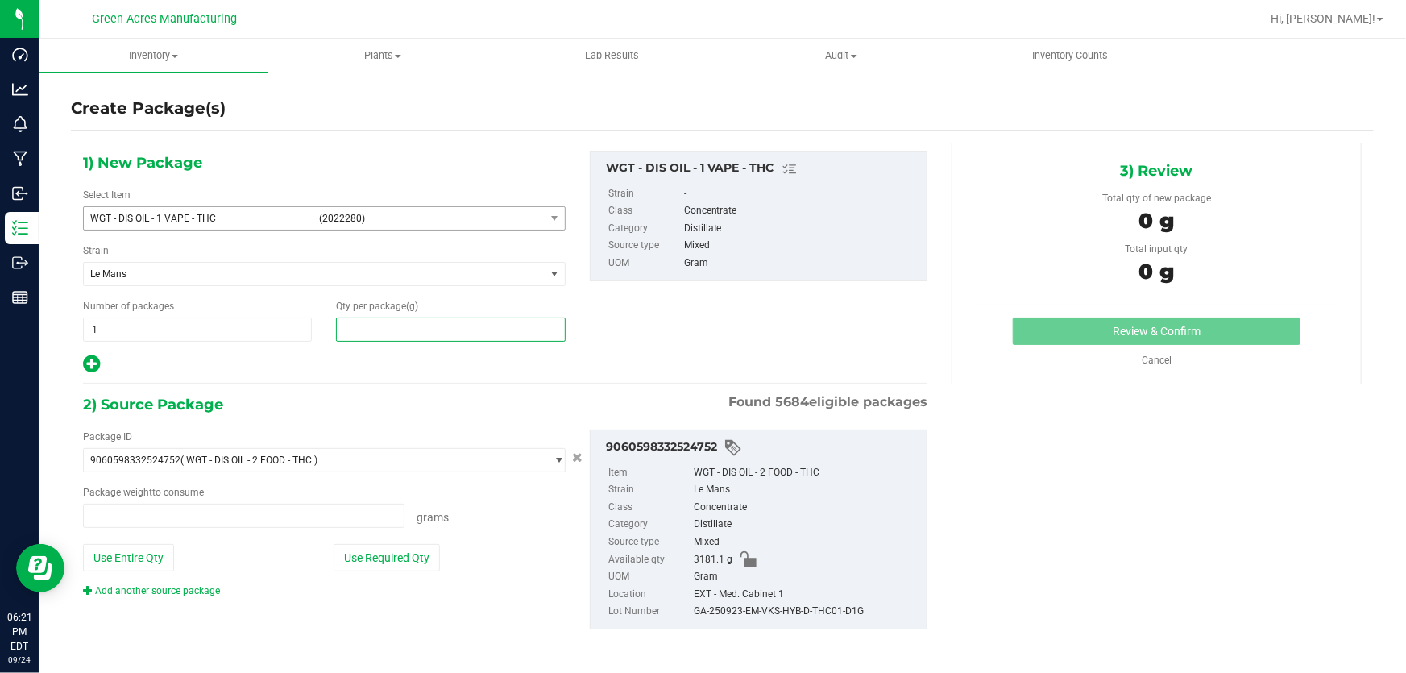
type input "0.0000 g"
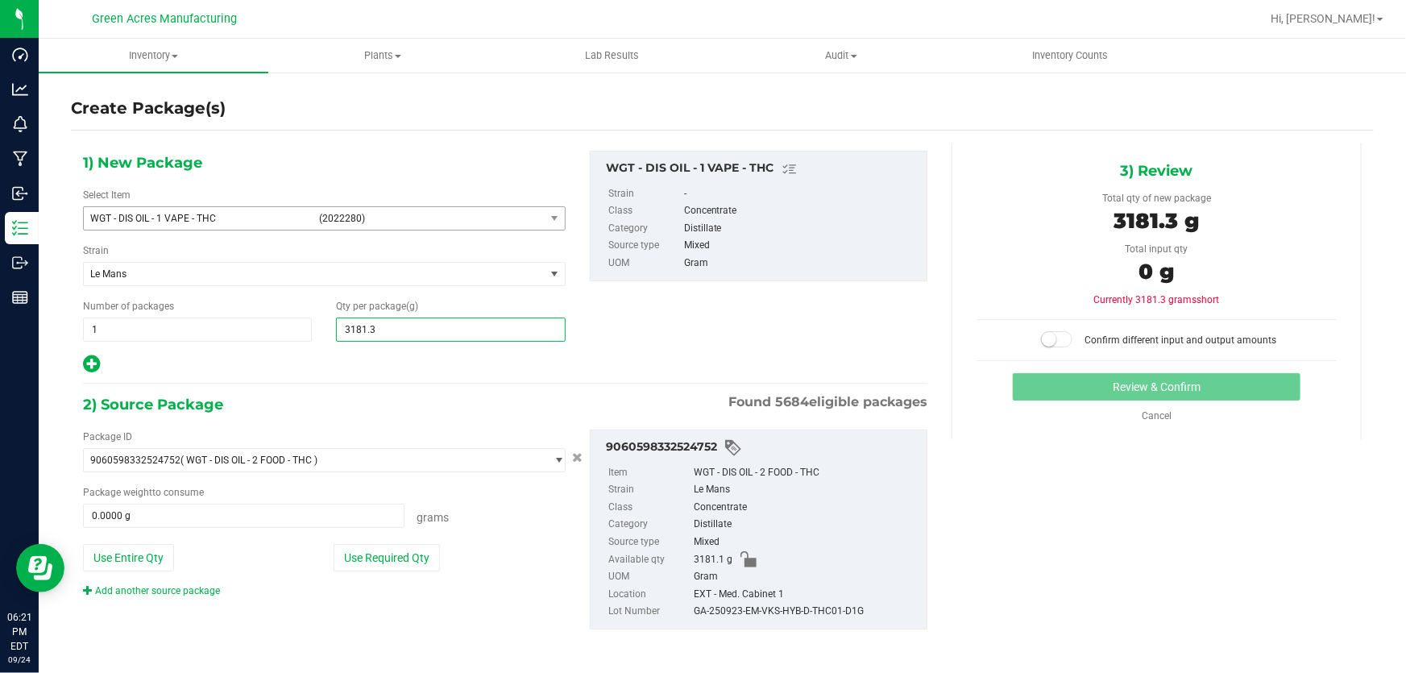
type input "3181.31"
type input "3,181.3100"
click at [137, 562] on button "Use Entire Qty" at bounding box center [128, 557] width 91 height 27
type input "3181.1000 g"
click at [436, 338] on span "3,181.3100 3181.31" at bounding box center [450, 329] width 229 height 24
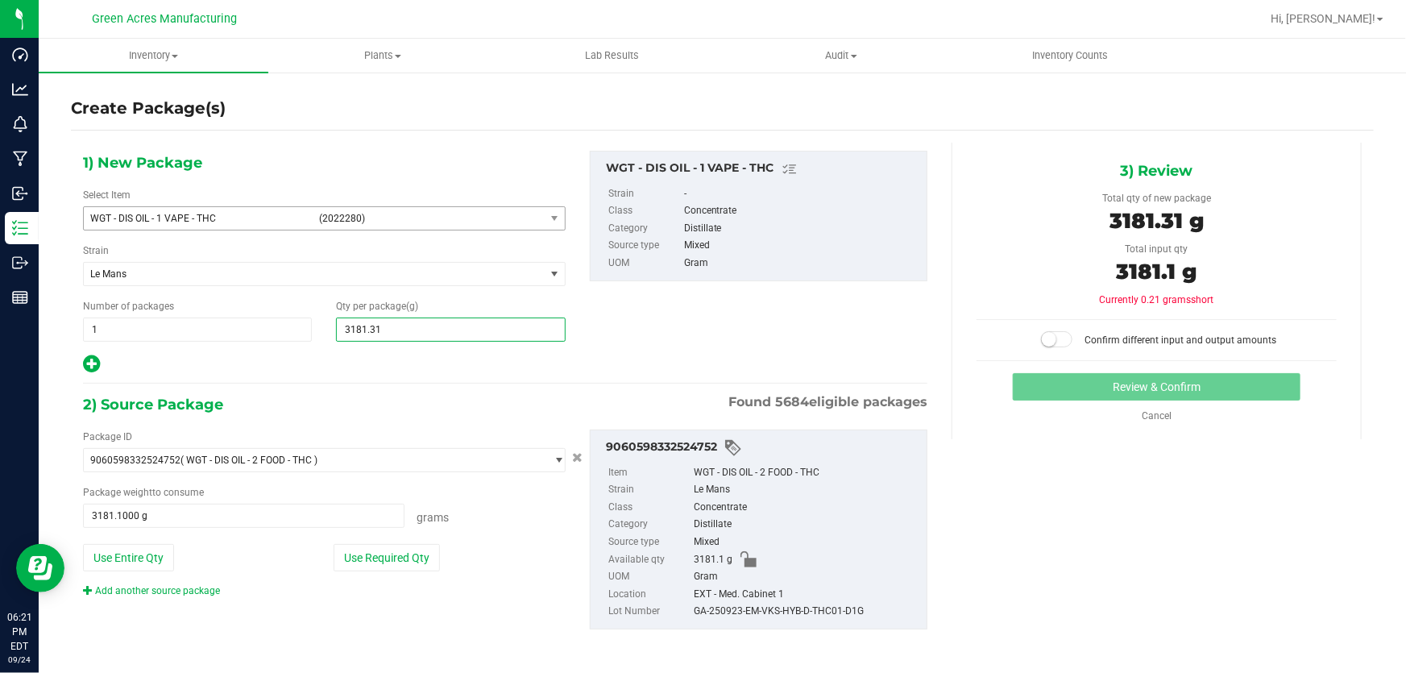
click at [436, 338] on input "3181.31" at bounding box center [450, 329] width 227 height 23
type input "3181.1"
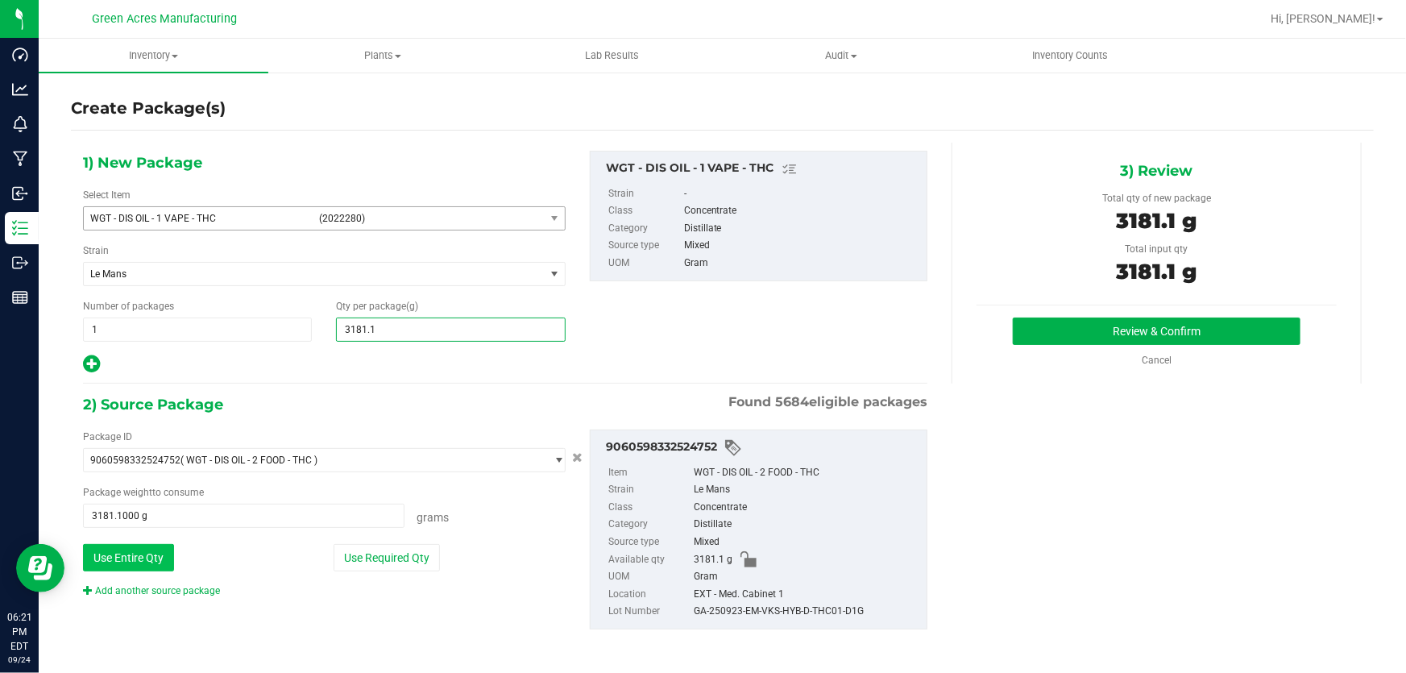
type input "3,181.1000"
click at [126, 562] on button "Use Entire Qty" at bounding box center [128, 557] width 91 height 27
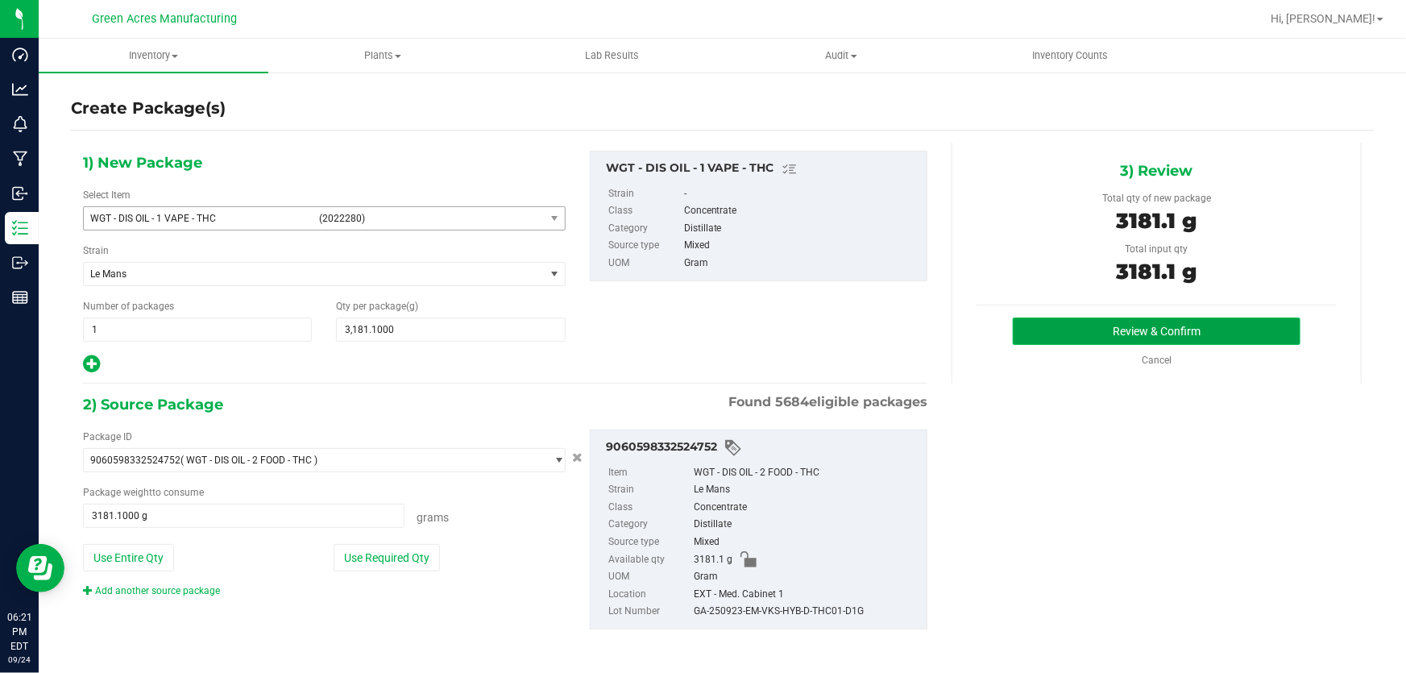
click at [1127, 324] on button "Review & Confirm" at bounding box center [1157, 330] width 288 height 27
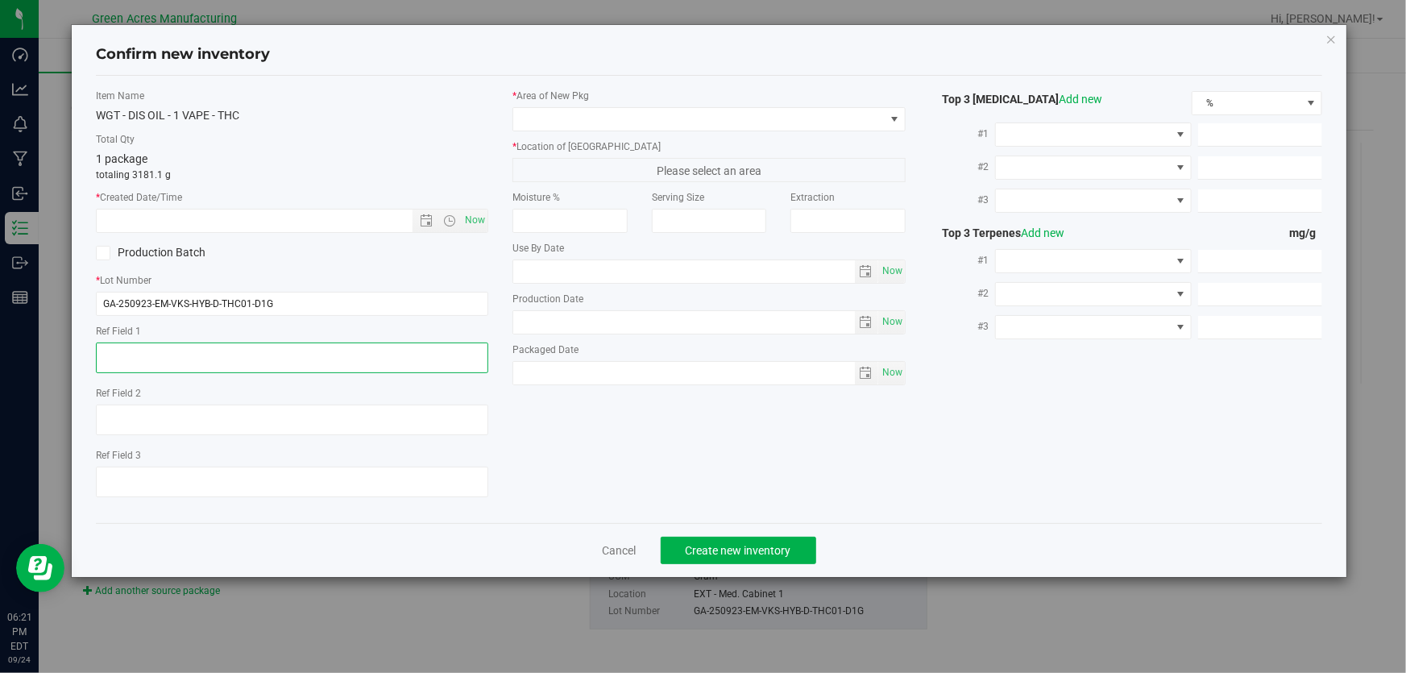
click at [301, 345] on textarea at bounding box center [292, 357] width 392 height 31
type textarea "D1G"
click at [479, 218] on span "Now" at bounding box center [475, 220] width 27 height 23
type input "[DATE] 6:22 PM"
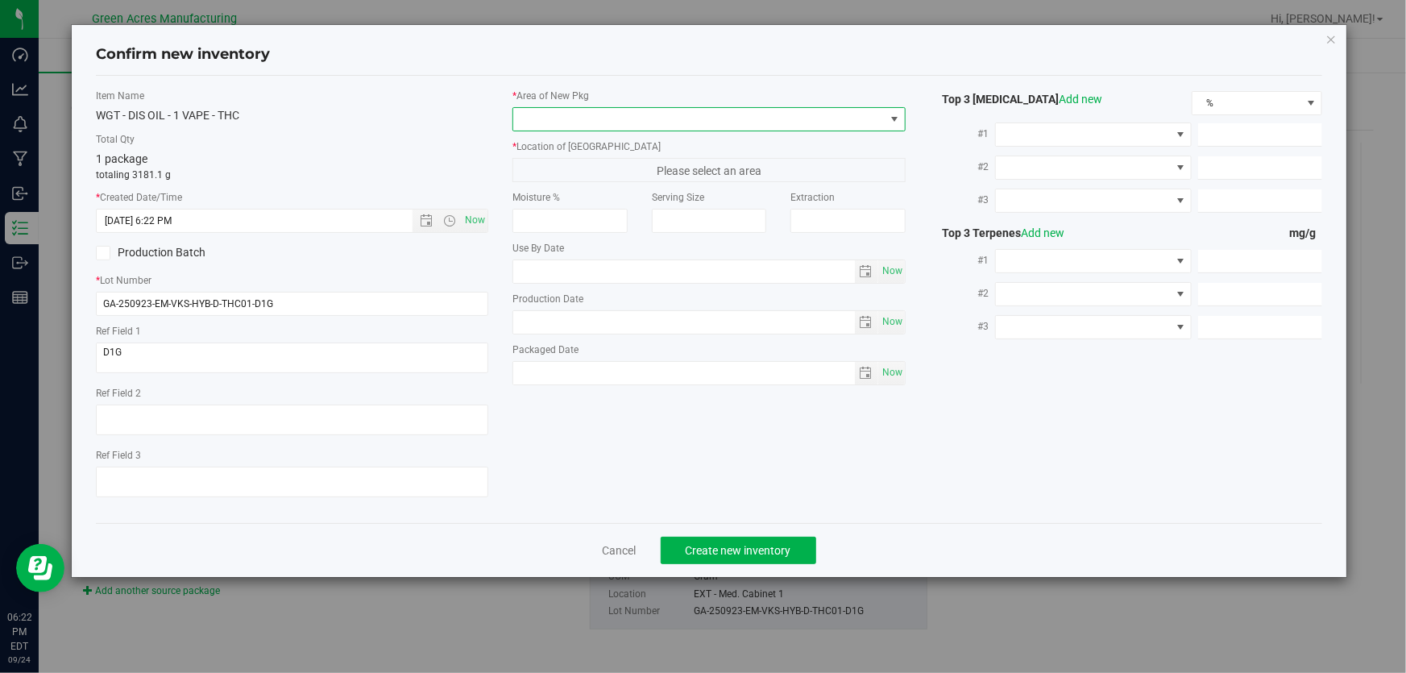
click at [570, 128] on span at bounding box center [698, 119] width 371 height 23
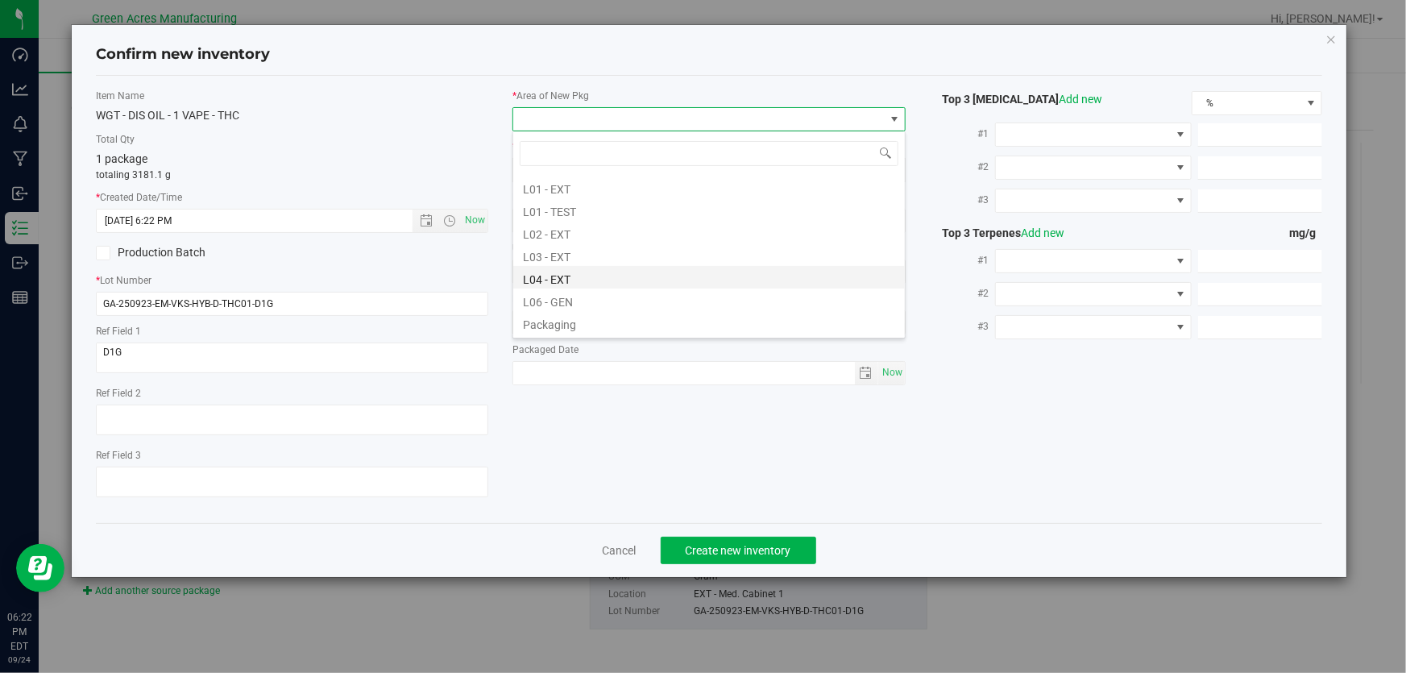
scroll to position [293, 0]
click at [584, 261] on li "L03 - EXT" at bounding box center [709, 254] width 392 height 23
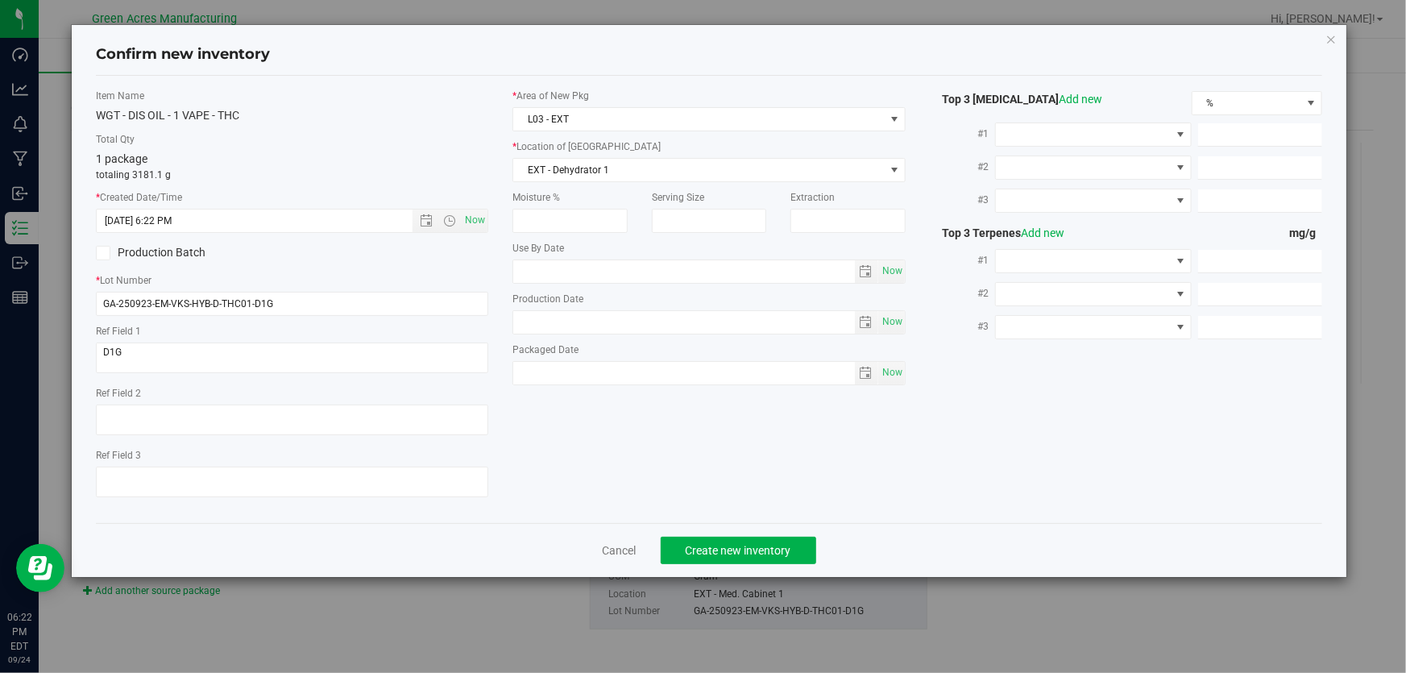
click at [612, 181] on div "* Area of [GEOGRAPHIC_DATA] L03 - EXT * Location of [GEOGRAPHIC_DATA] EXT - Deh…" at bounding box center [708, 241] width 417 height 305
click at [612, 177] on span "EXT - Dehydrator 1" at bounding box center [698, 170] width 371 height 23
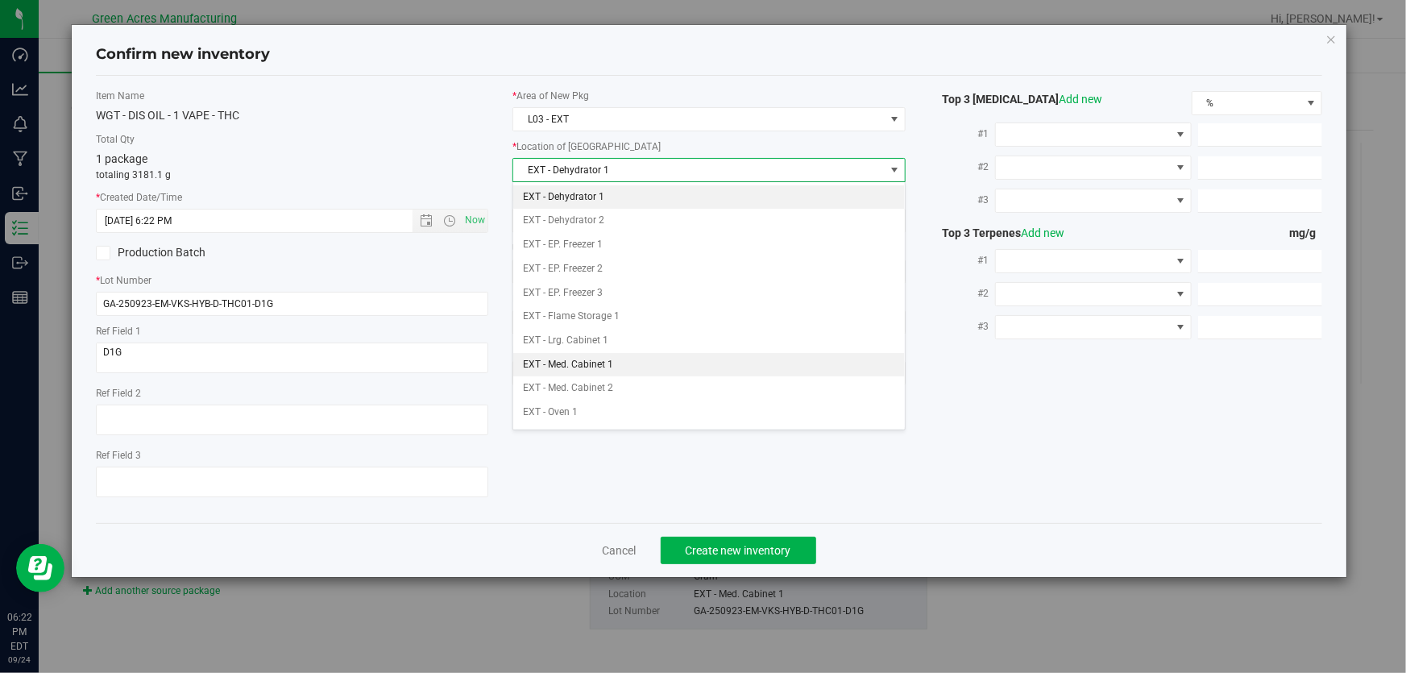
click at [622, 361] on li "EXT - Med. Cabinet 1" at bounding box center [709, 365] width 392 height 24
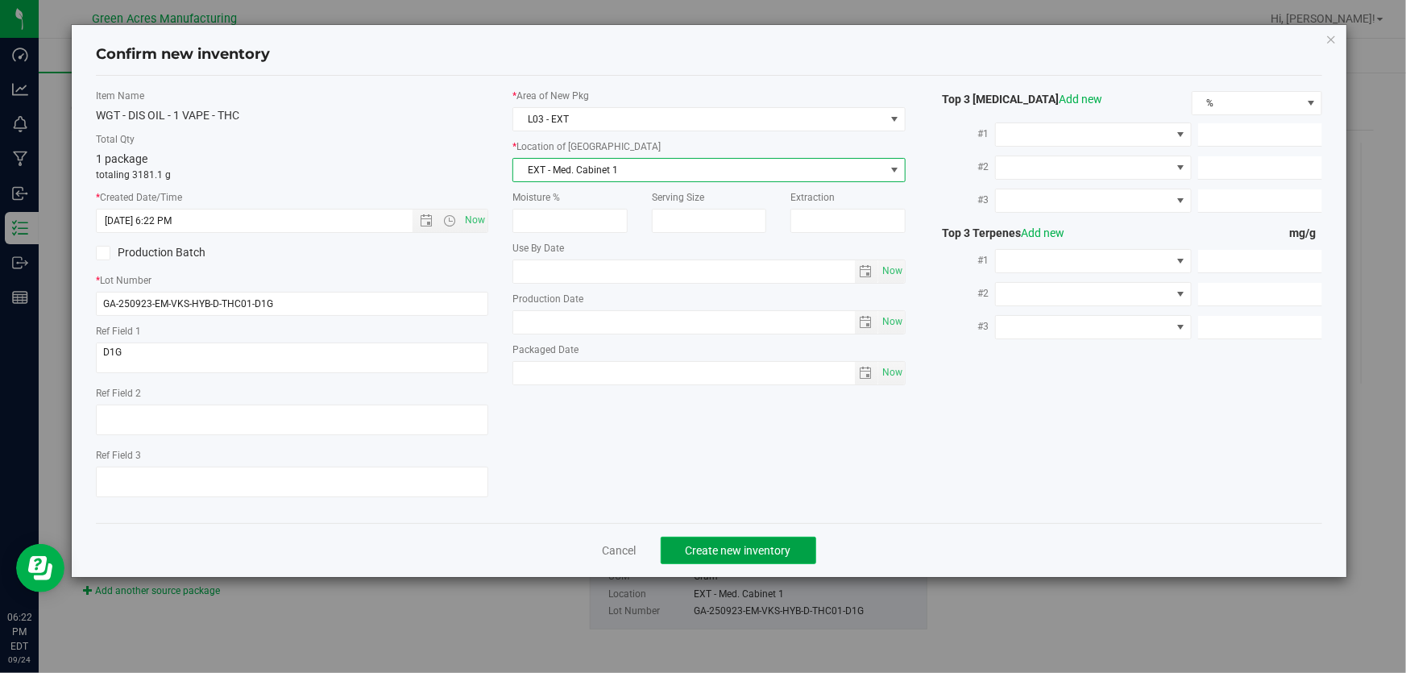
click at [737, 544] on span "Create new inventory" at bounding box center [739, 550] width 106 height 13
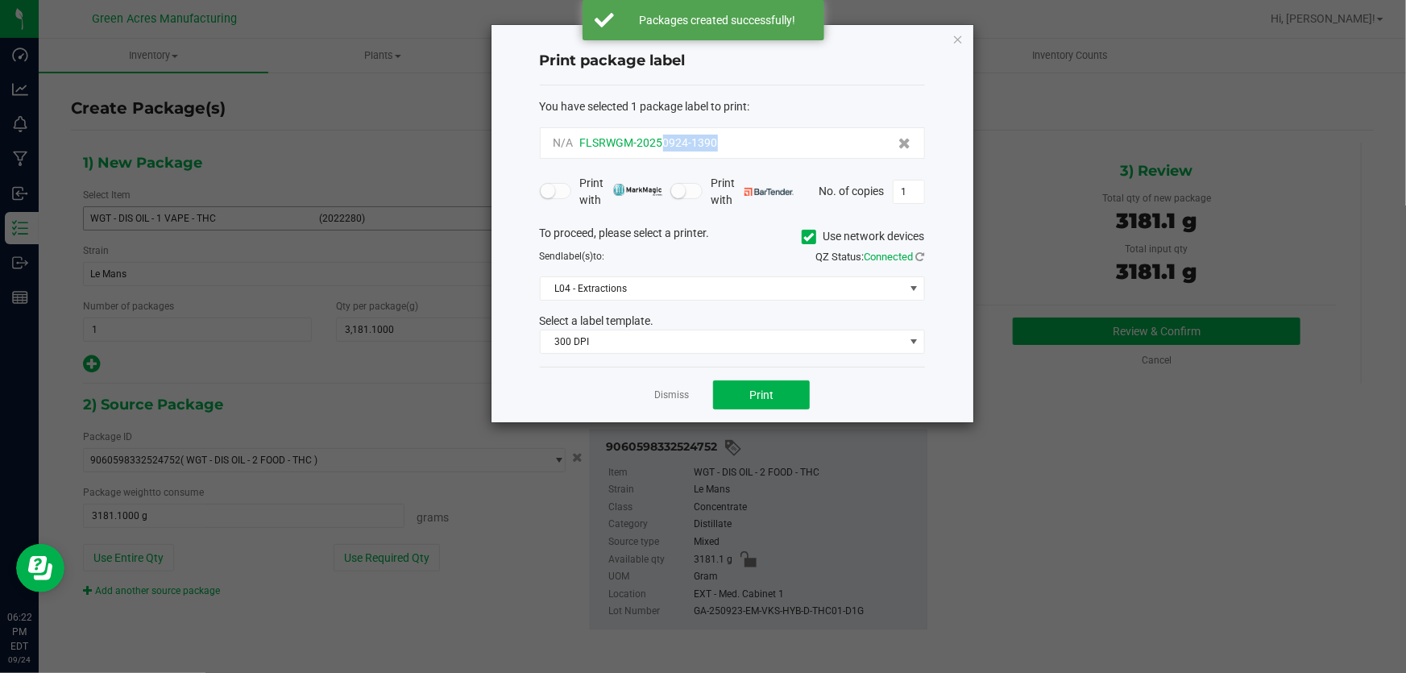
drag, startPoint x: 733, startPoint y: 140, endPoint x: 659, endPoint y: 151, distance: 74.1
click at [659, 151] on div "N/A FLSRWGM-20250924-1390" at bounding box center [733, 143] width 358 height 17
copy span "0924-1390"
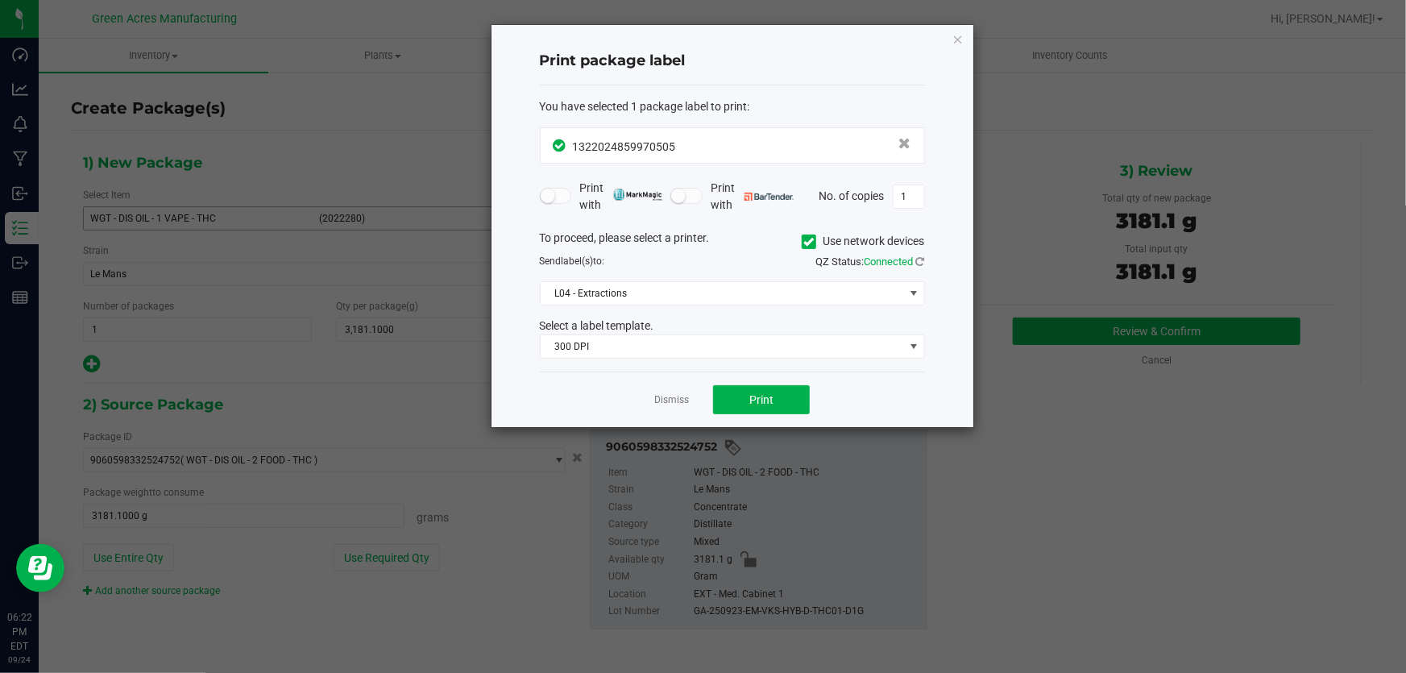
click at [770, 415] on div "Dismiss Print" at bounding box center [732, 399] width 385 height 56
click at [778, 390] on button "Print" at bounding box center [761, 399] width 97 height 29
click at [778, 392] on div at bounding box center [733, 226] width 482 height 402
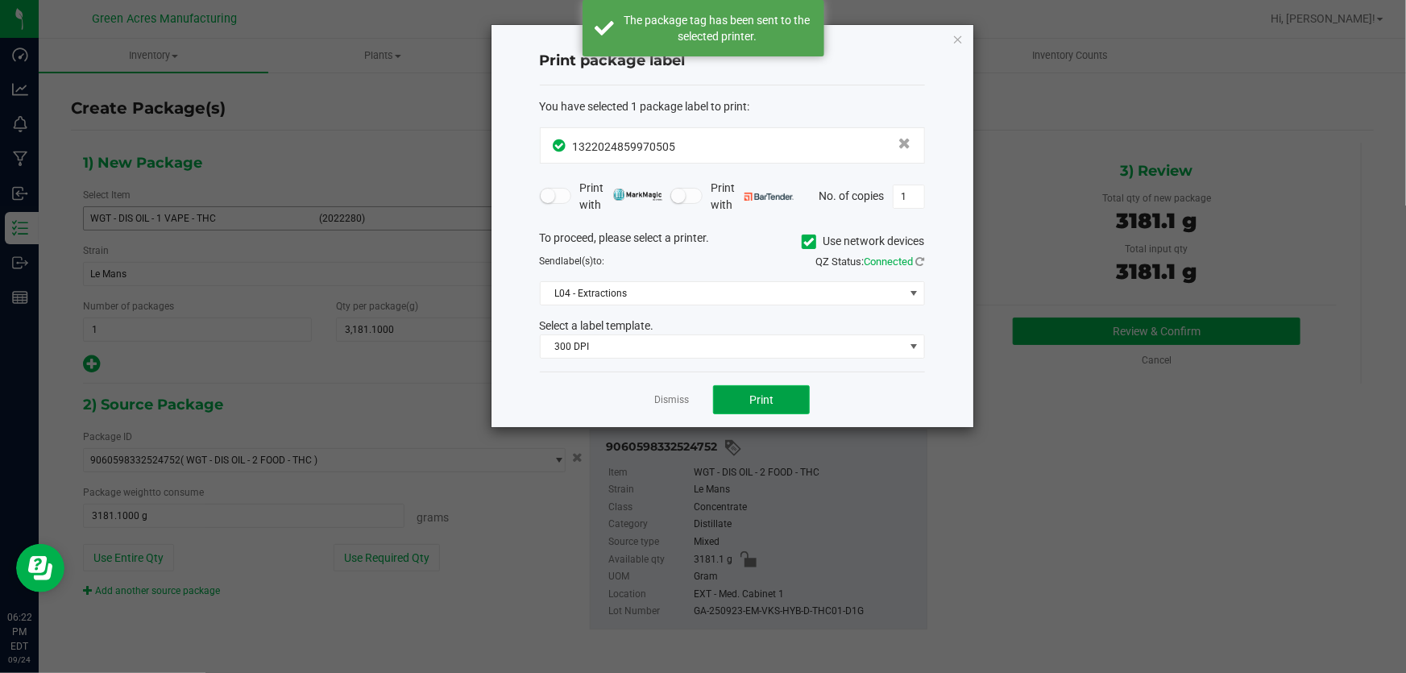
click at [776, 392] on button "Print" at bounding box center [761, 399] width 97 height 29
click at [773, 392] on button "Print" at bounding box center [761, 399] width 97 height 29
click at [679, 398] on link "Dismiss" at bounding box center [671, 400] width 35 height 14
